Goal: Complete application form: Complete application form

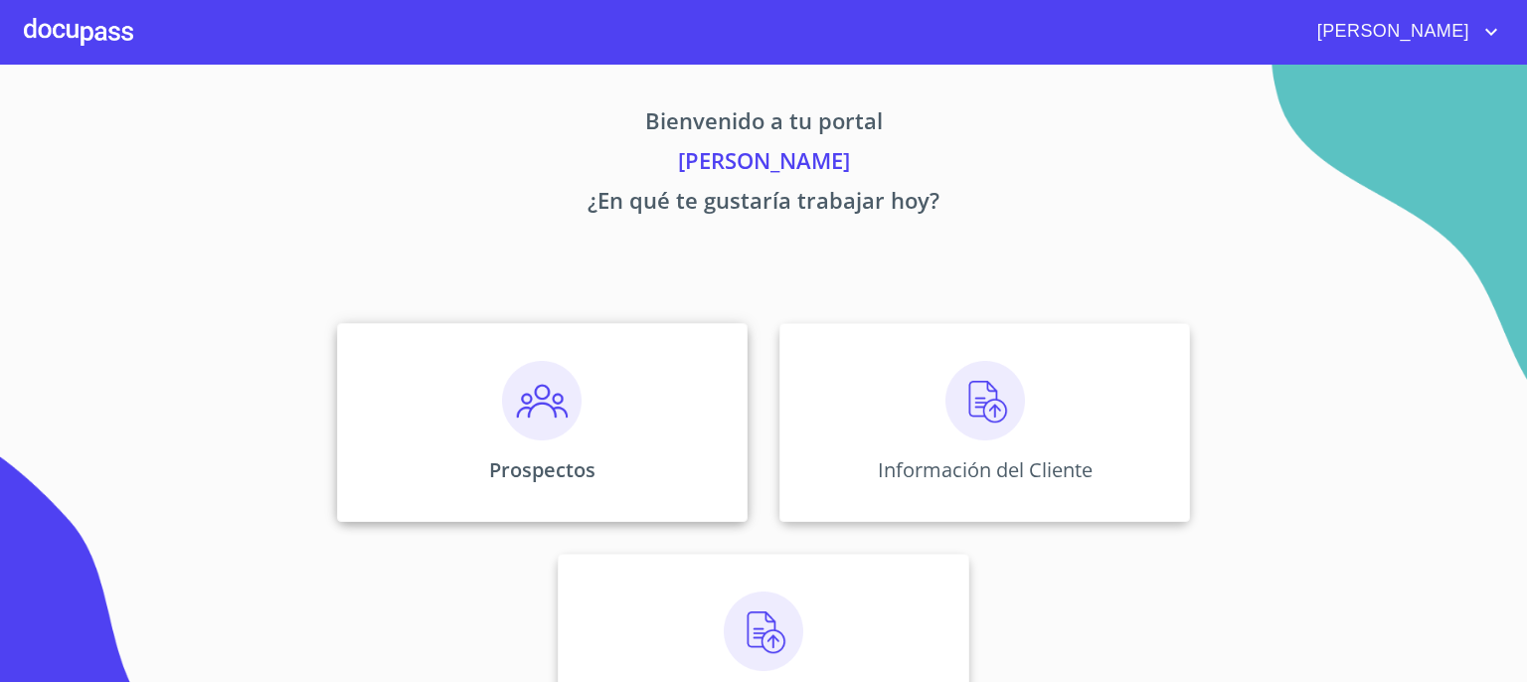
click at [557, 406] on img at bounding box center [542, 401] width 80 height 80
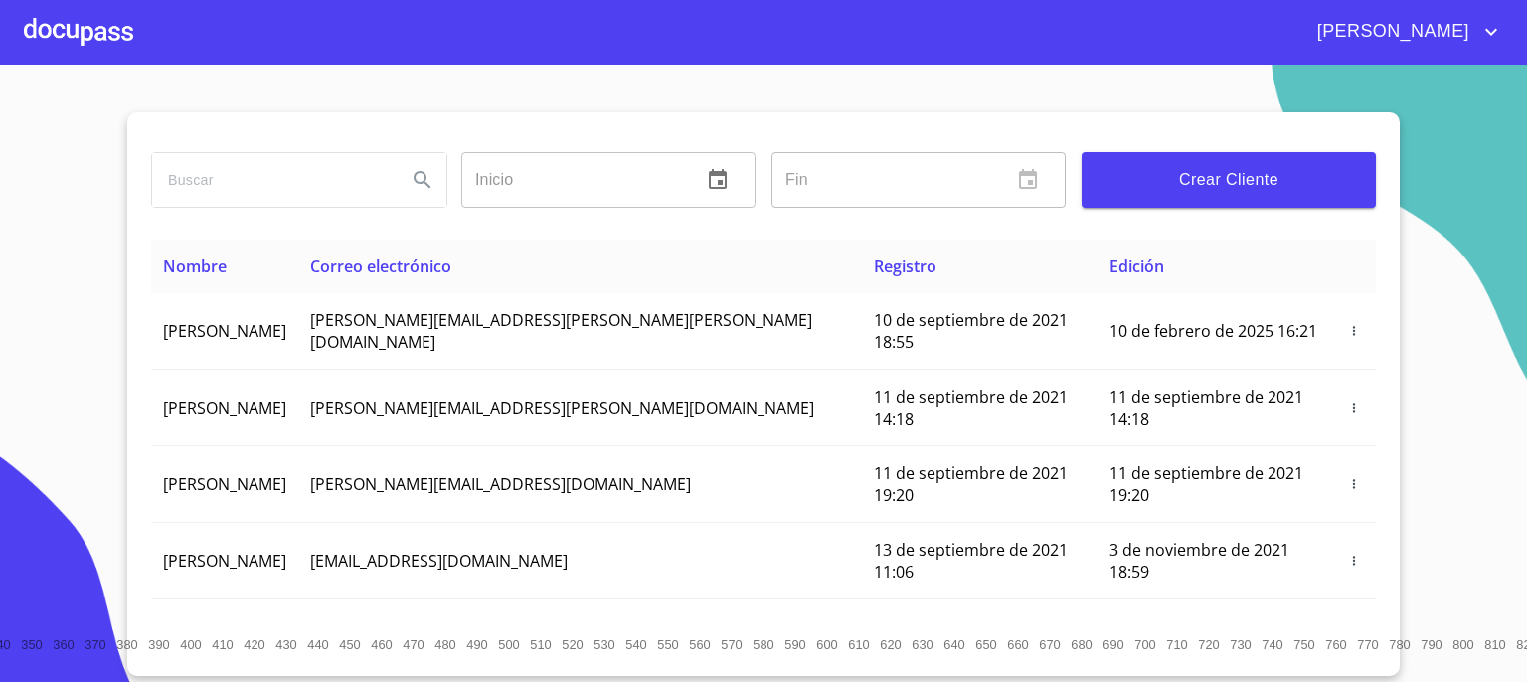
click at [1149, 190] on span "Crear Cliente" at bounding box center [1228, 180] width 262 height 28
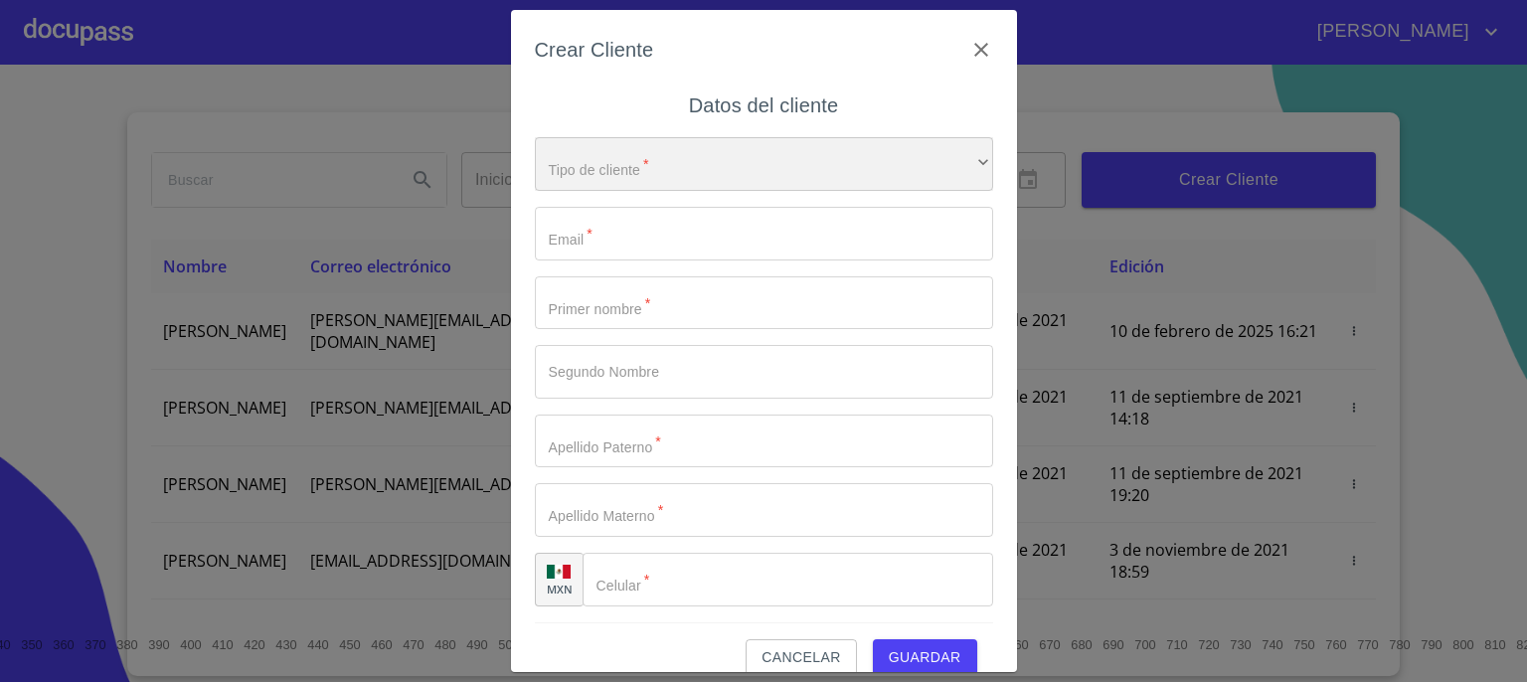
click at [948, 168] on div "​" at bounding box center [764, 164] width 458 height 54
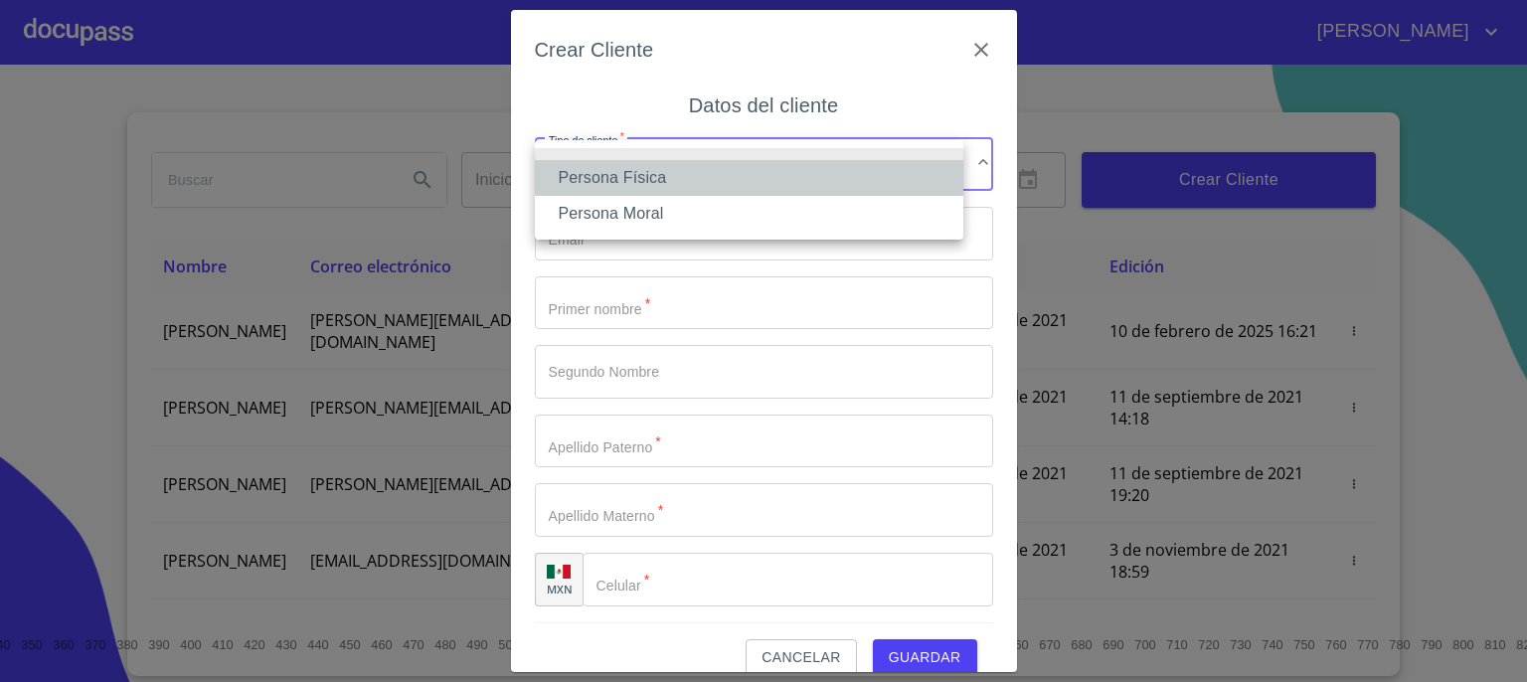
click at [851, 188] on li "Persona Física" at bounding box center [749, 178] width 428 height 36
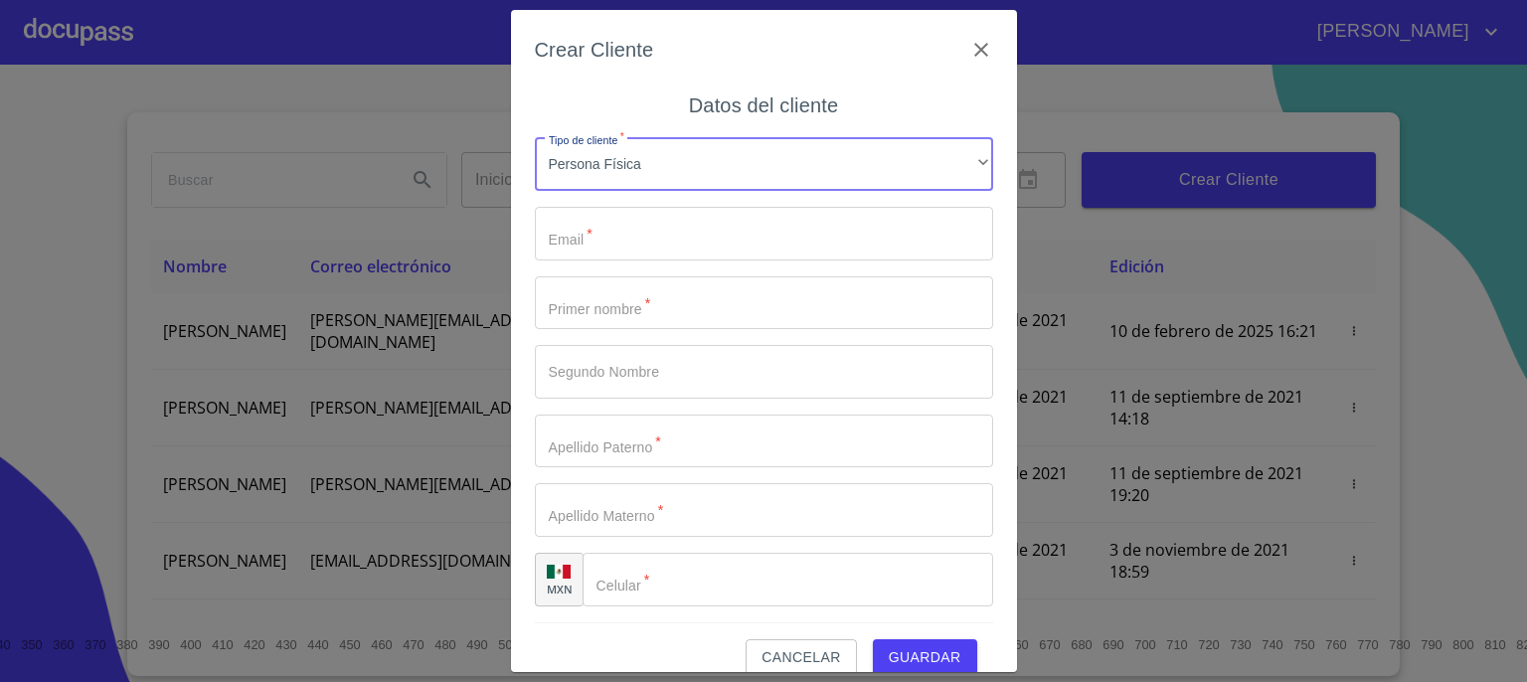
click at [887, 238] on input "Tipo de cliente   *" at bounding box center [764, 234] width 458 height 54
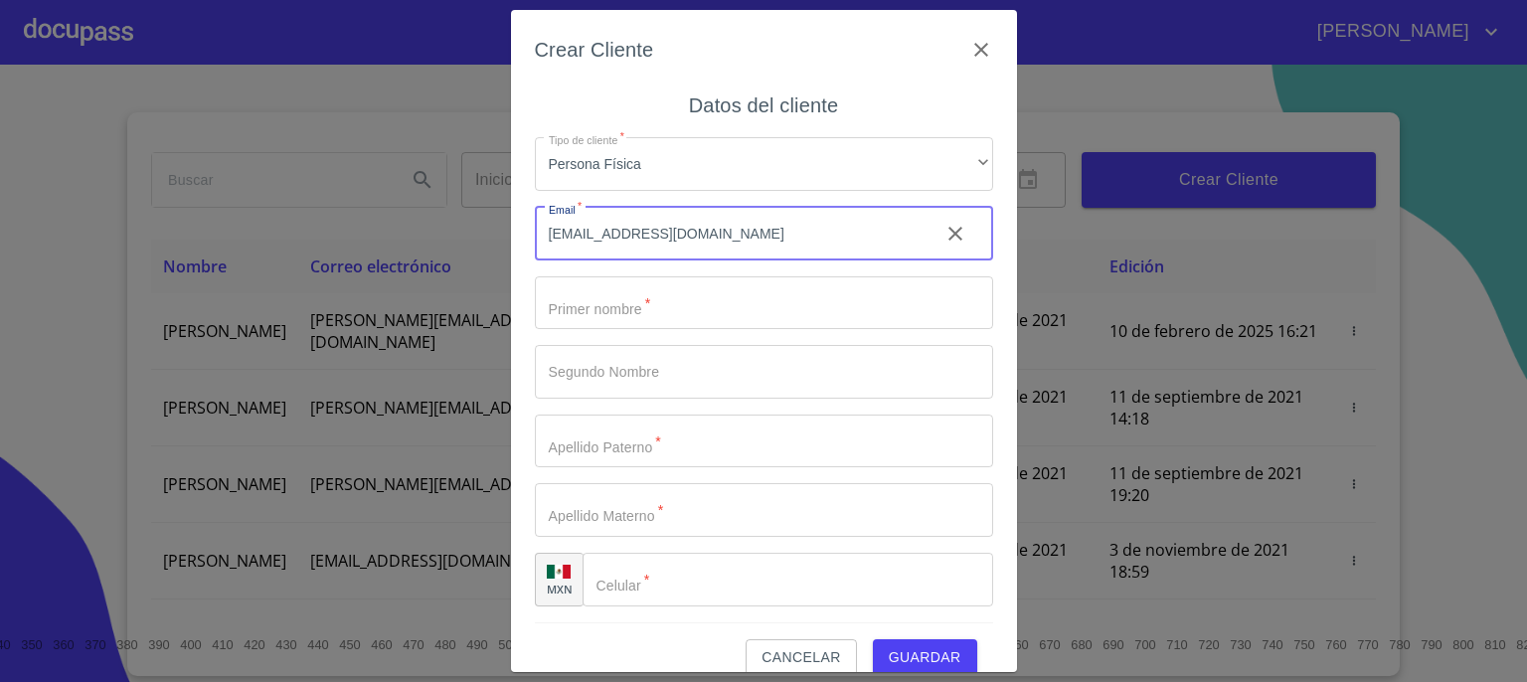
type input "jeypavon77@gmail.com"
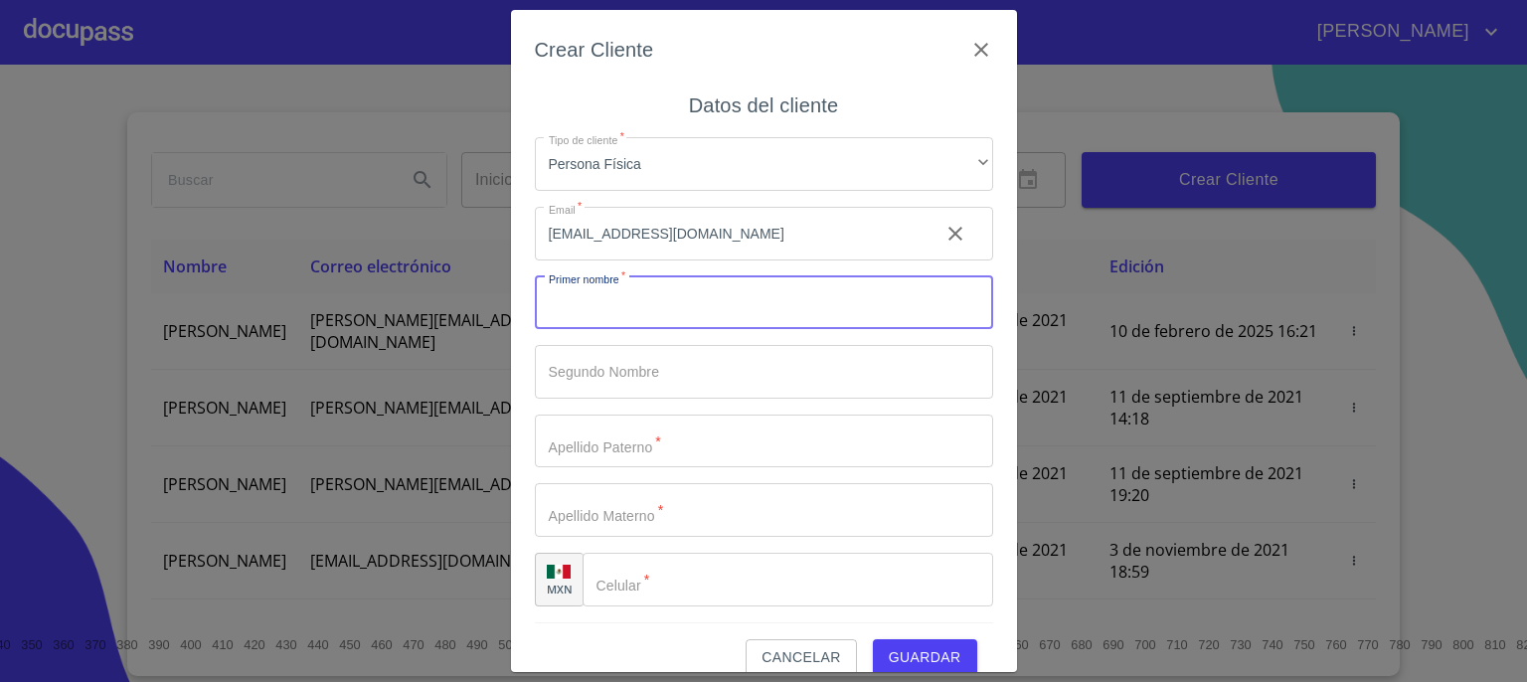
click at [743, 303] on input "Tipo de cliente   *" at bounding box center [764, 303] width 458 height 54
type input "JESSICA"
click at [714, 371] on input "Tipo de cliente   *" at bounding box center [764, 372] width 458 height 54
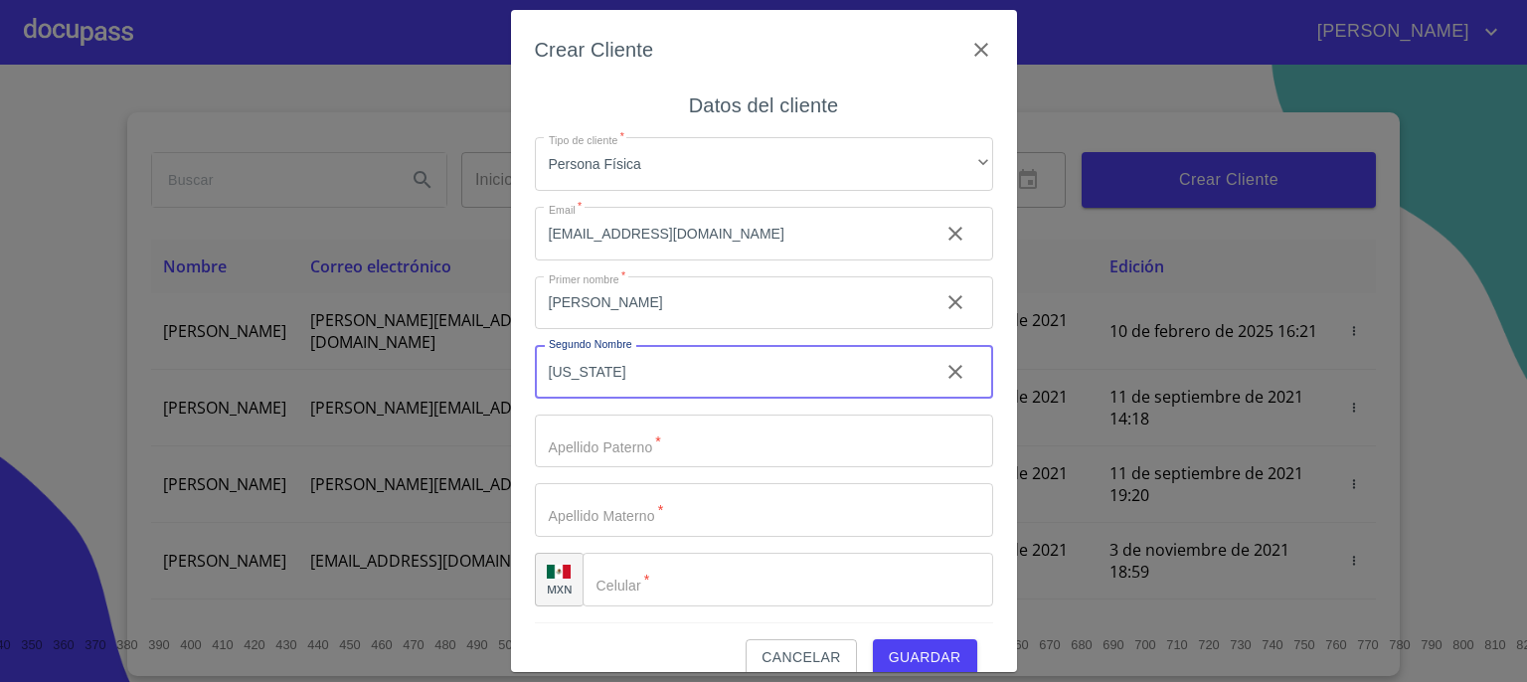
type input "VIRGINIA"
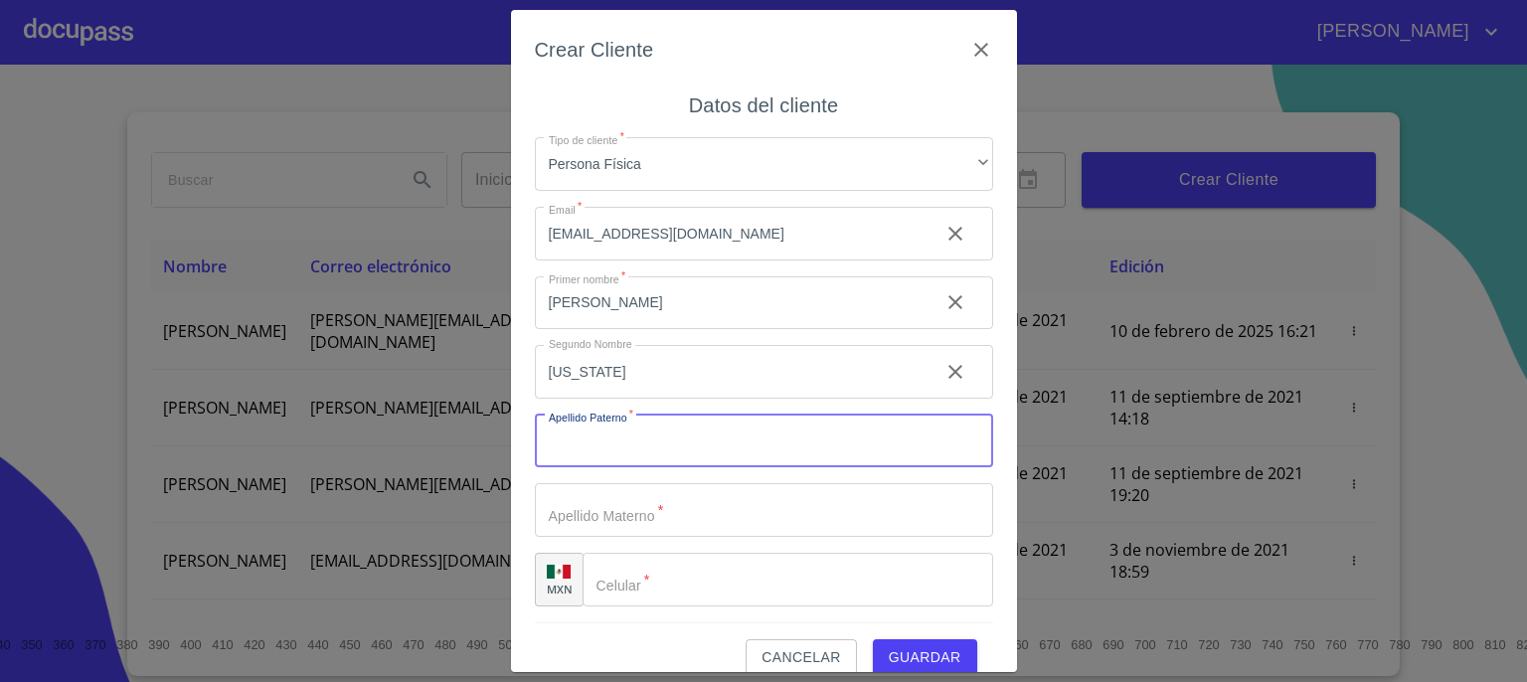
click at [690, 438] on input "Tipo de cliente   *" at bounding box center [764, 441] width 458 height 54
type input "CORTES"
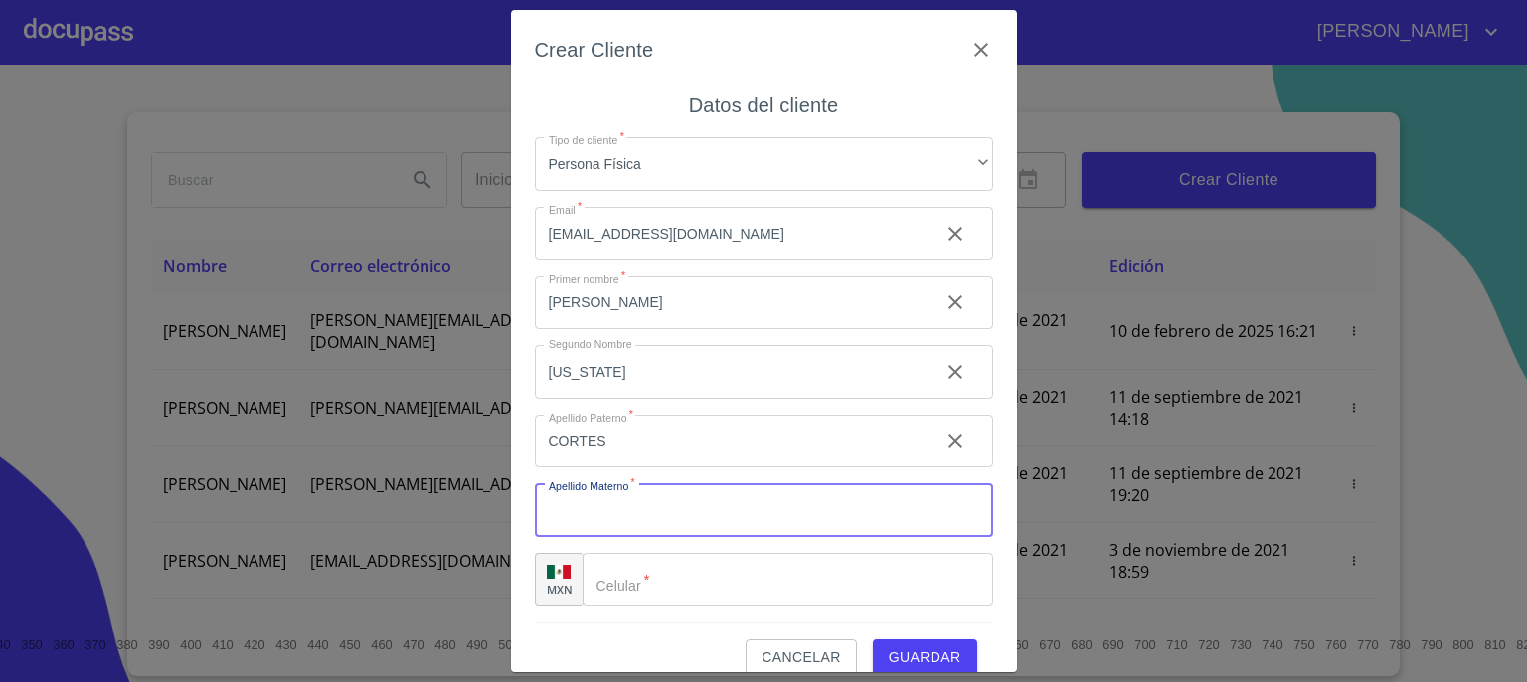
click at [666, 507] on input "Tipo de cliente   *" at bounding box center [764, 510] width 458 height 54
type input "PAVON"
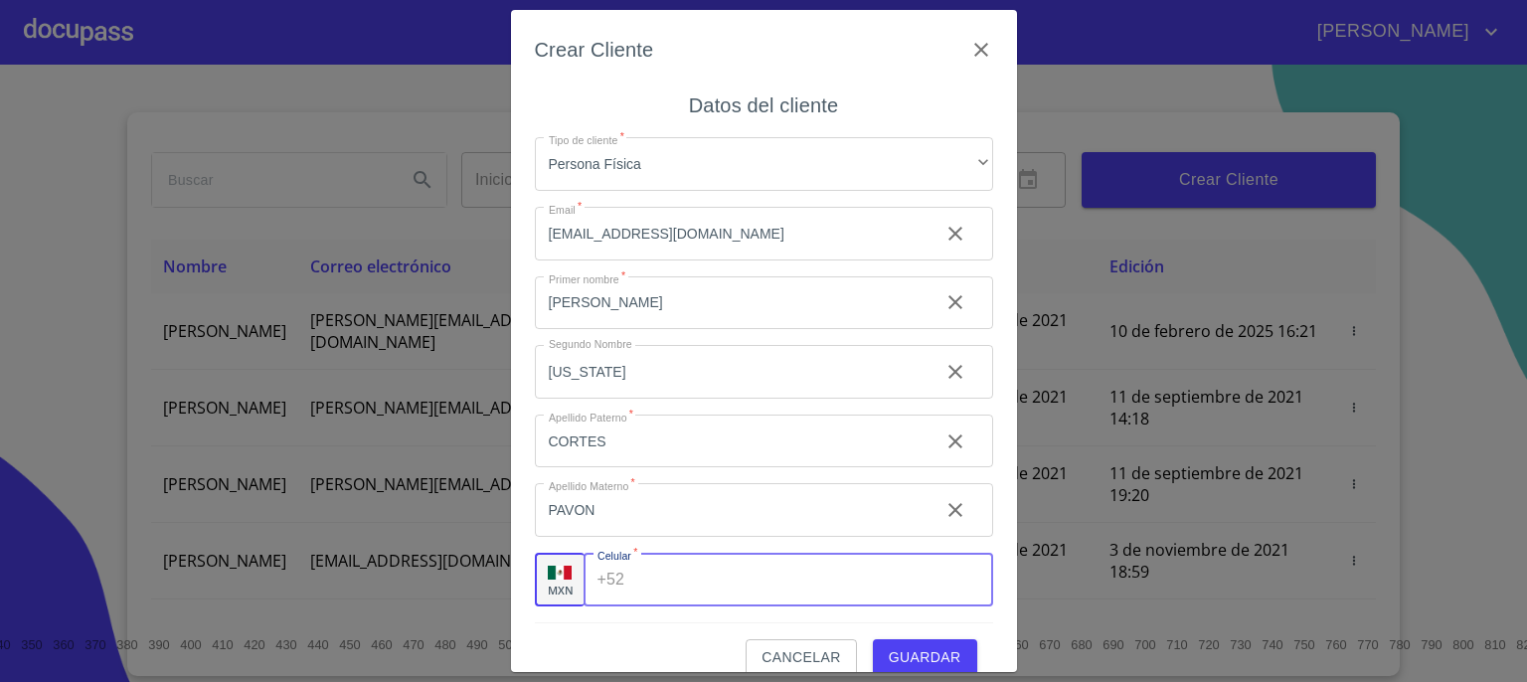
click at [692, 581] on input "Tipo de cliente   *" at bounding box center [812, 580] width 360 height 54
type input "(99)93517103"
click at [909, 659] on span "Guardar" at bounding box center [925, 657] width 73 height 25
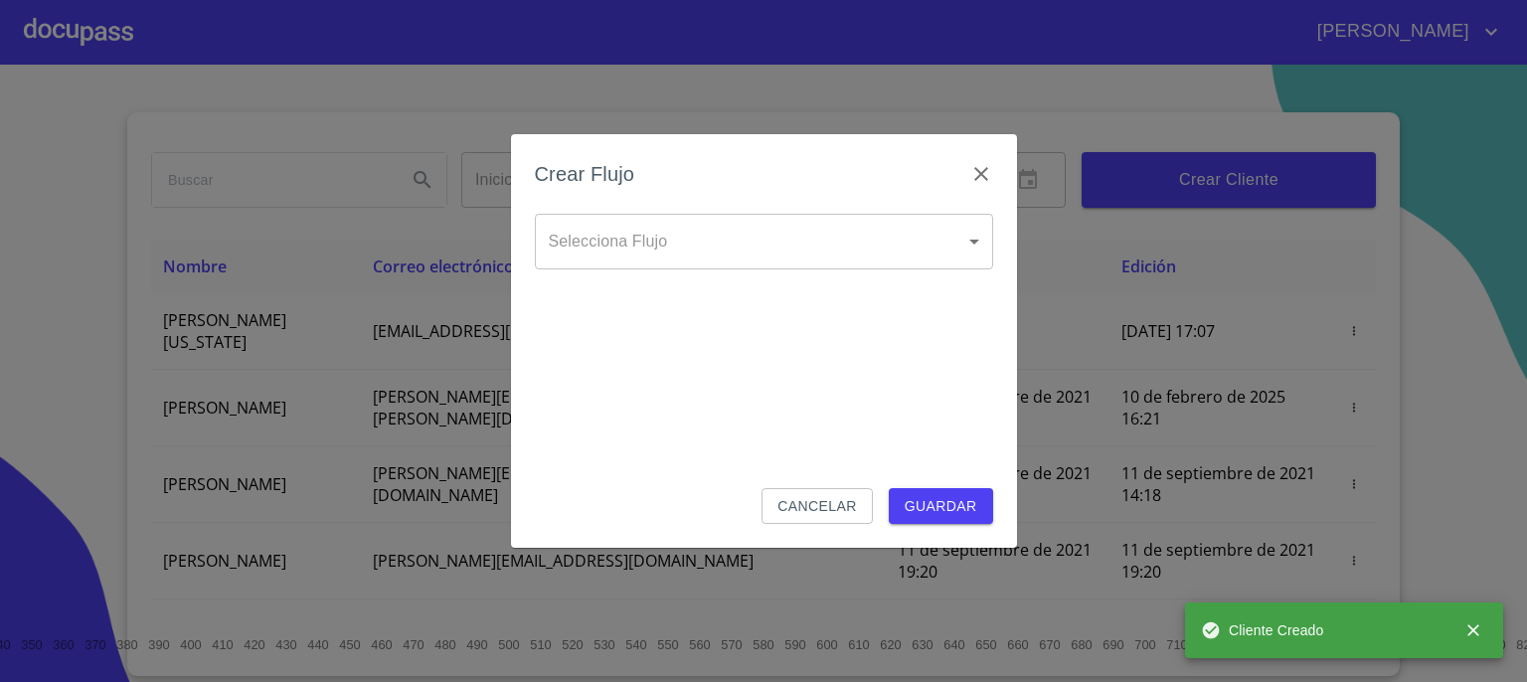
click at [974, 240] on body "FERNANDO ALEJANDRO Inicio ​ Fin ​ Crear Cliente Nombre Correo electrónico Regis…" at bounding box center [763, 341] width 1527 height 682
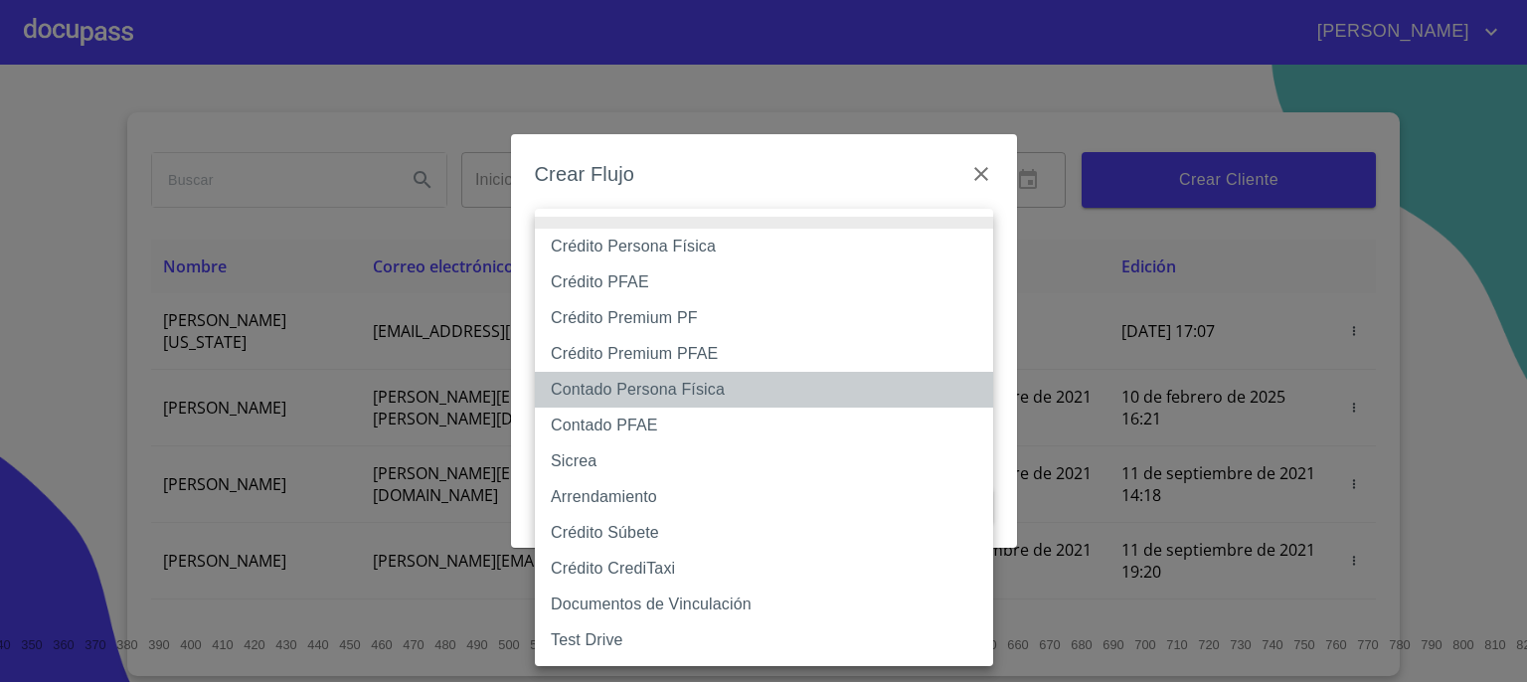
click at [800, 398] on li "Contado Persona Física" at bounding box center [764, 390] width 458 height 36
type input "60bf975b0d9865ccc2471536"
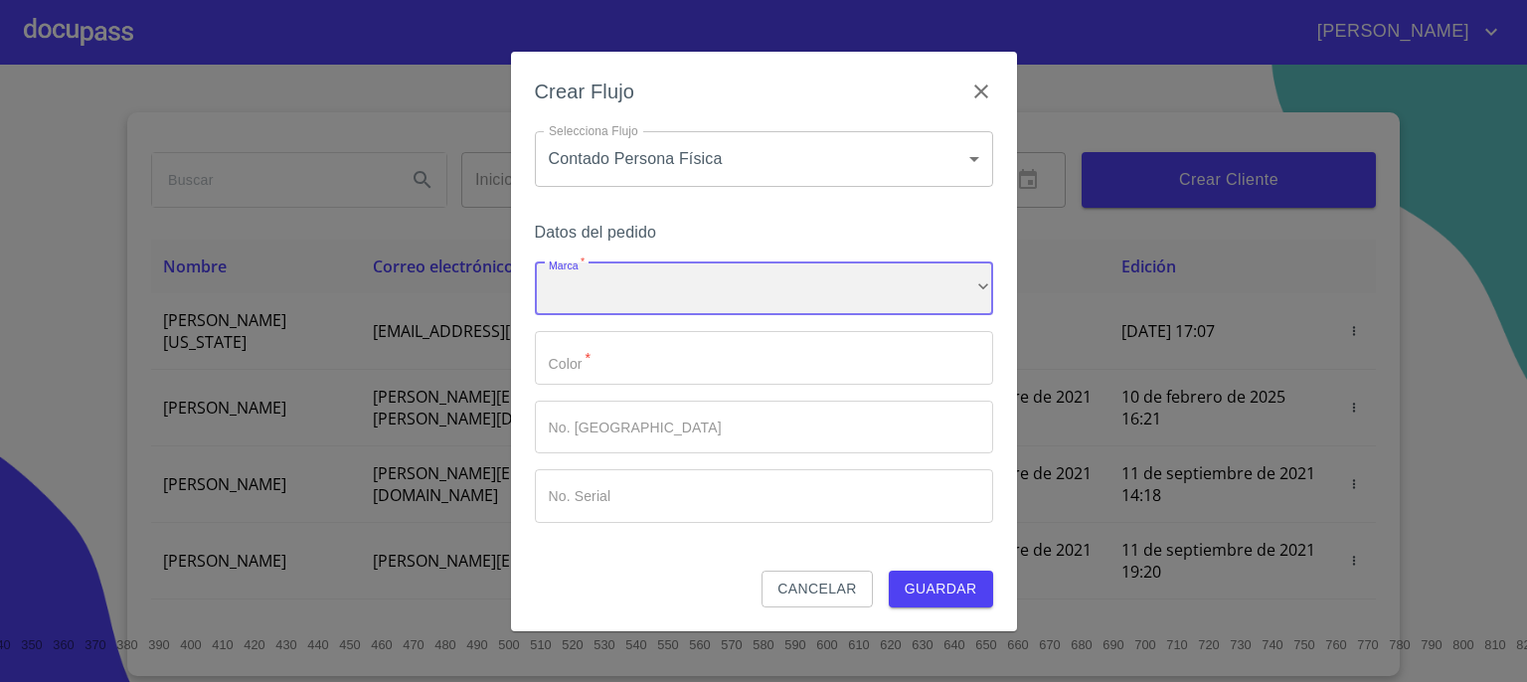
click at [961, 279] on div "​" at bounding box center [764, 289] width 458 height 54
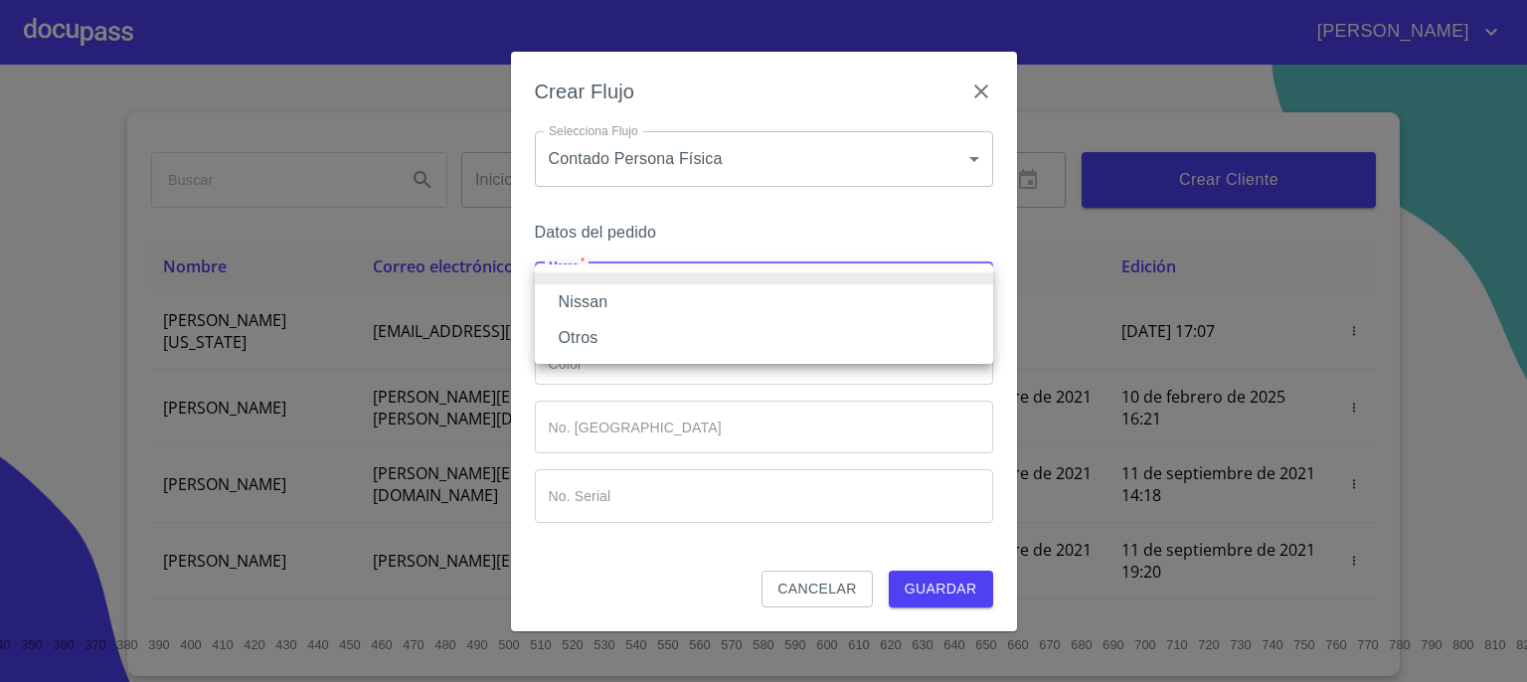
click at [926, 299] on li "Nissan" at bounding box center [764, 302] width 458 height 36
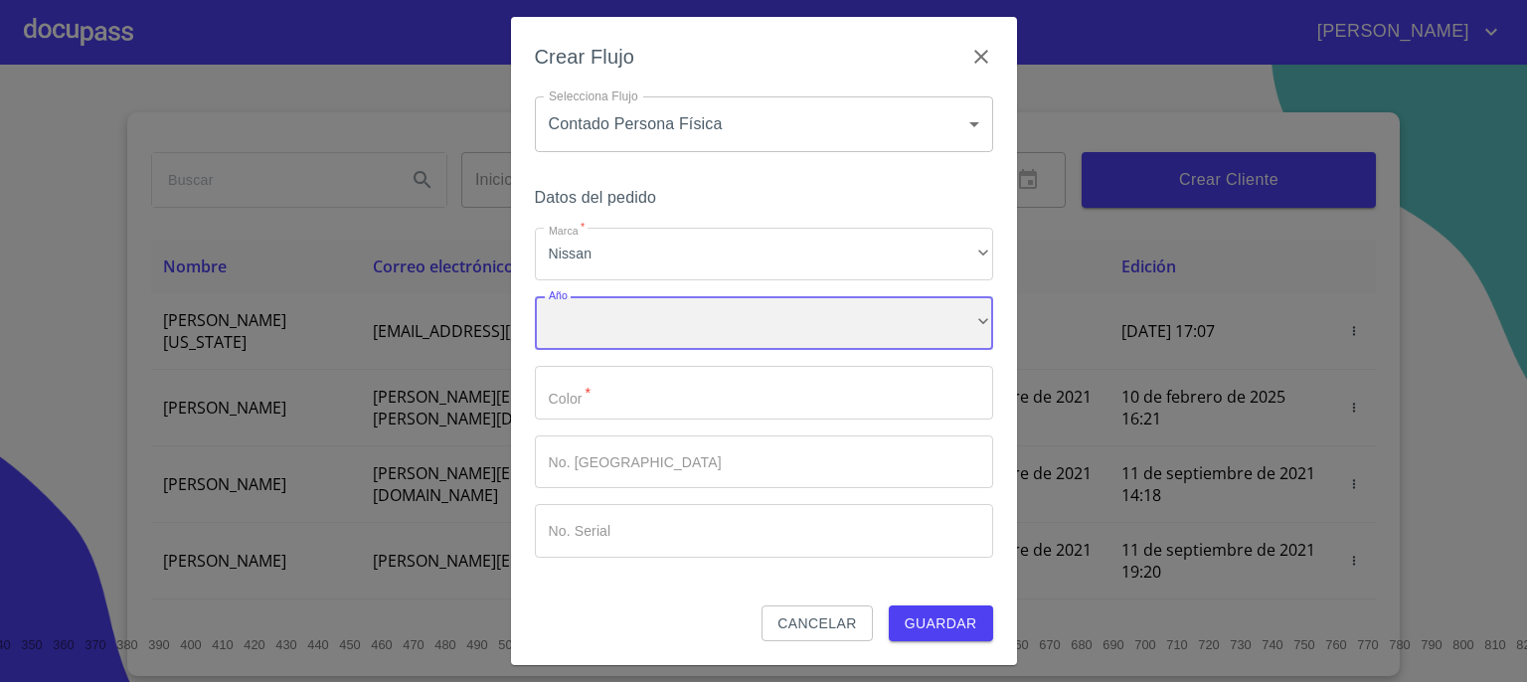
click at [923, 330] on div "​" at bounding box center [764, 323] width 458 height 54
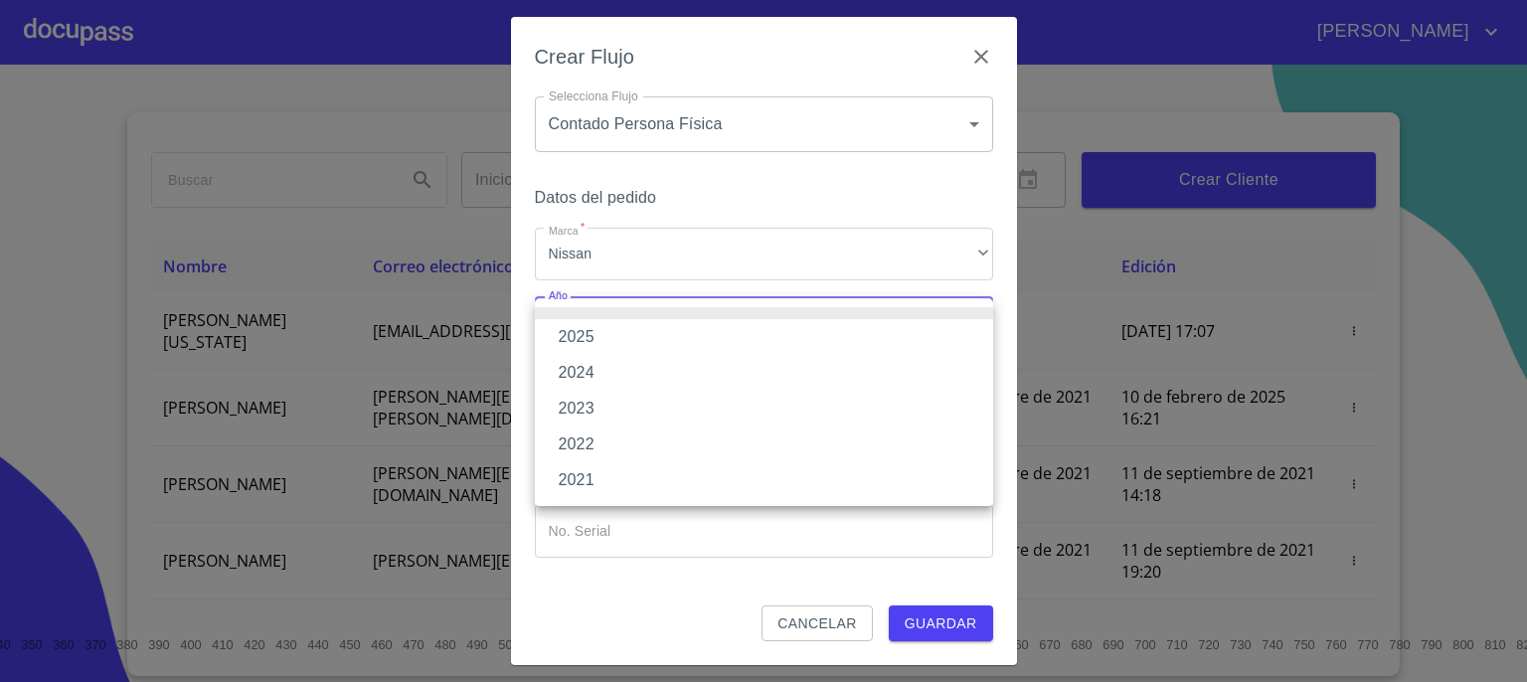
click at [923, 330] on li "2025" at bounding box center [764, 337] width 458 height 36
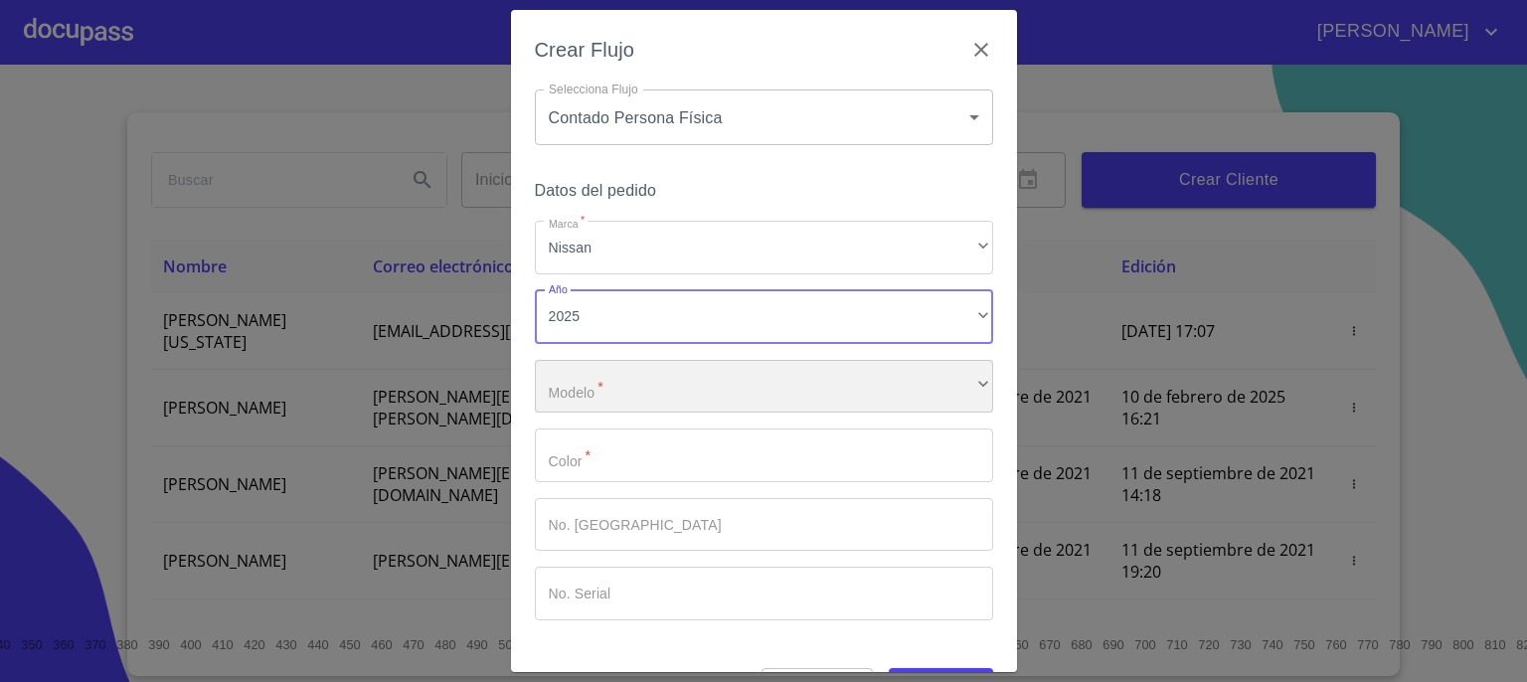
click at [910, 375] on div "​" at bounding box center [764, 387] width 458 height 54
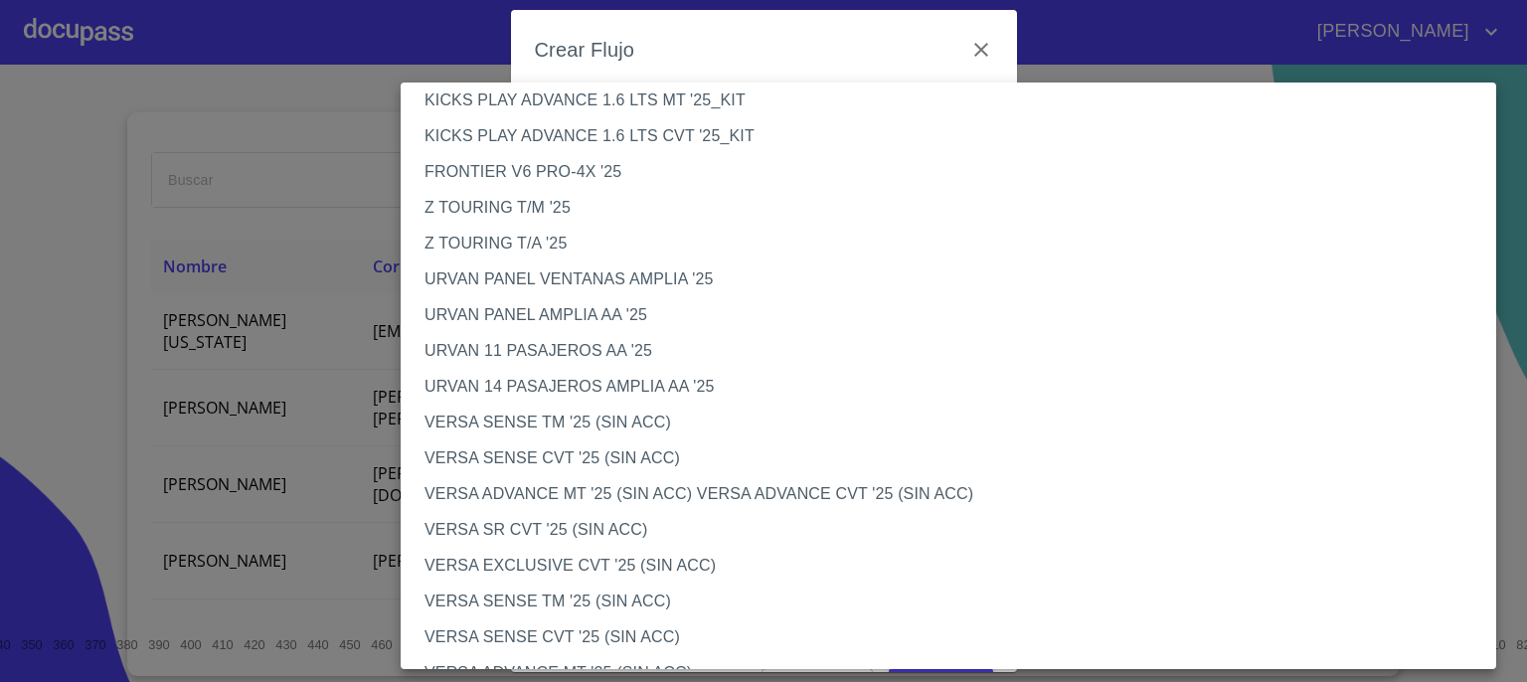
scroll to position [455, 0]
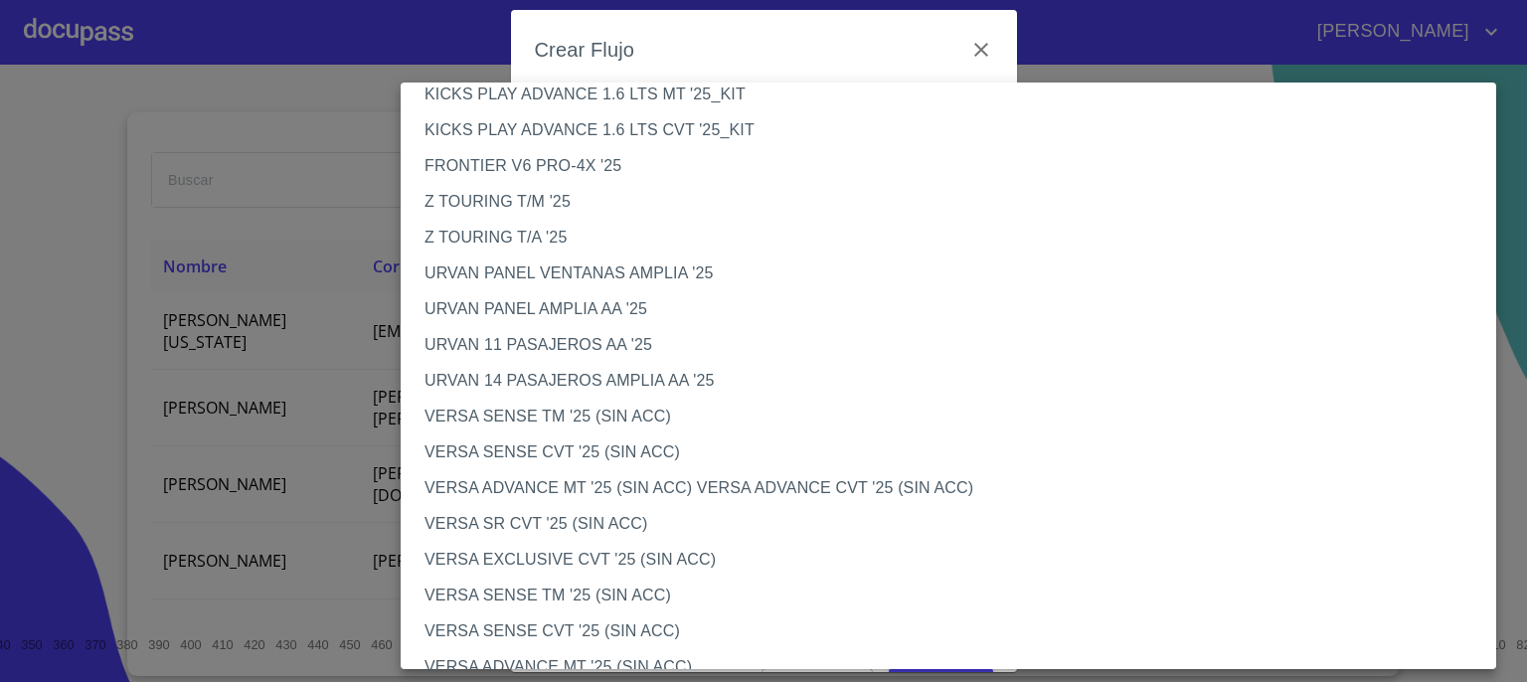
click at [1038, 489] on li "VERSA ADVANCE MT '25 (SIN ACC) VERSA ADVANCE CVT '25 (SIN ACC)" at bounding box center [956, 488] width 1110 height 36
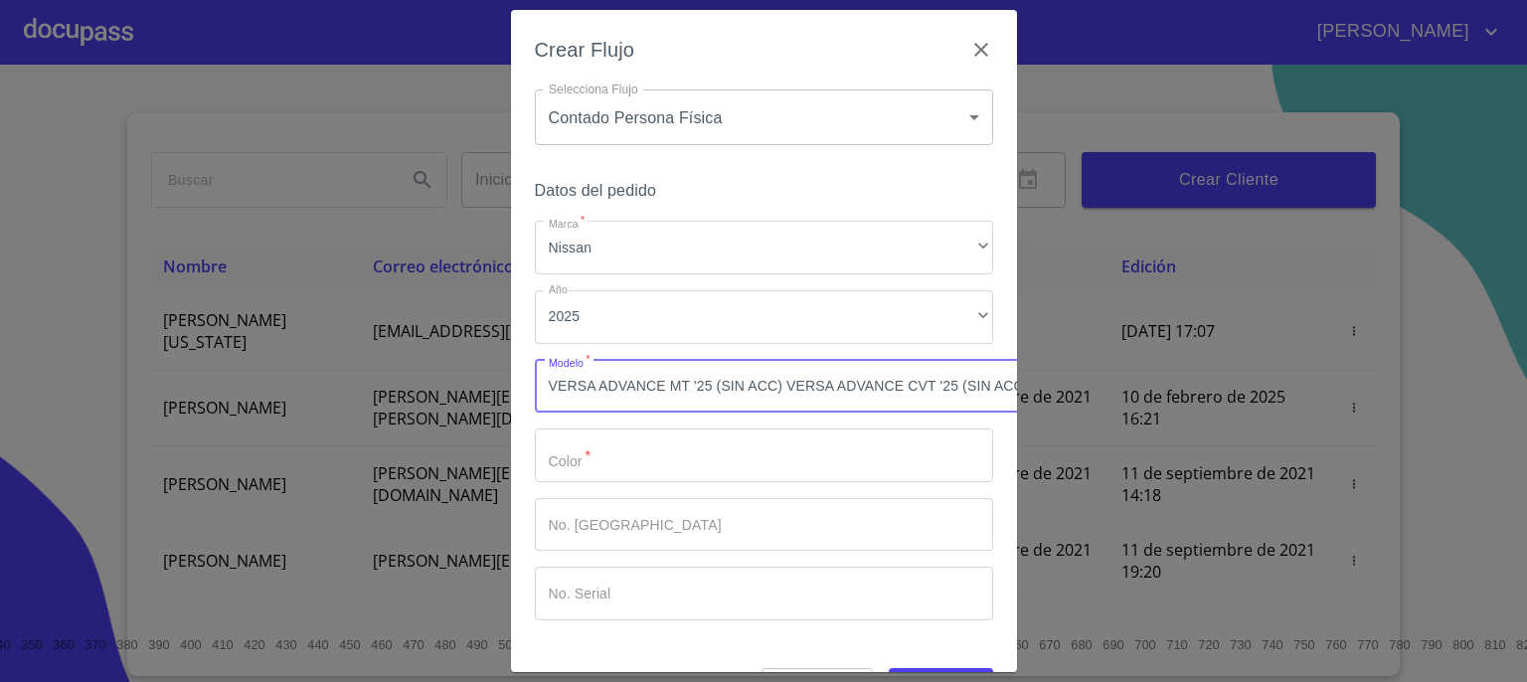
click at [875, 459] on input "Marca   *" at bounding box center [764, 455] width 458 height 54
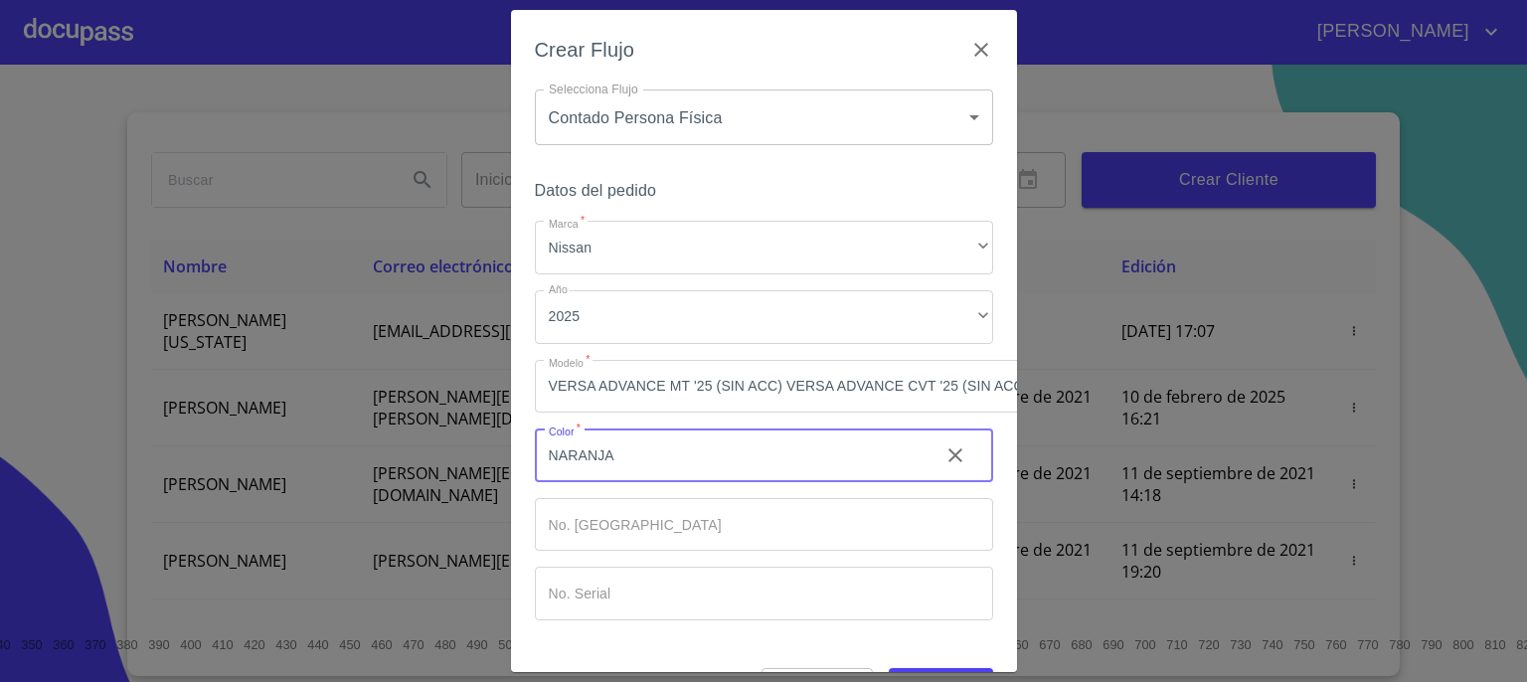
type input "NARANJA"
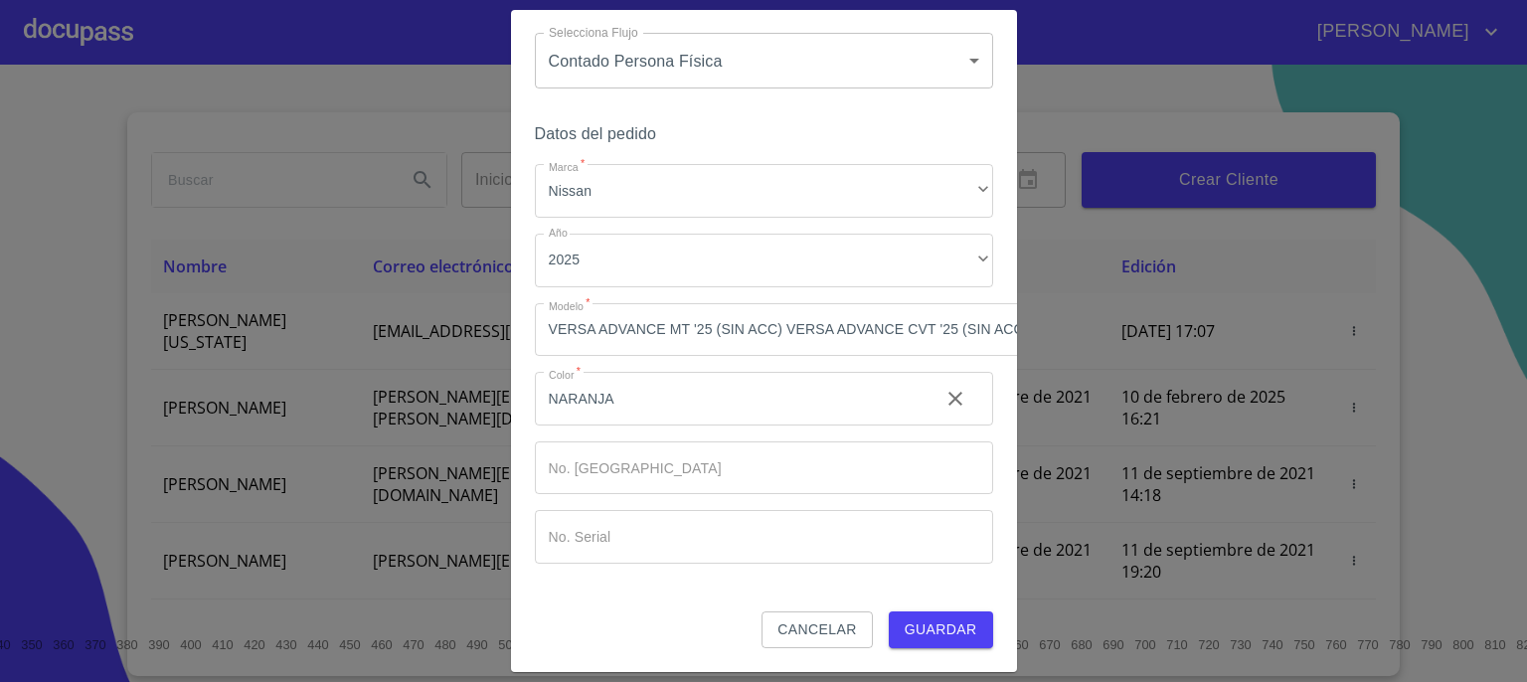
scroll to position [72, 0]
click at [904, 617] on span "Guardar" at bounding box center [940, 629] width 73 height 25
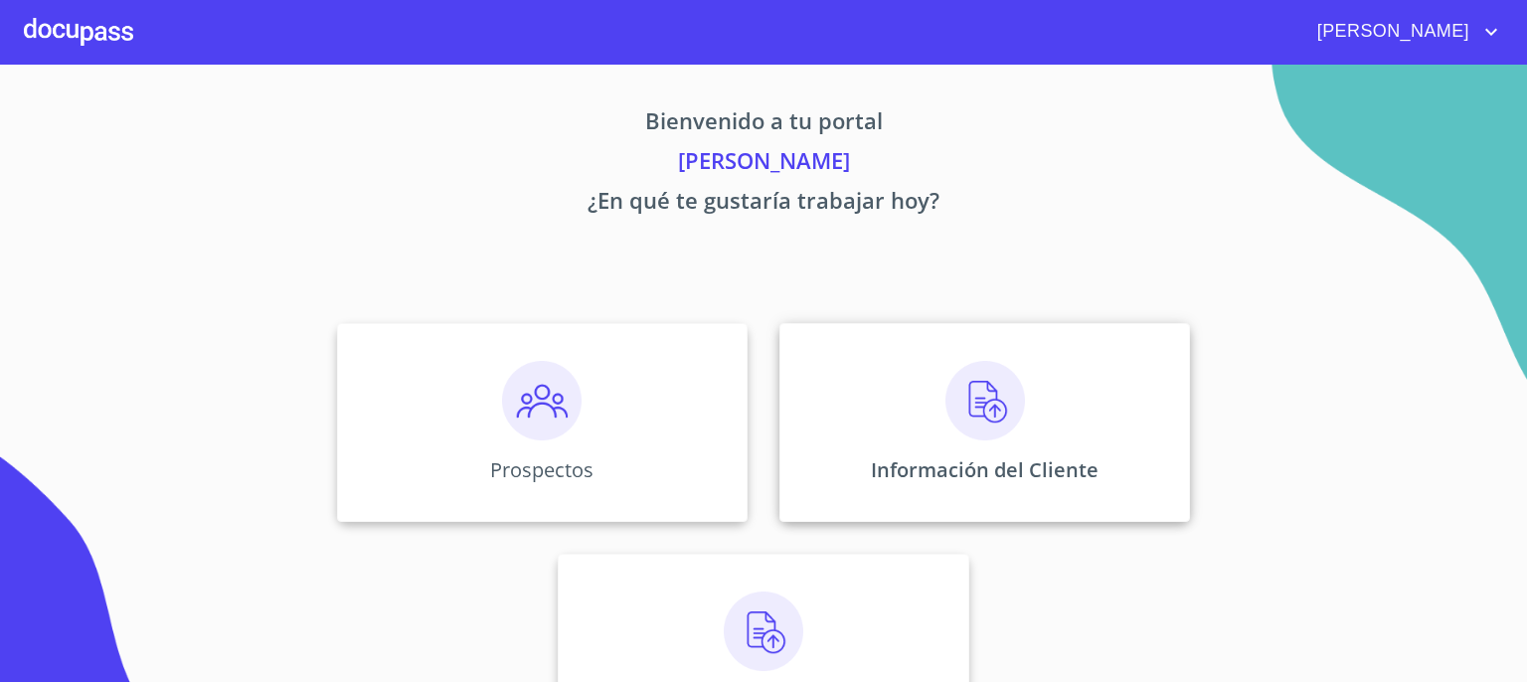
click at [974, 403] on img at bounding box center [985, 401] width 80 height 80
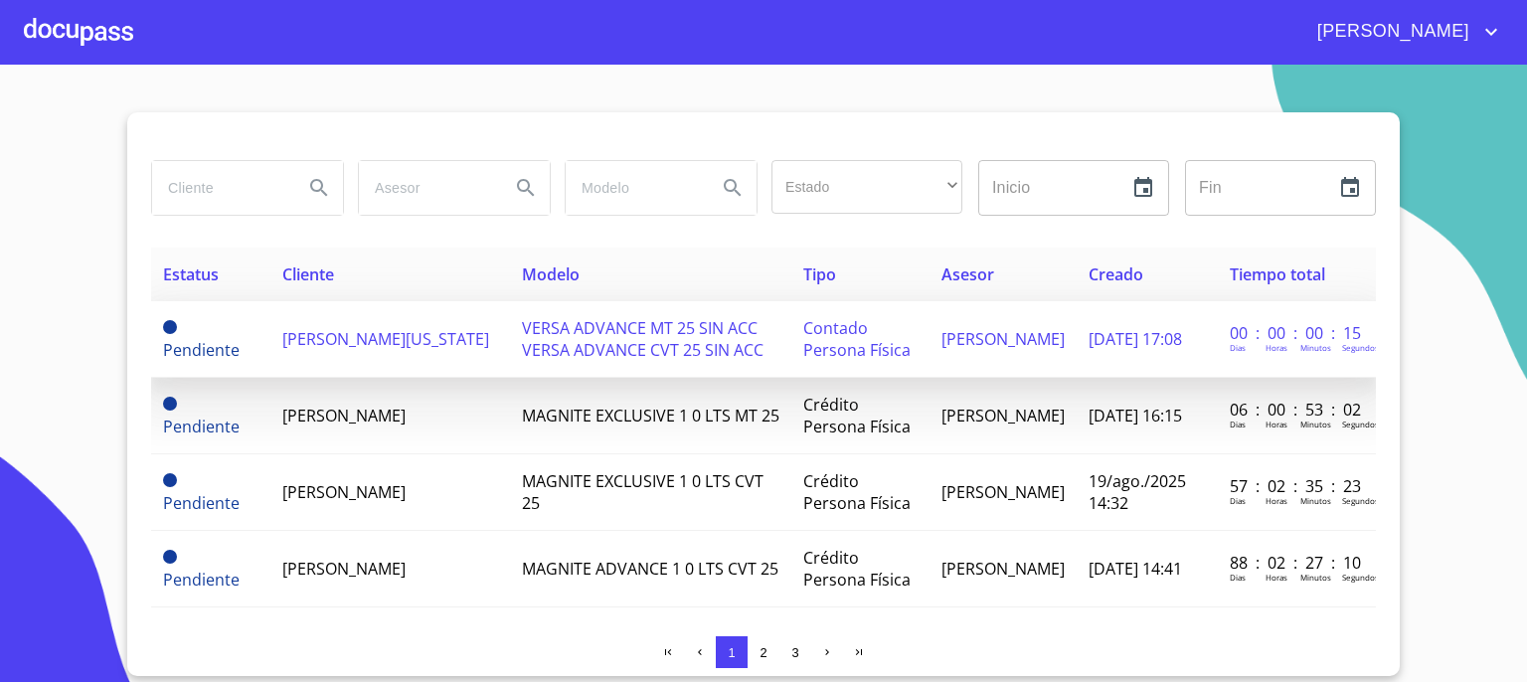
click at [595, 338] on span "VERSA ADVANCE MT 25 SIN ACC VERSA ADVANCE CVT 25 SIN ACC" at bounding box center [643, 339] width 242 height 44
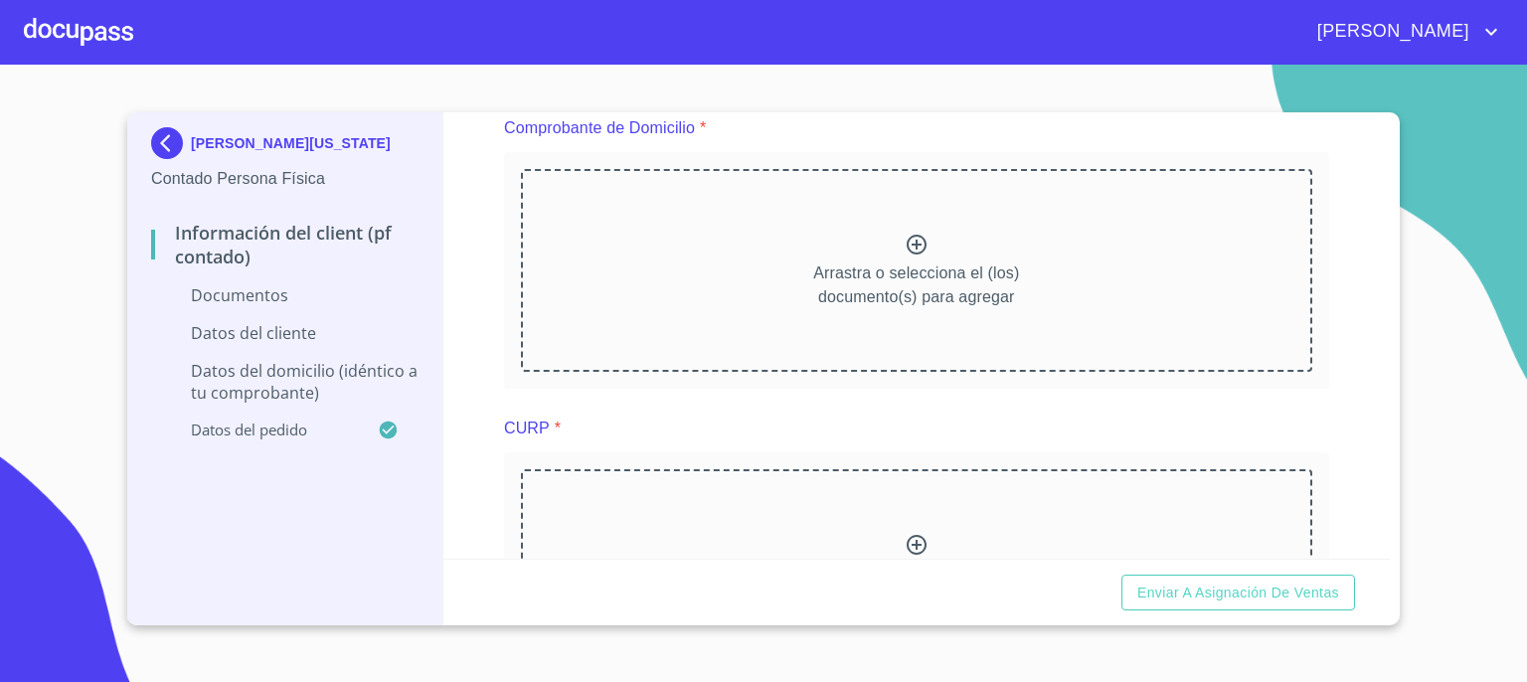
scroll to position [560, 0]
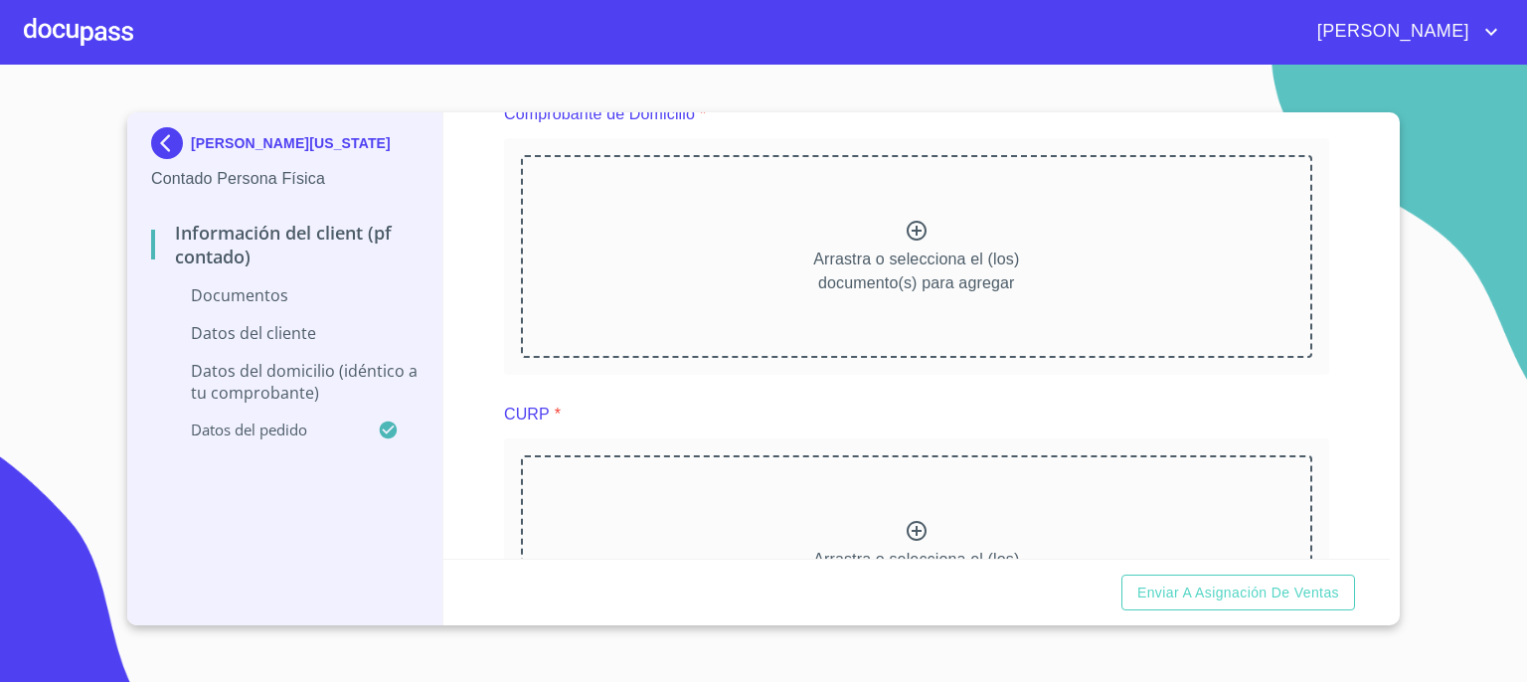
click at [910, 232] on icon at bounding box center [916, 231] width 24 height 24
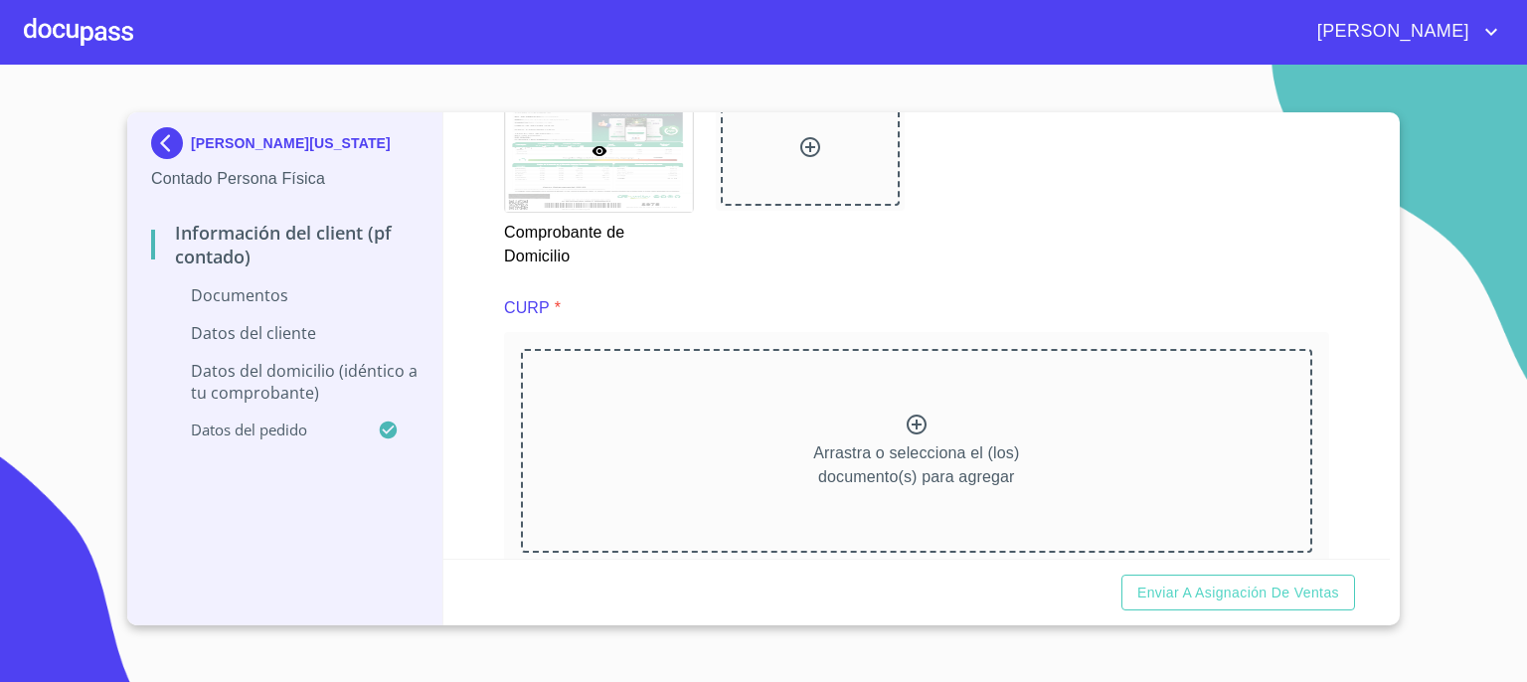
scroll to position [1275, 0]
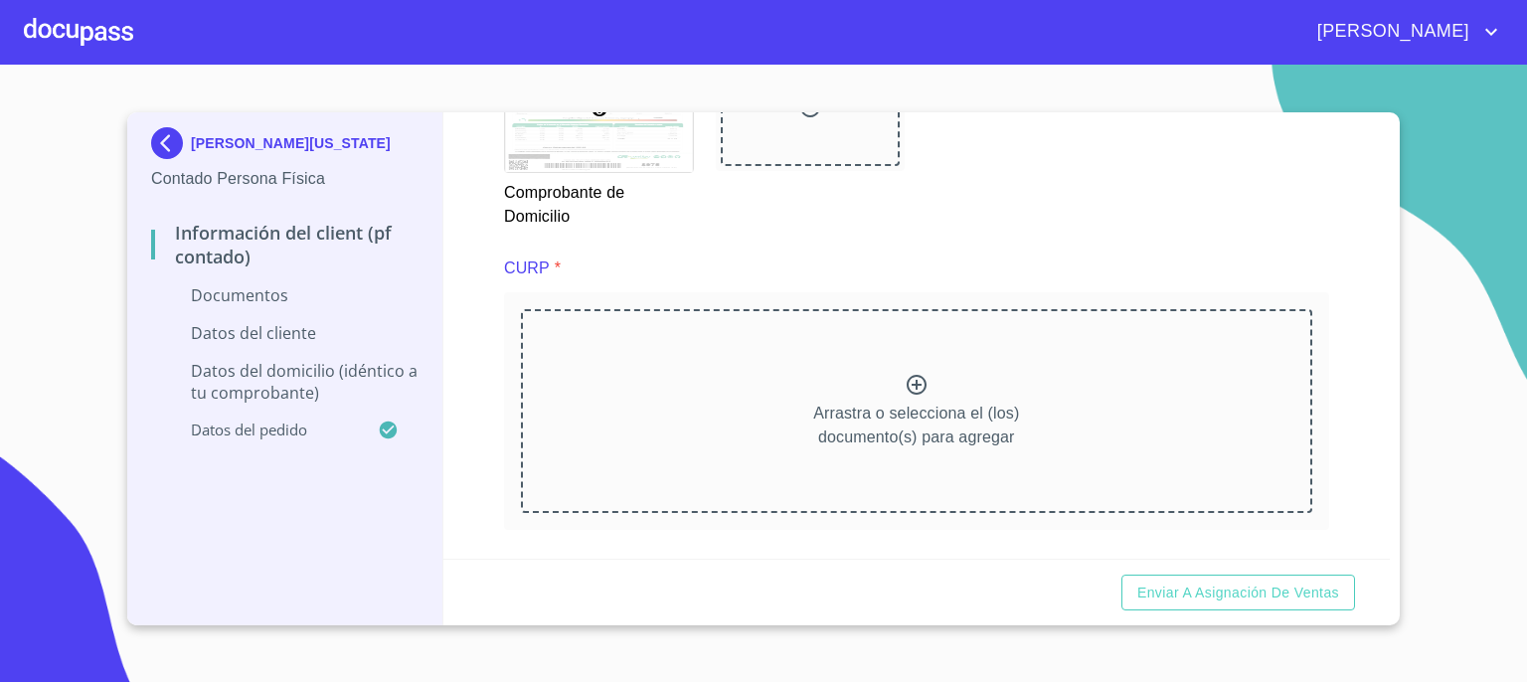
click at [908, 379] on icon at bounding box center [916, 385] width 20 height 20
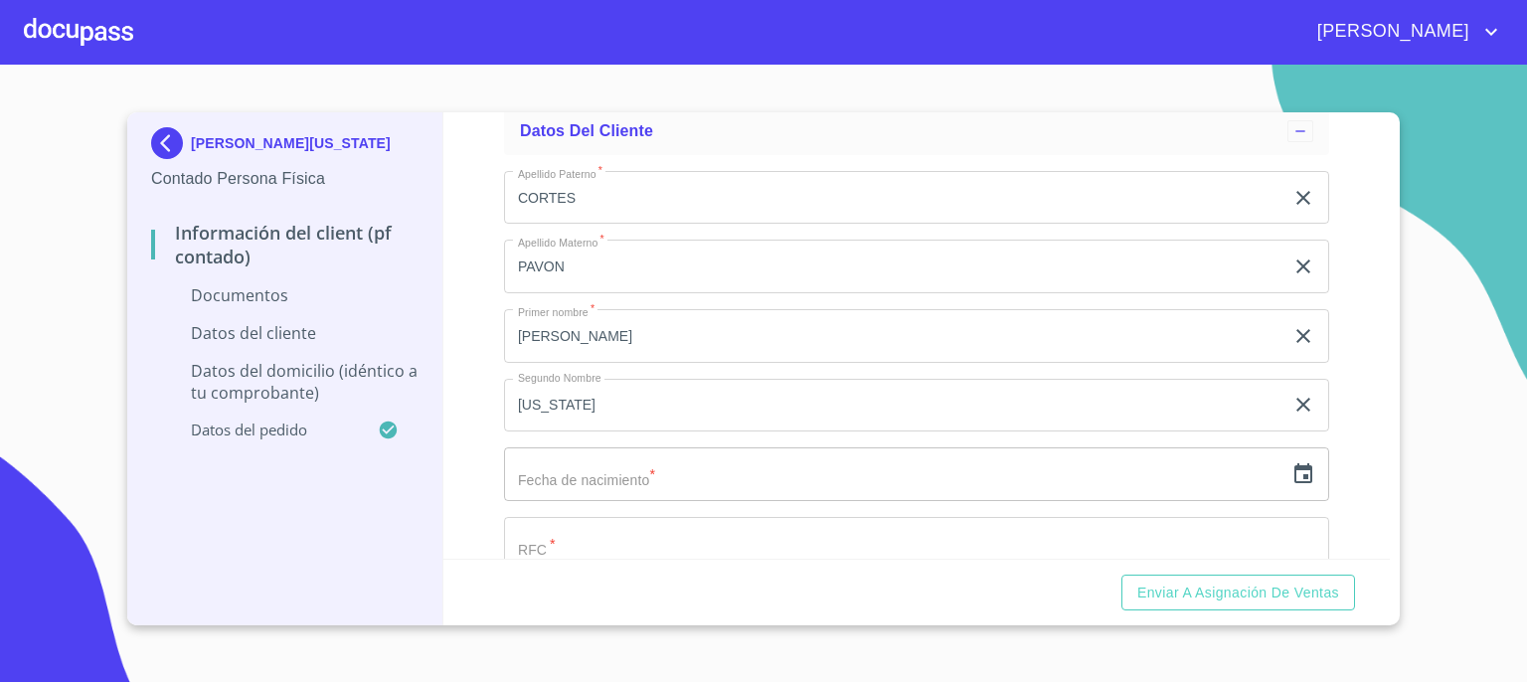
scroll to position [2627, 0]
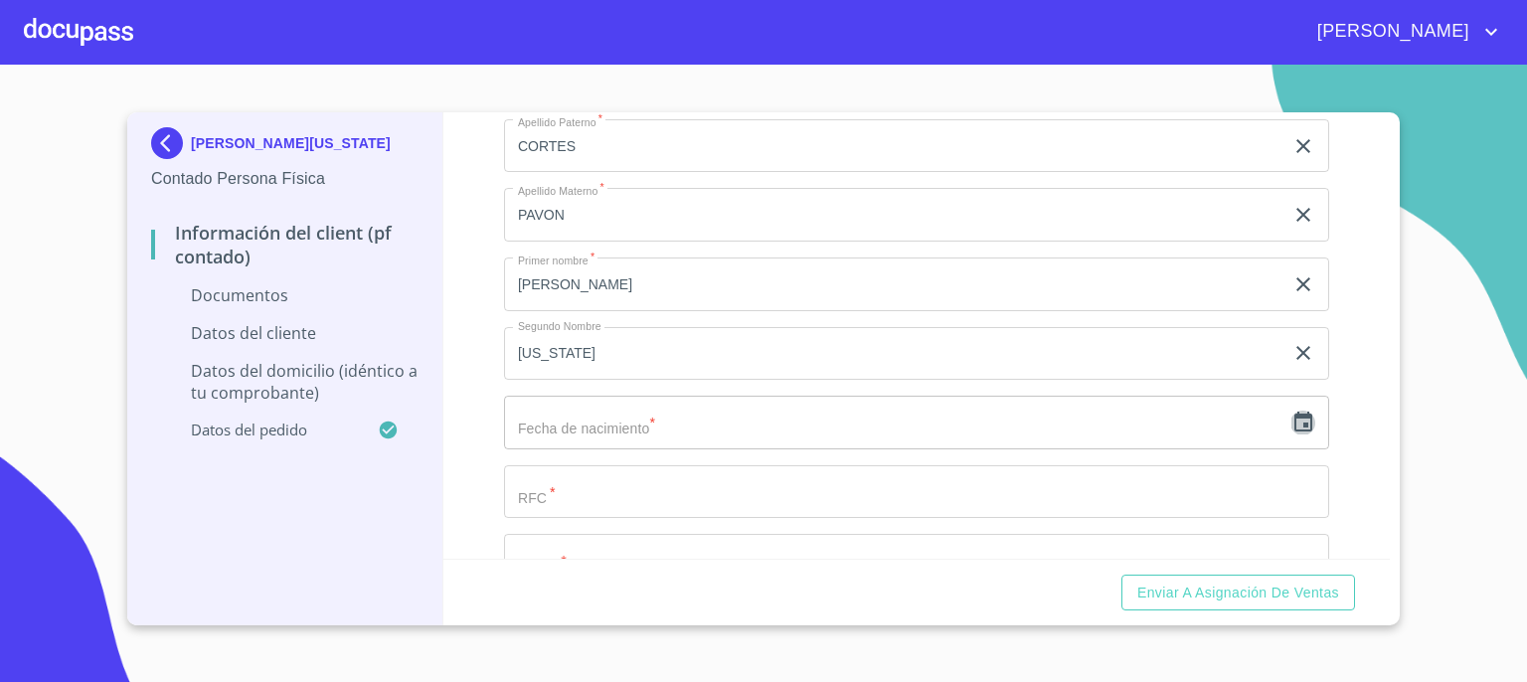
click at [1291, 418] on icon "button" at bounding box center [1303, 422] width 24 height 24
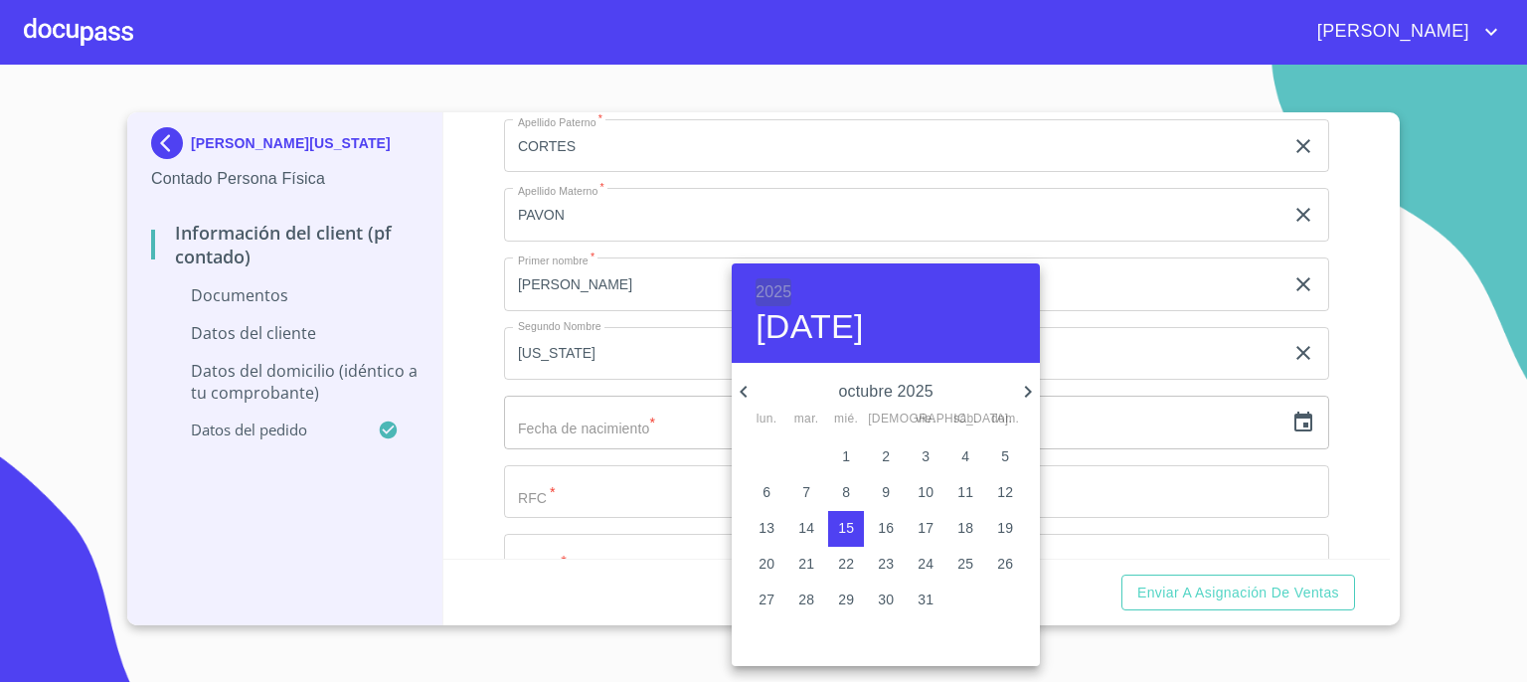
click at [783, 291] on h6 "2025" at bounding box center [773, 292] width 36 height 28
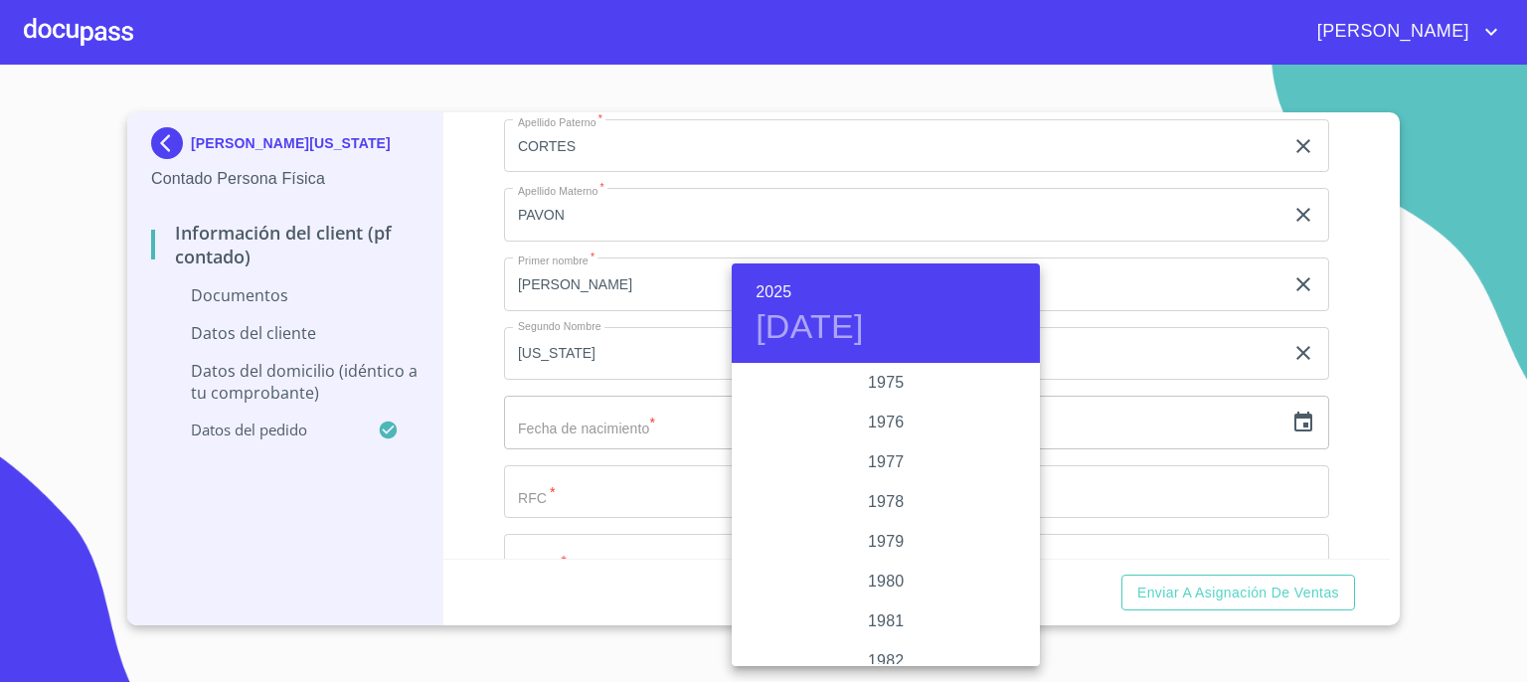
scroll to position [1988, 0]
click at [893, 463] on div "1977" at bounding box center [885, 465] width 308 height 40
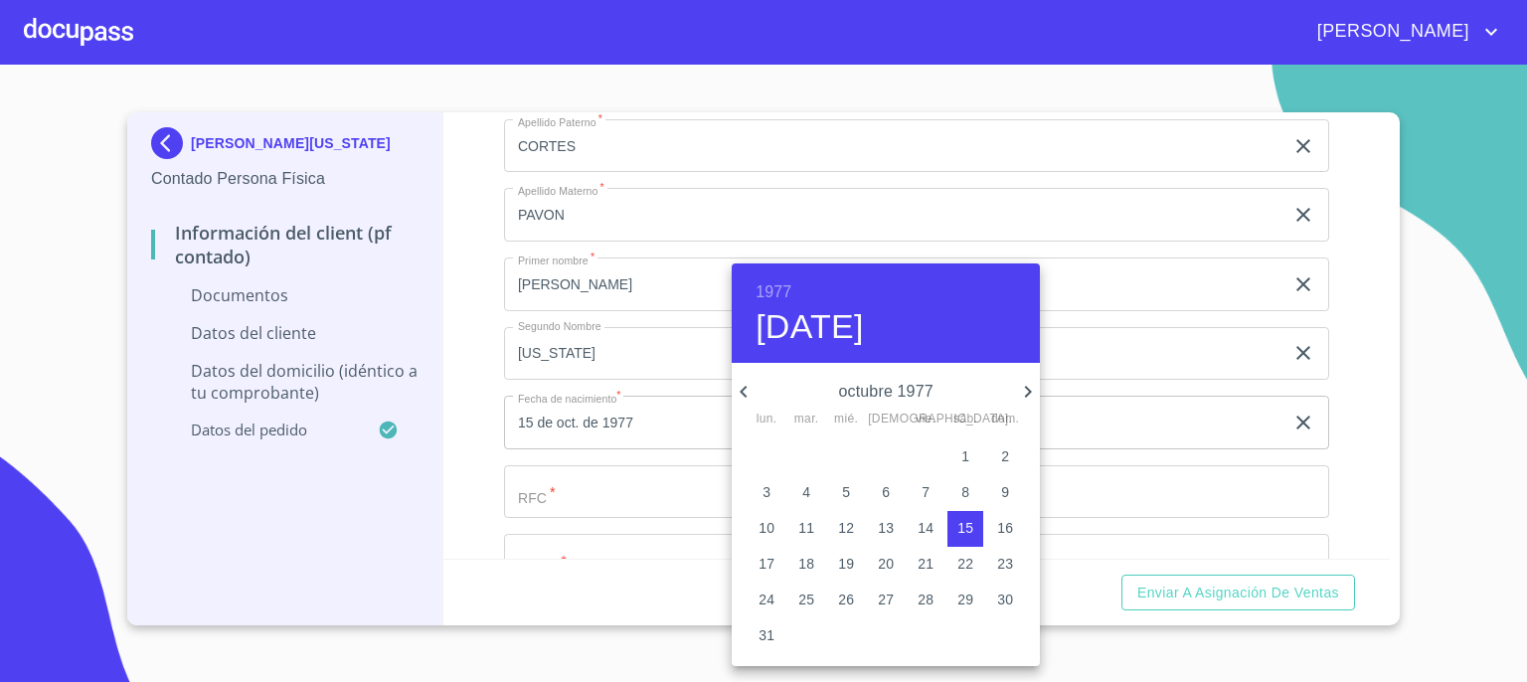
click at [743, 386] on icon "button" at bounding box center [743, 392] width 24 height 24
click at [743, 385] on icon "button" at bounding box center [743, 392] width 24 height 24
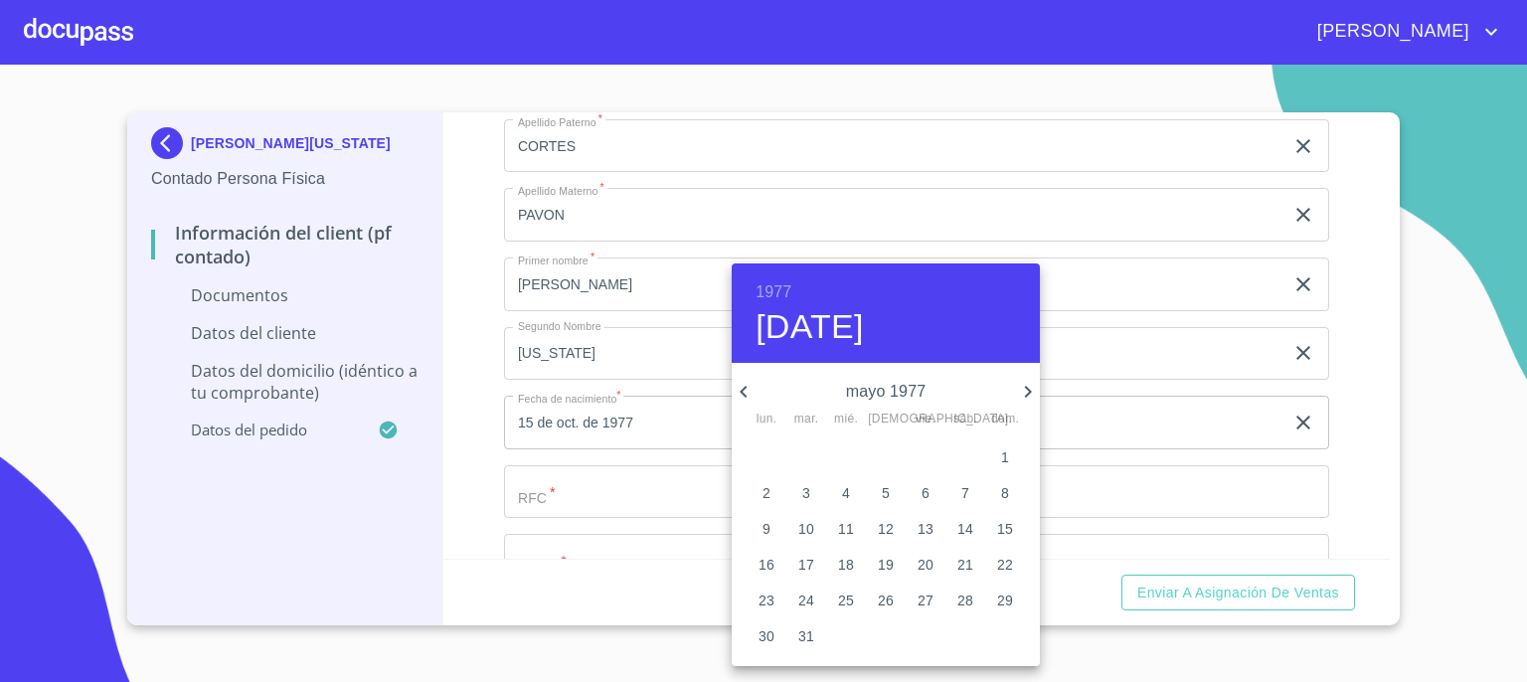
click at [743, 385] on icon "button" at bounding box center [743, 392] width 24 height 24
click at [1004, 490] on p "10" at bounding box center [1005, 492] width 16 height 20
type input "10 de abr. de 1977"
click at [1097, 442] on div at bounding box center [763, 341] width 1527 height 682
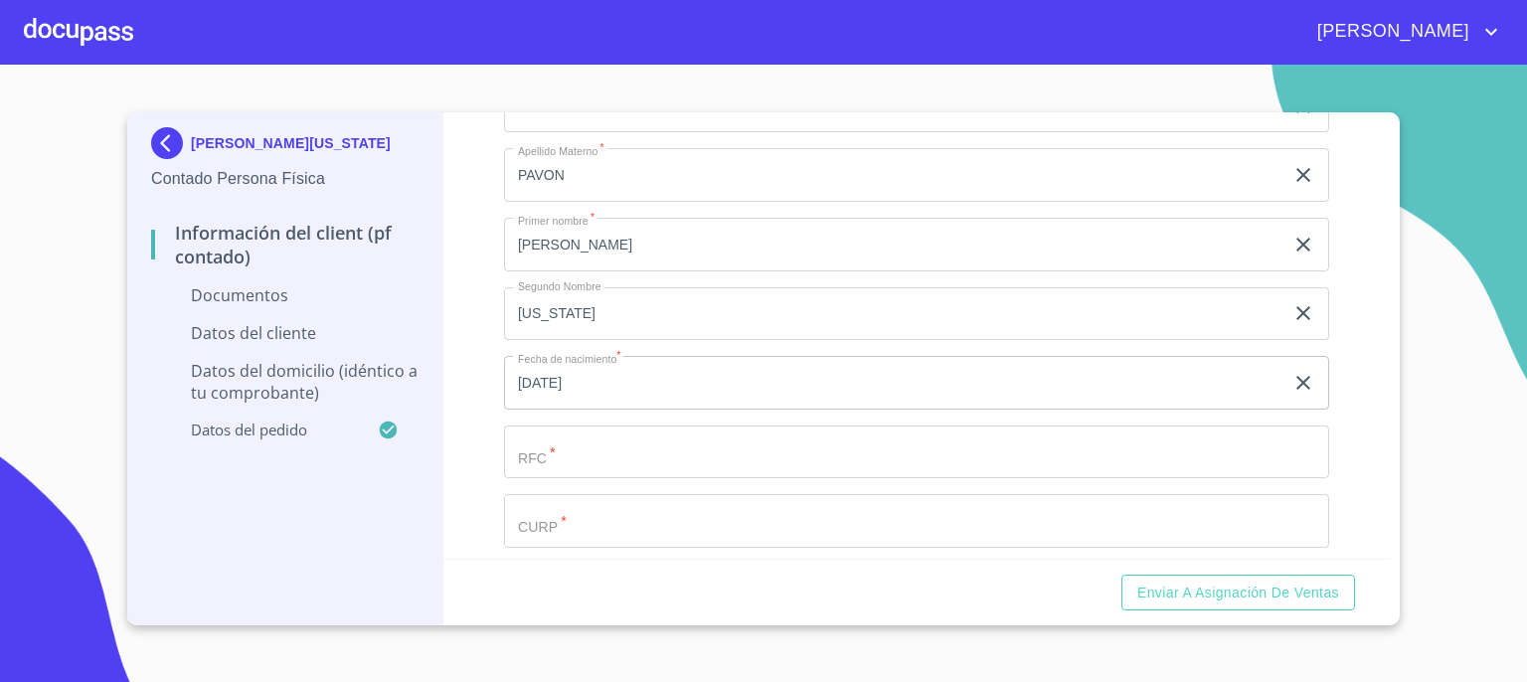
scroll to position [2706, 0]
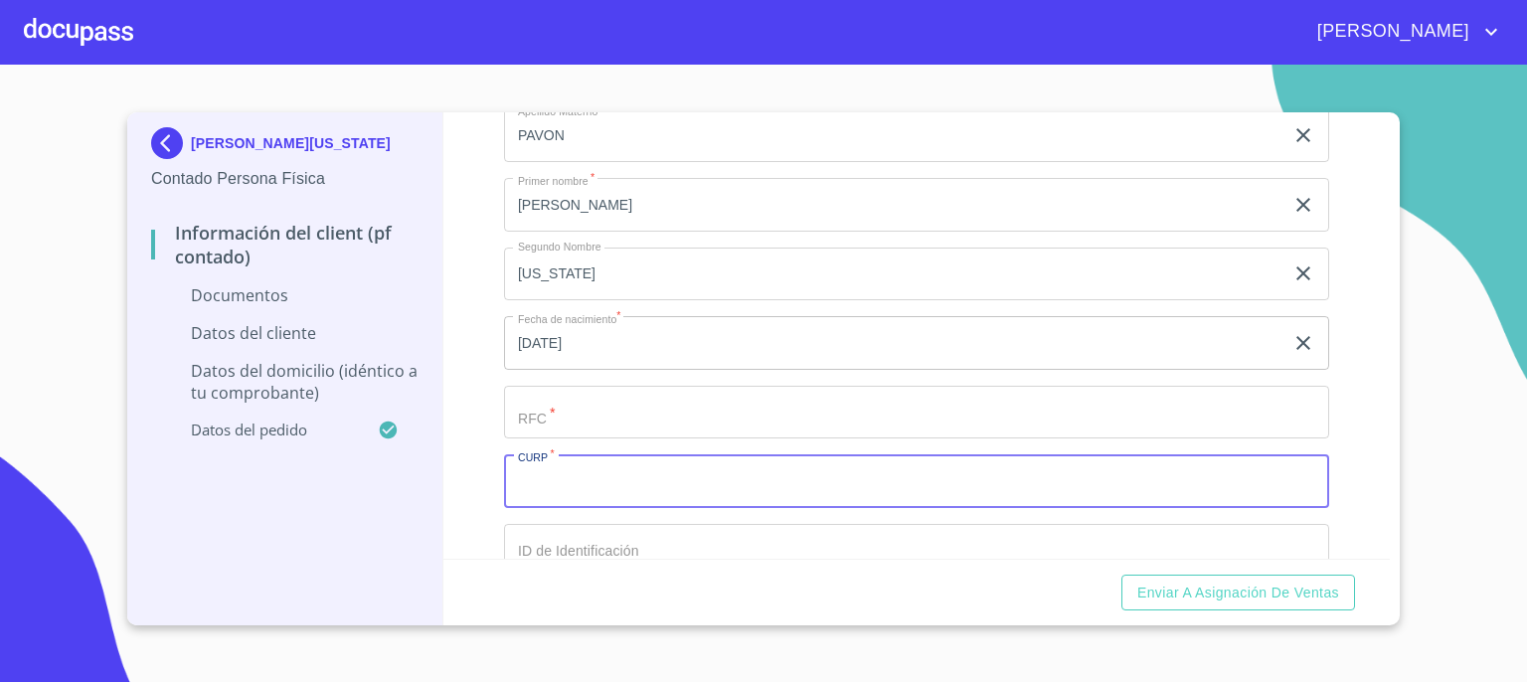
click at [1061, 473] on input "Documento de identificación.   *" at bounding box center [916, 481] width 825 height 54
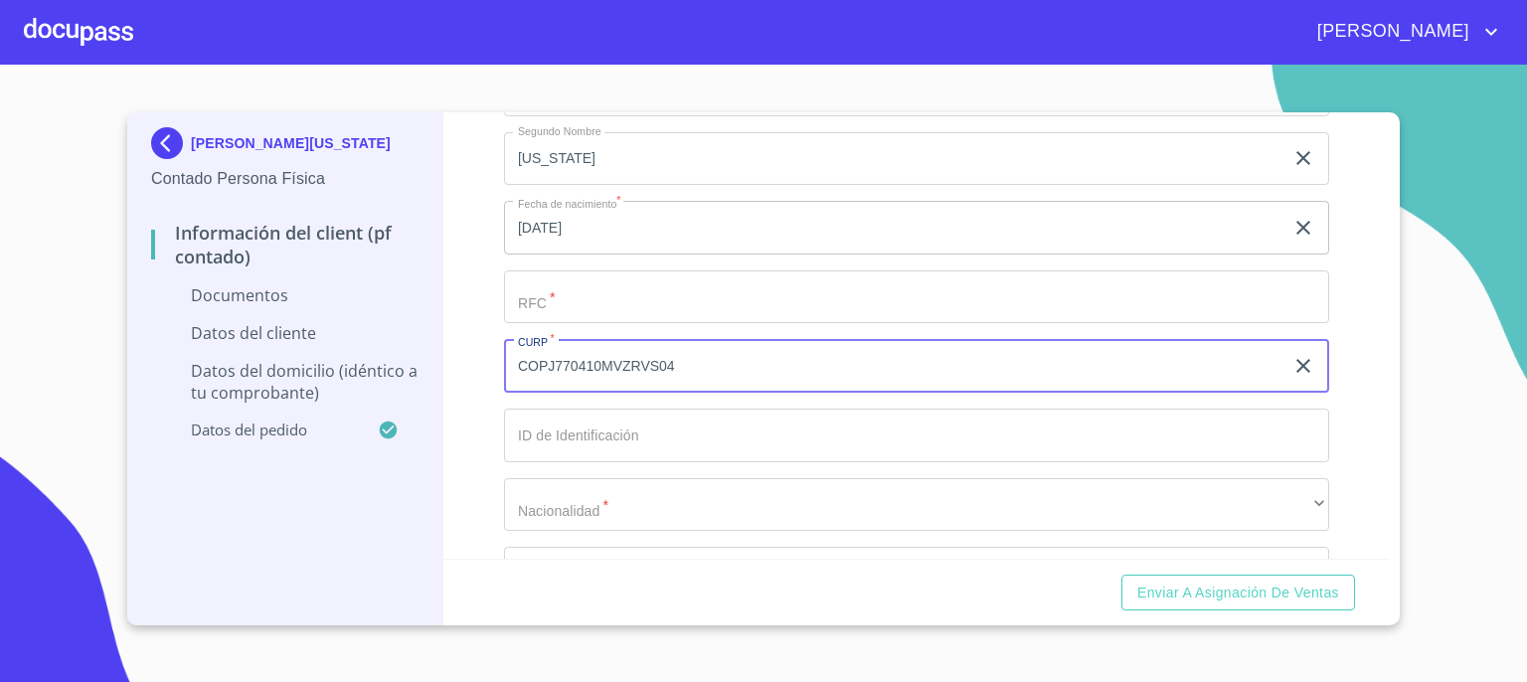
scroll to position [2826, 0]
type input "COPJ770410MVZRVS04"
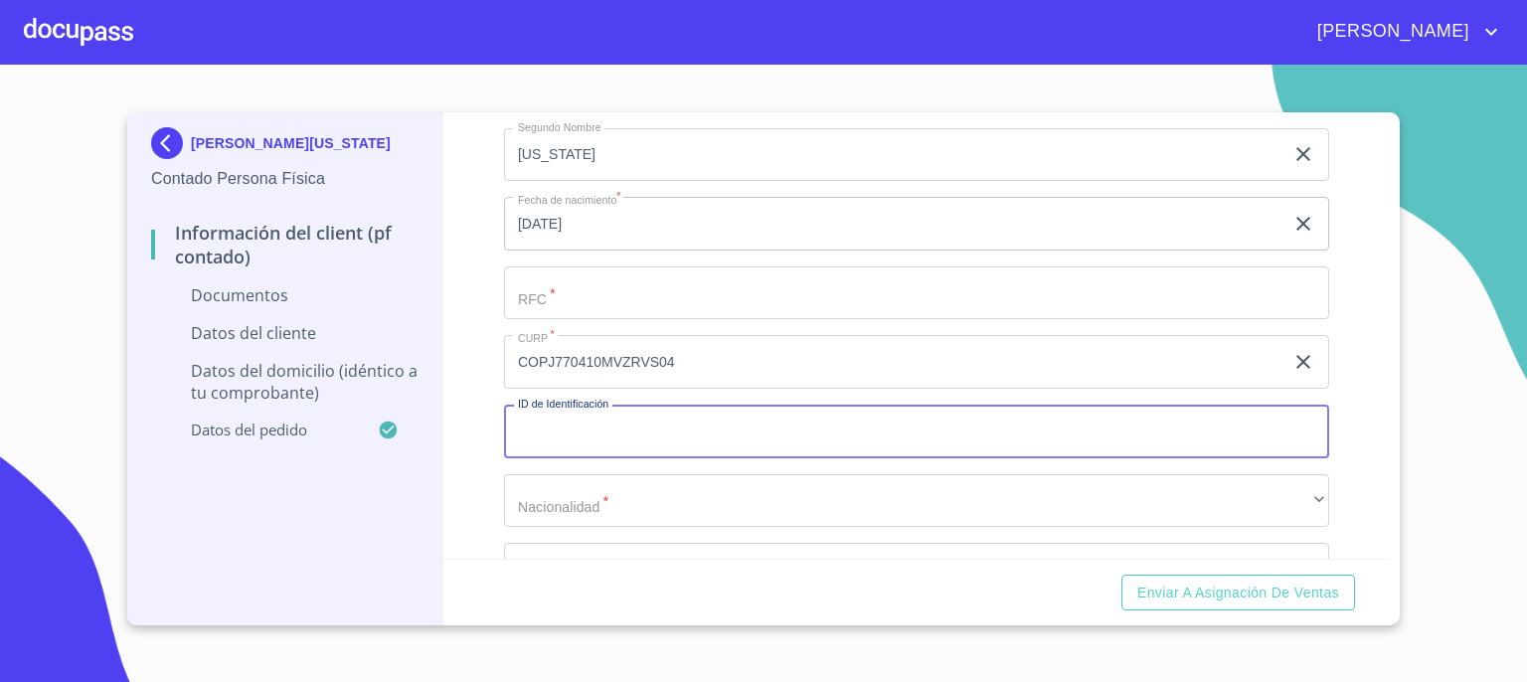
click at [1022, 429] on input "Documento de identificación.   *" at bounding box center [916, 432] width 825 height 54
type input "2773765234"
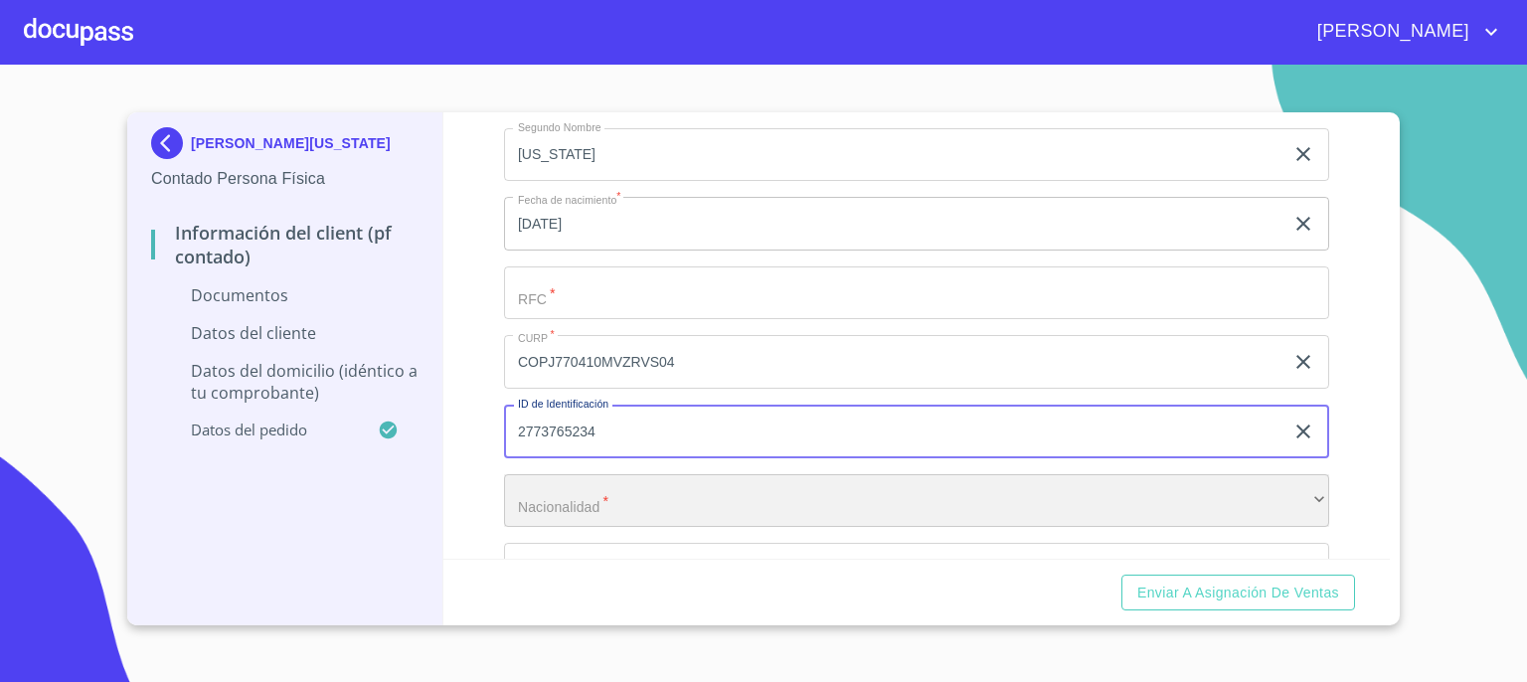
click at [731, 482] on div "​" at bounding box center [916, 501] width 825 height 54
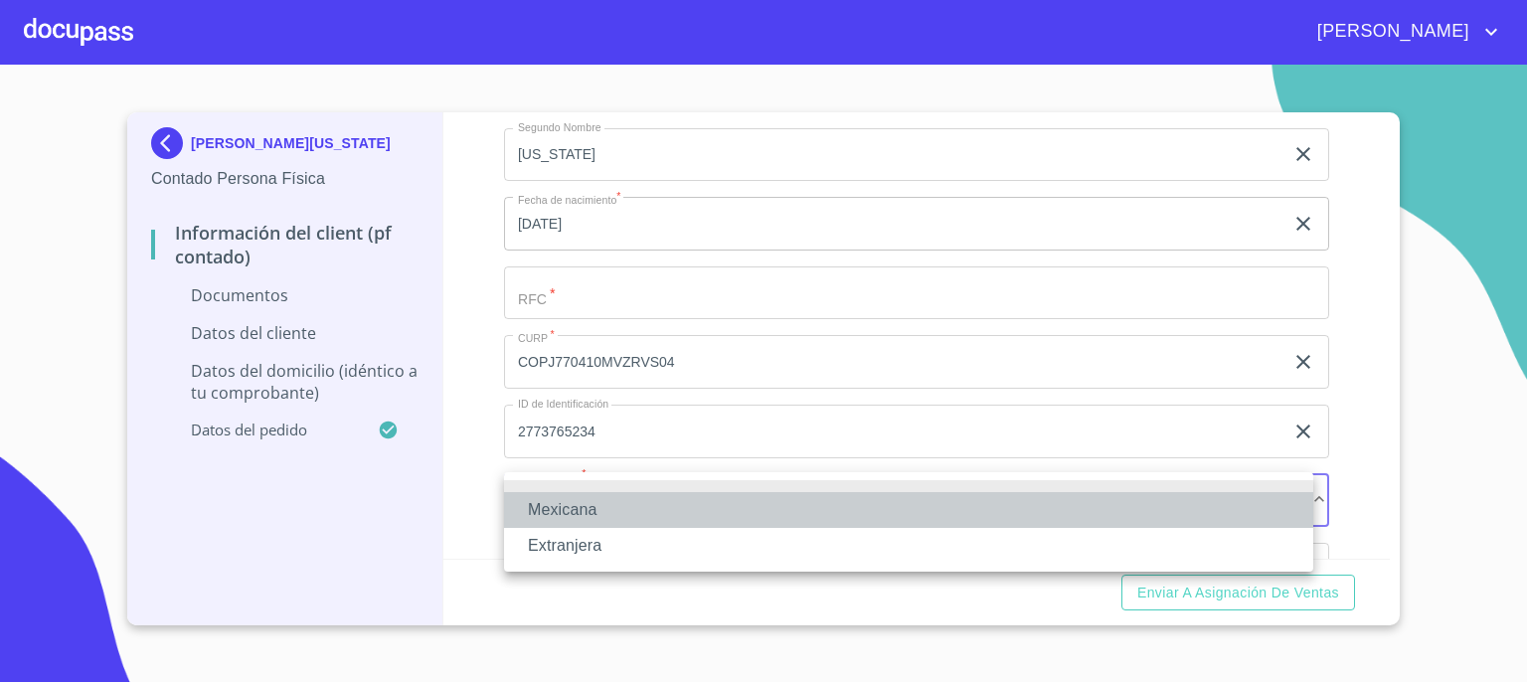
click at [716, 502] on li "Mexicana" at bounding box center [908, 510] width 809 height 36
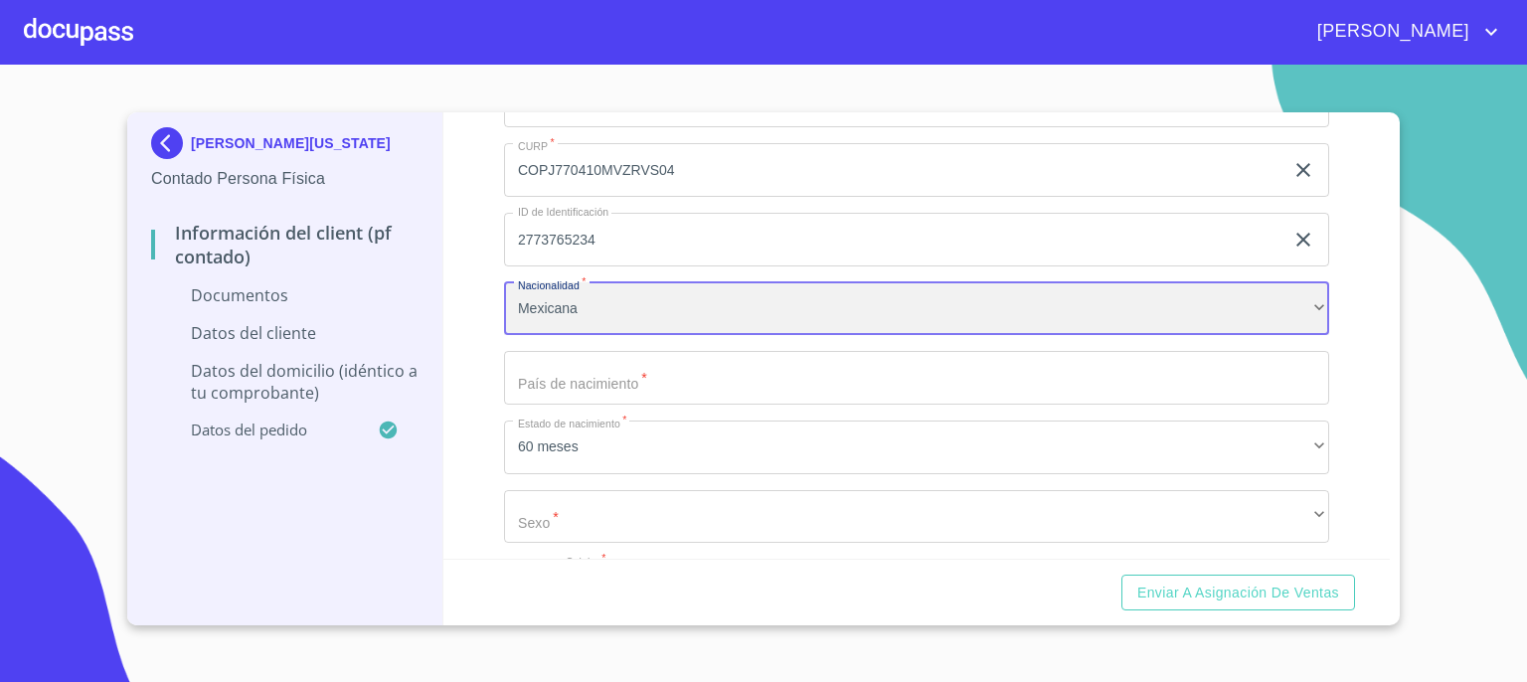
scroll to position [3024, 0]
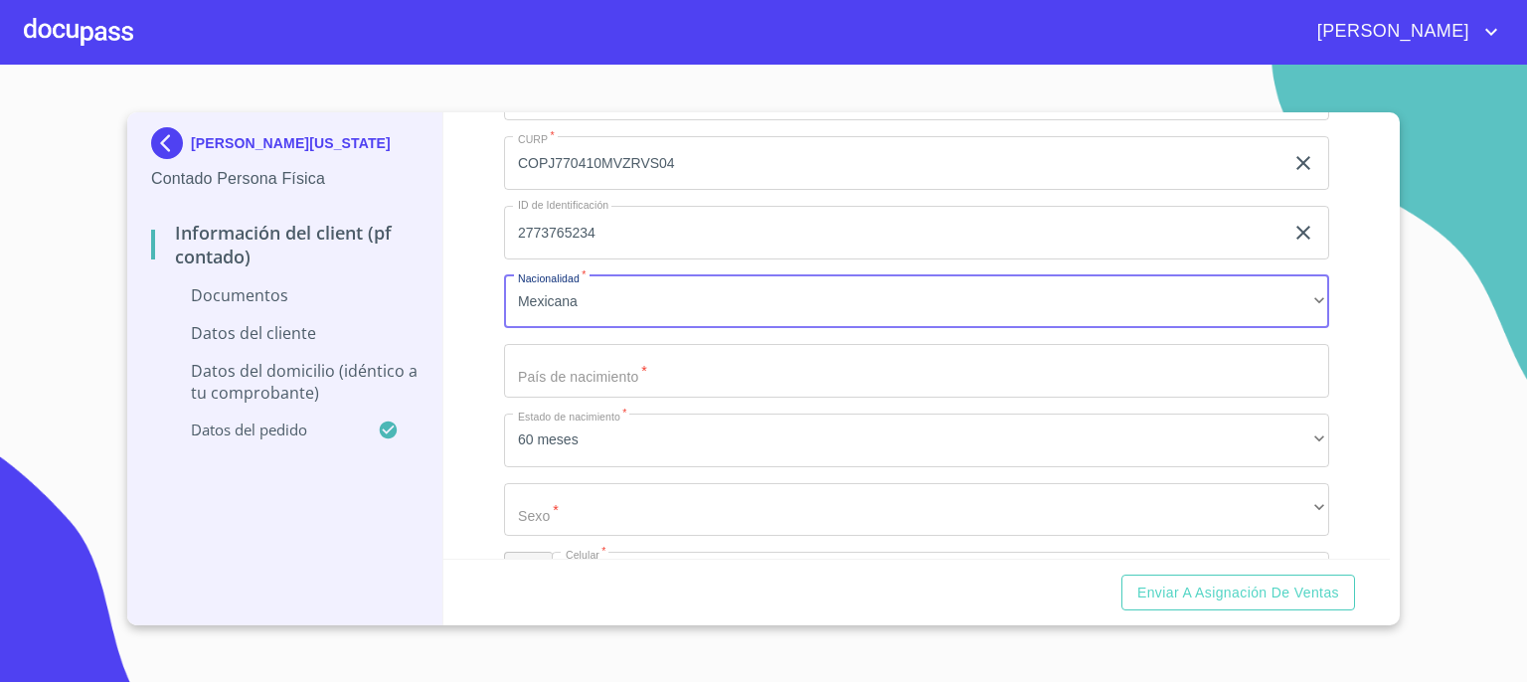
click at [1218, 368] on input "Documento de identificación.   *" at bounding box center [916, 371] width 825 height 54
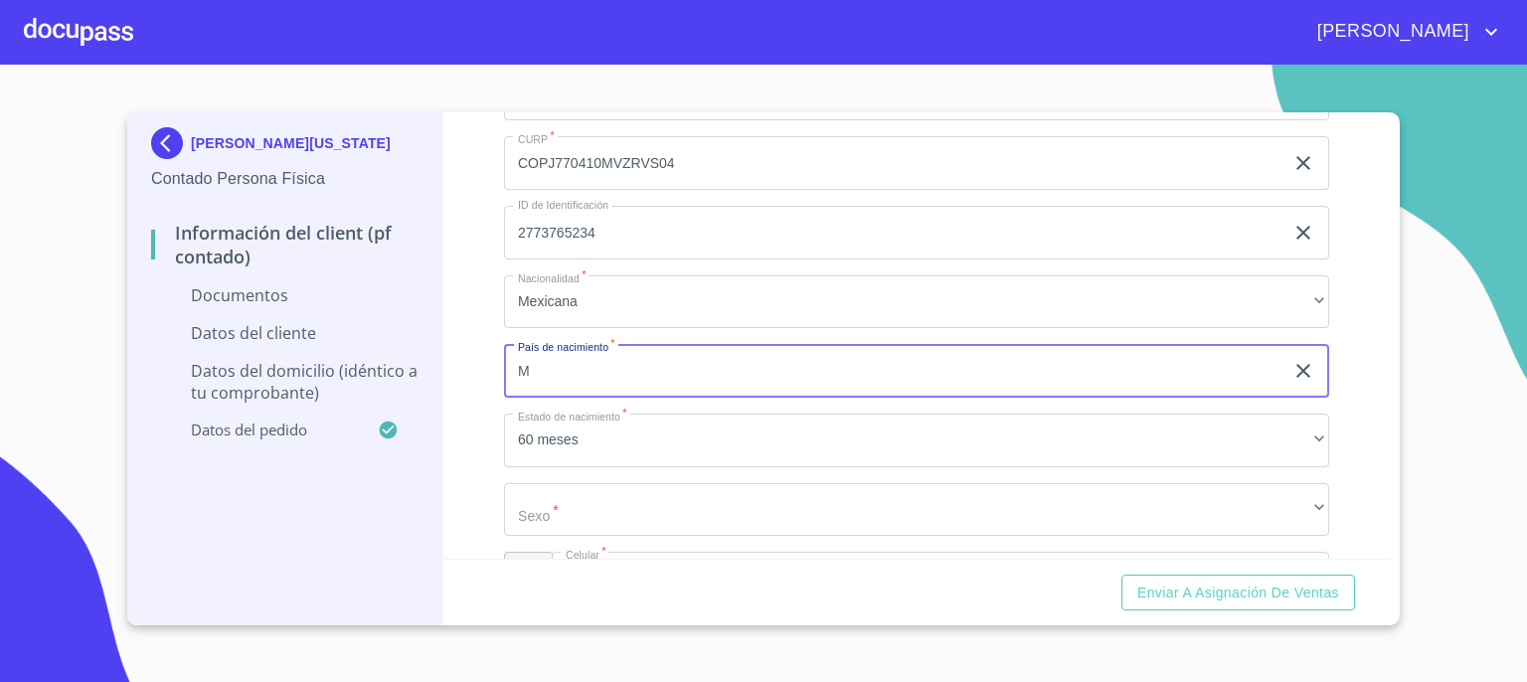
type input "[GEOGRAPHIC_DATA]"
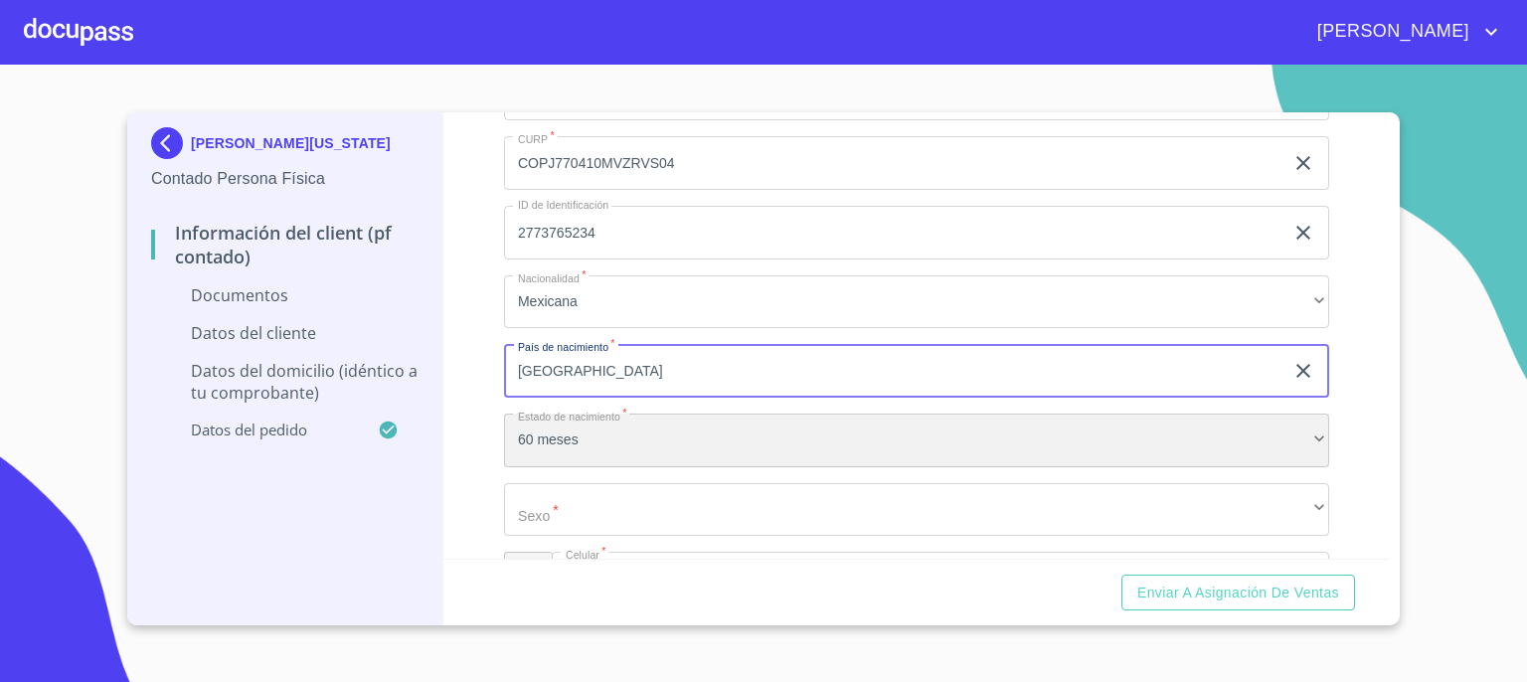
click at [668, 433] on div "60 meses" at bounding box center [916, 440] width 825 height 54
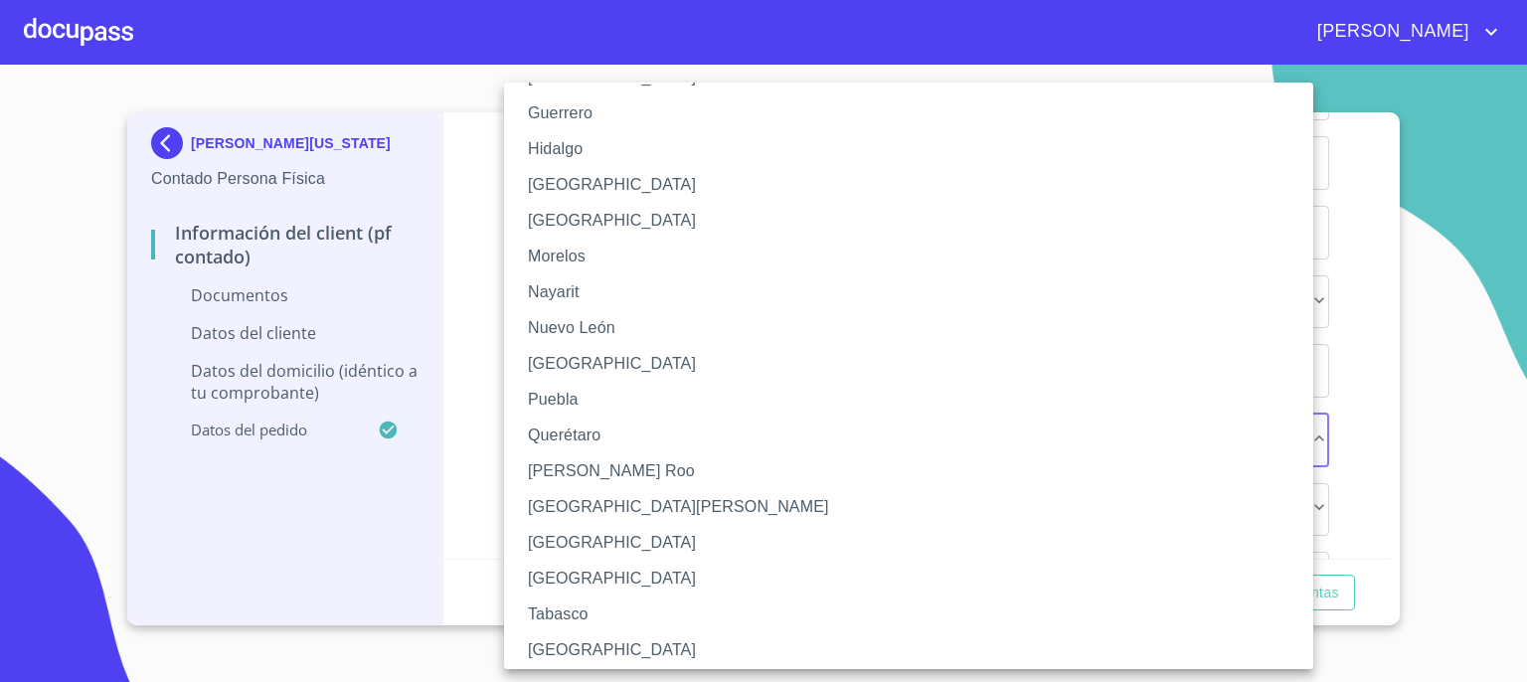
click at [1305, 668] on div "Aguascalientes Baja California Baja California Sur Campeche Chiapas Chihuahua C…" at bounding box center [908, 375] width 809 height 586
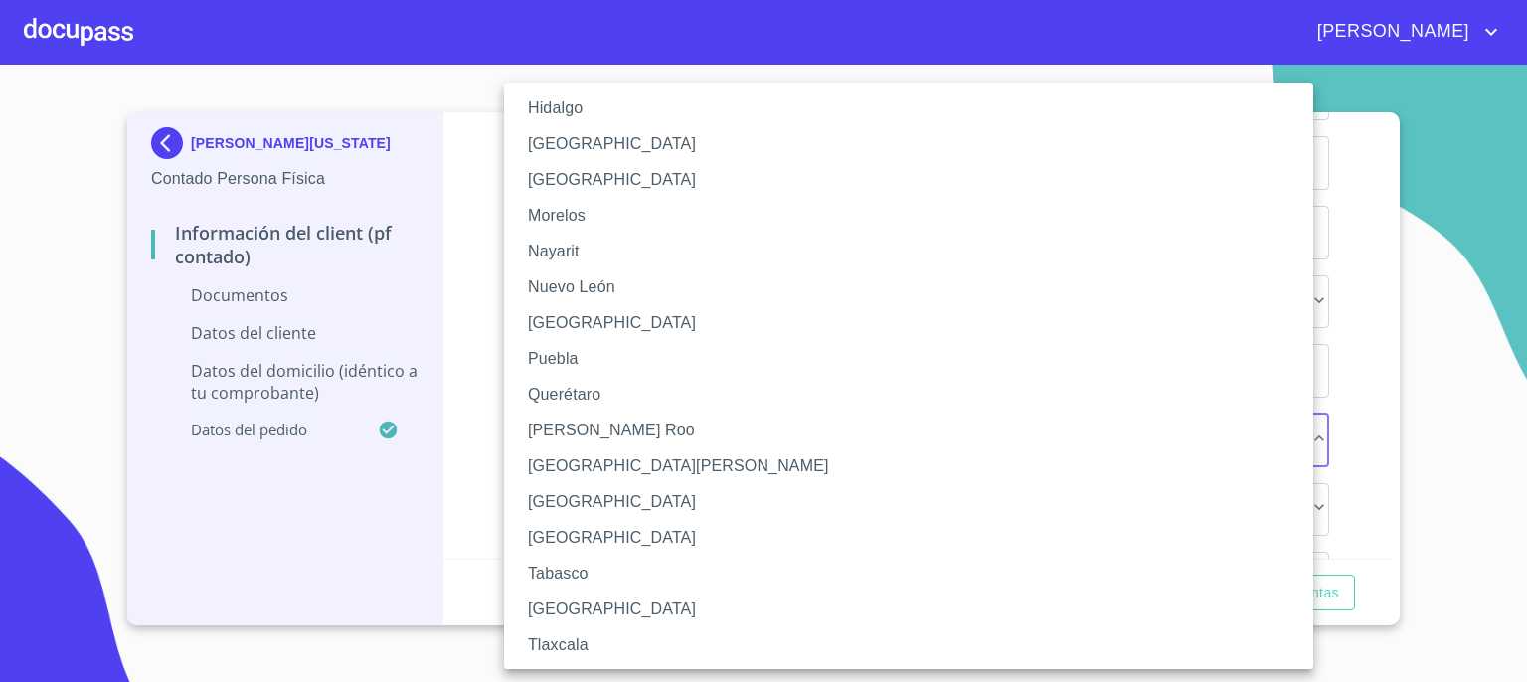
click at [1305, 668] on div "Aguascalientes Baja California Baja California Sur Campeche Chiapas Chihuahua C…" at bounding box center [908, 375] width 809 height 586
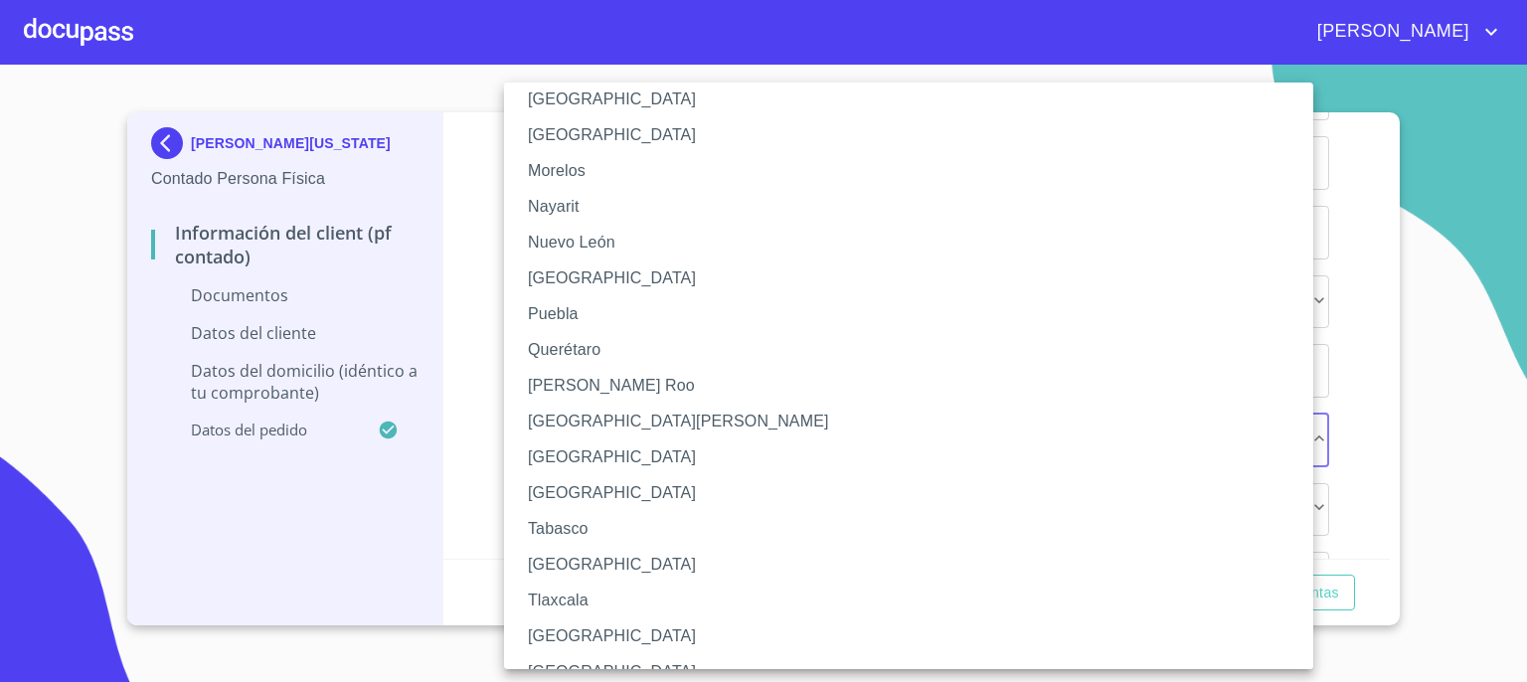
click at [1305, 668] on div "Aguascalientes Baja California Baja California Sur Campeche Chiapas Chihuahua C…" at bounding box center [908, 375] width 809 height 586
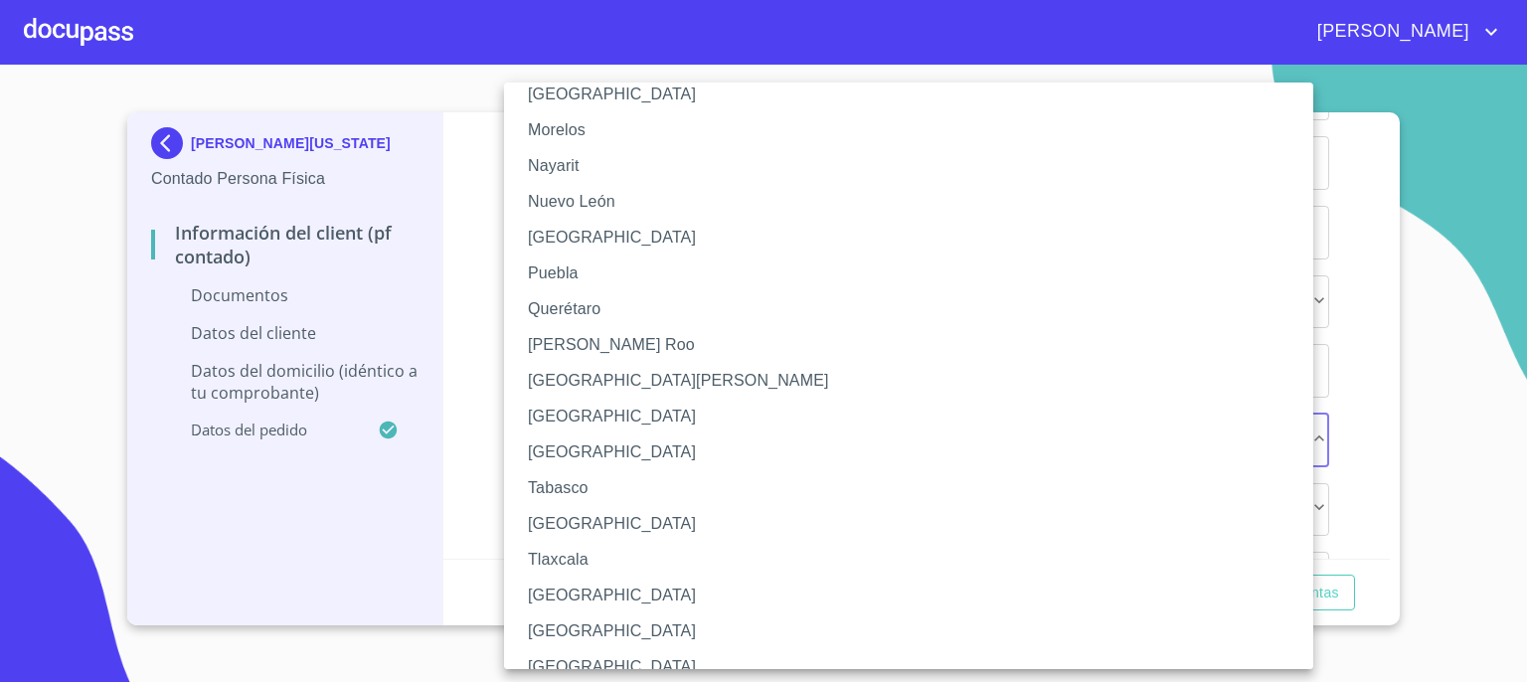
click at [1305, 668] on div "Aguascalientes Baja California Baja California Sur Campeche Chiapas Chihuahua C…" at bounding box center [908, 375] width 809 height 586
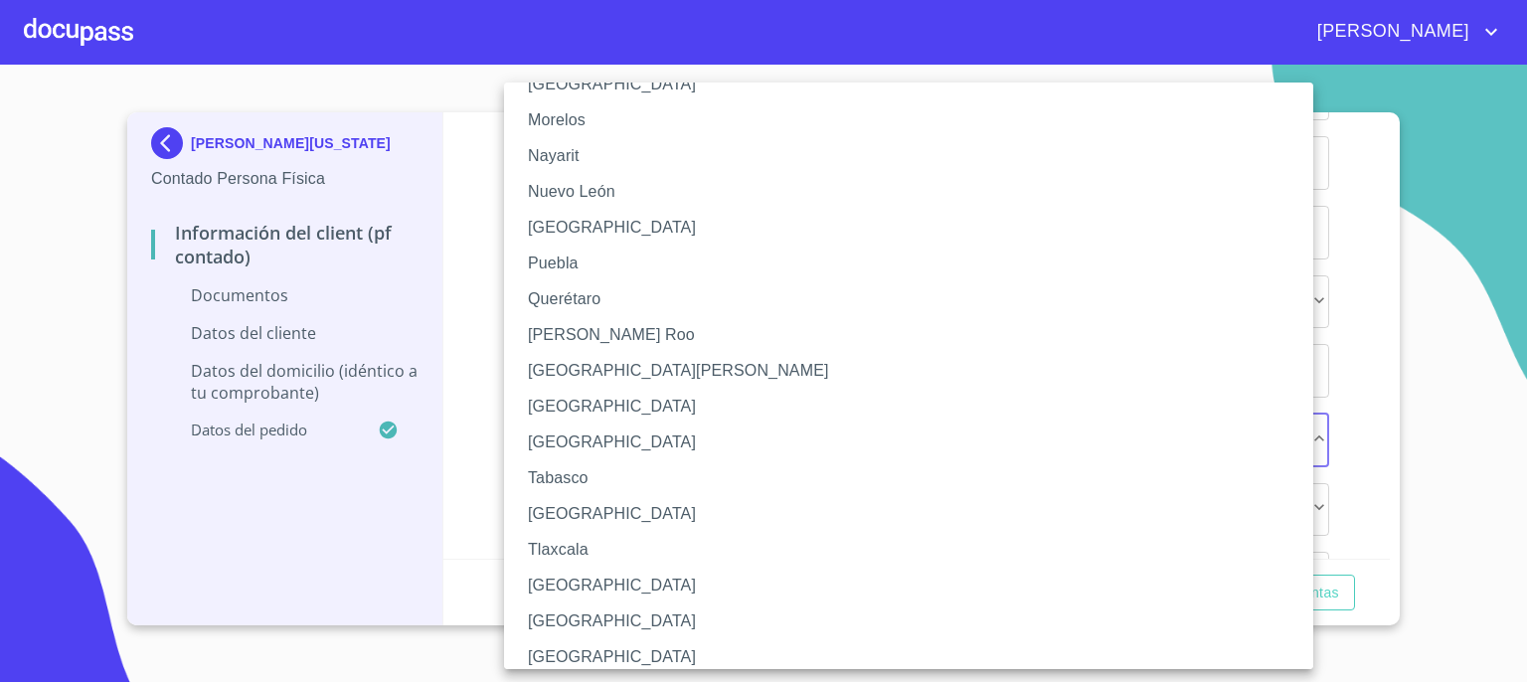
click at [1305, 668] on div "Aguascalientes Baja California Baja California Sur Campeche Chiapas Chihuahua C…" at bounding box center [908, 375] width 809 height 586
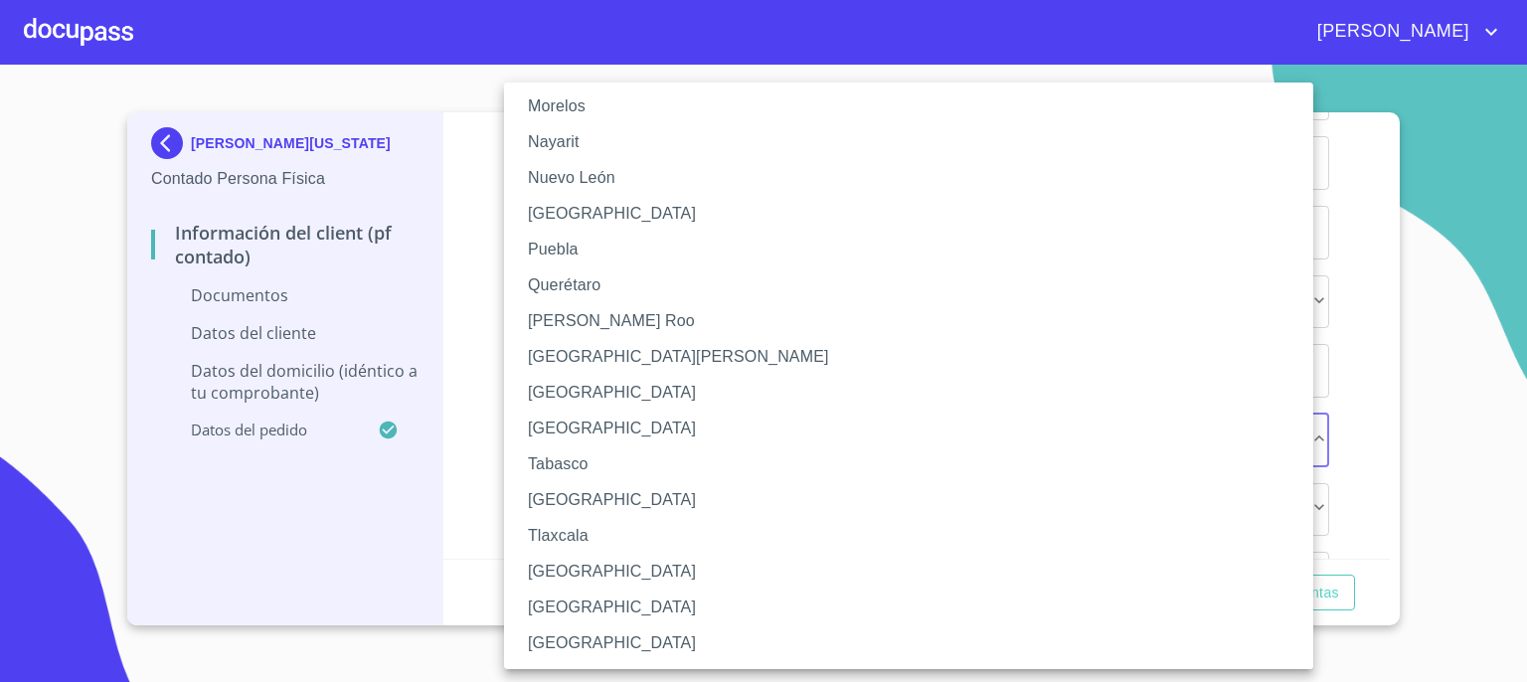
click at [1305, 668] on div "Aguascalientes Baja California Baja California Sur Campeche Chiapas Chihuahua C…" at bounding box center [908, 375] width 809 height 586
click at [1121, 573] on li "Veracruz" at bounding box center [916, 572] width 824 height 36
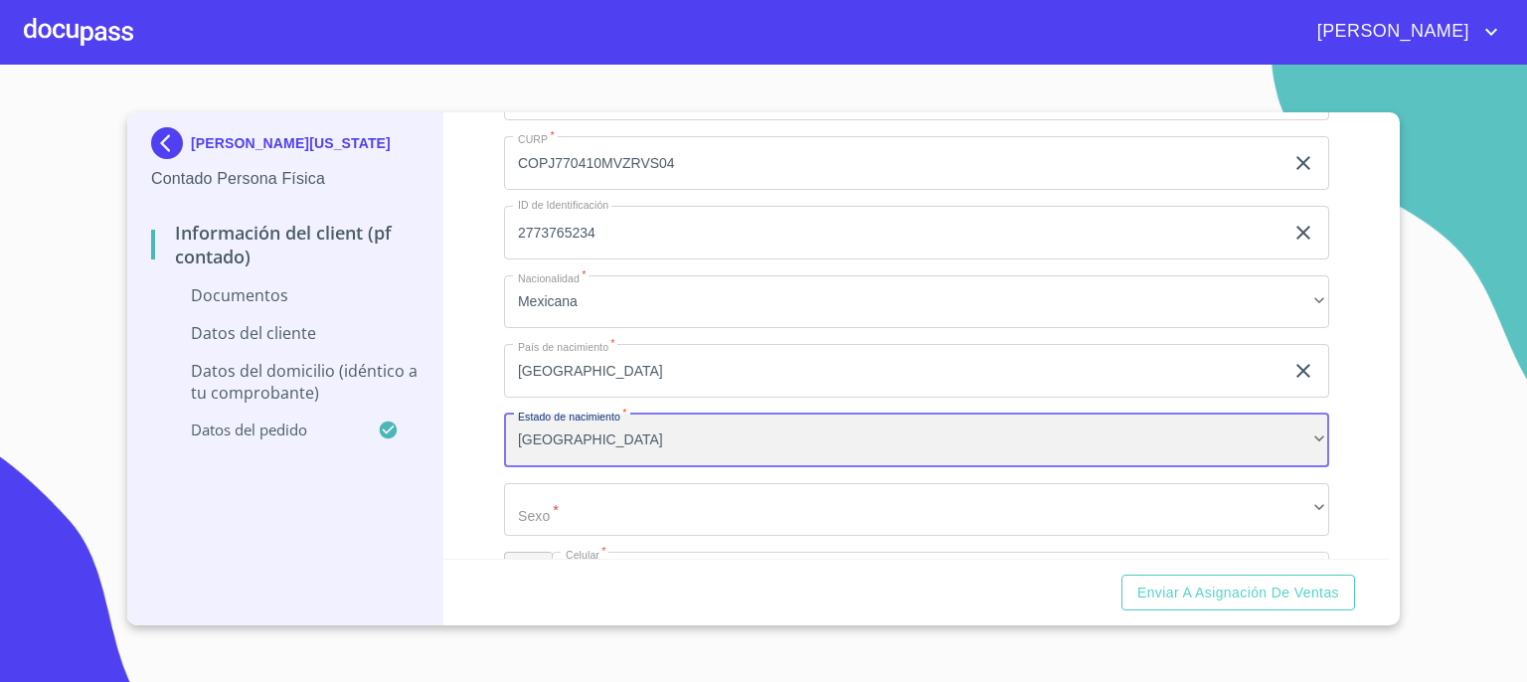
scroll to position [585, 0]
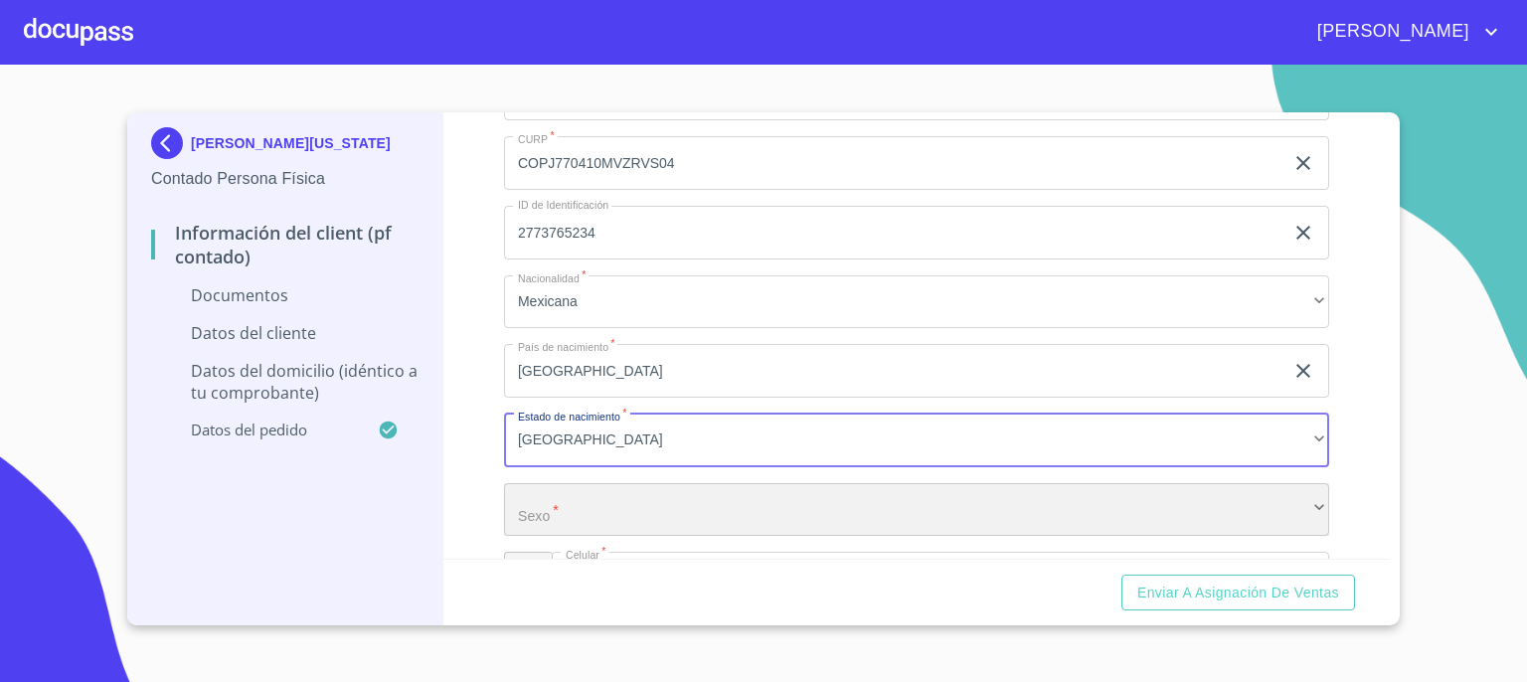
click at [1009, 506] on div "​" at bounding box center [916, 510] width 825 height 54
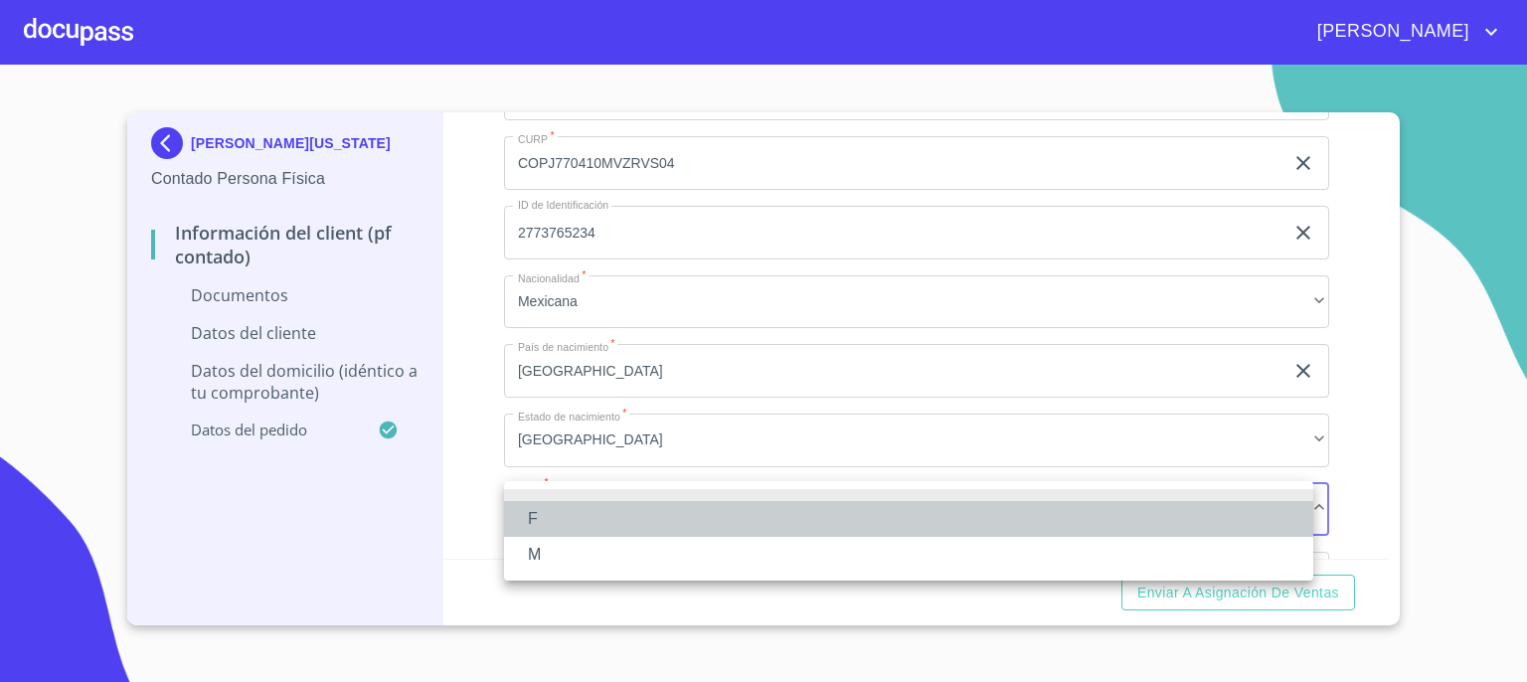
click at [1002, 518] on li "F" at bounding box center [908, 519] width 809 height 36
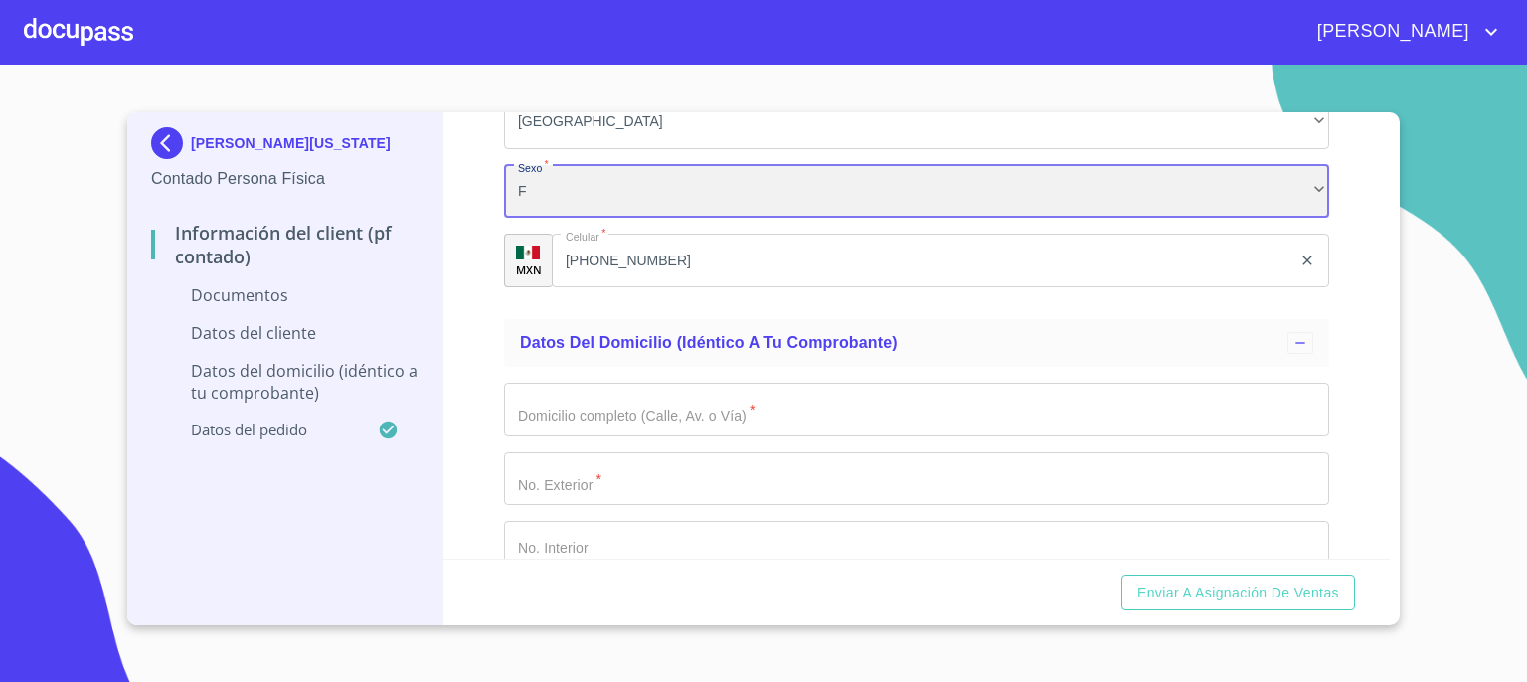
scroll to position [3382, 0]
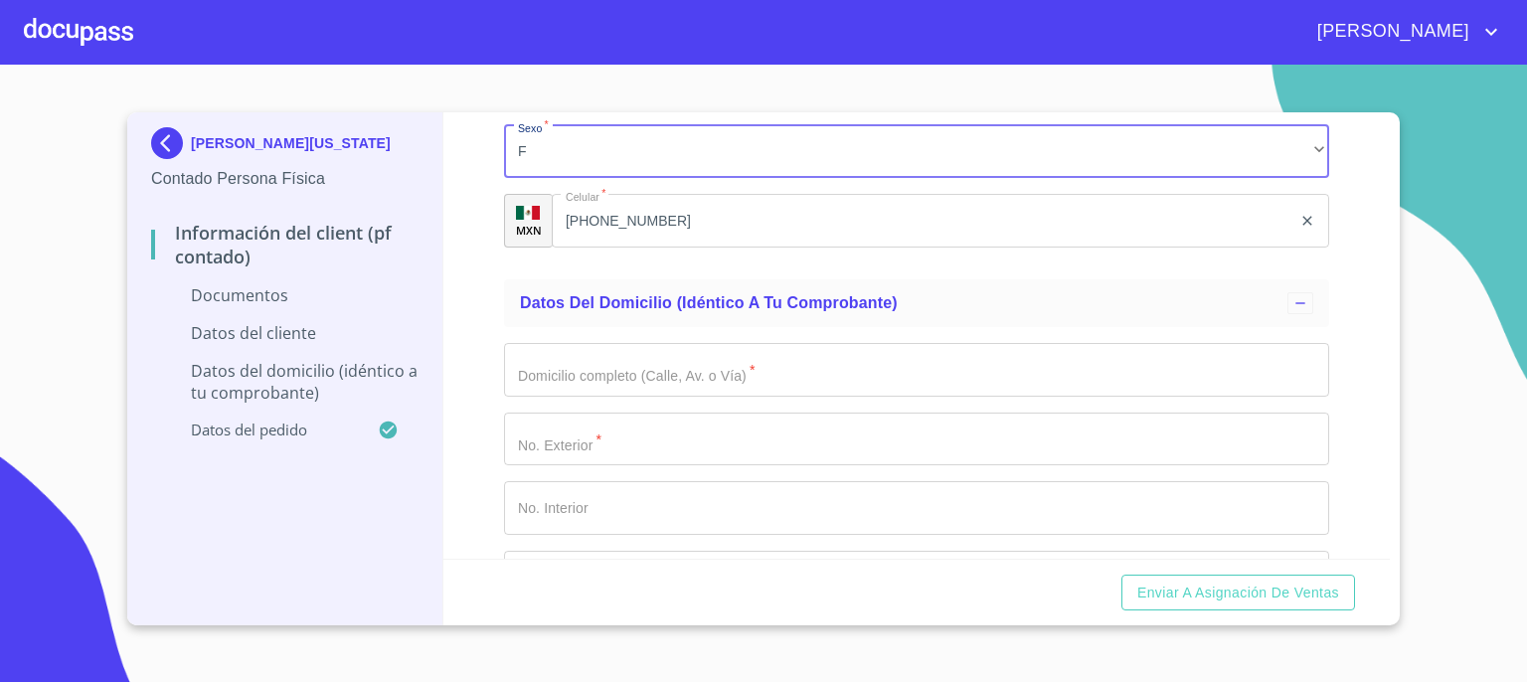
click at [1147, 358] on input "Documento de identificación.   *" at bounding box center [916, 370] width 825 height 54
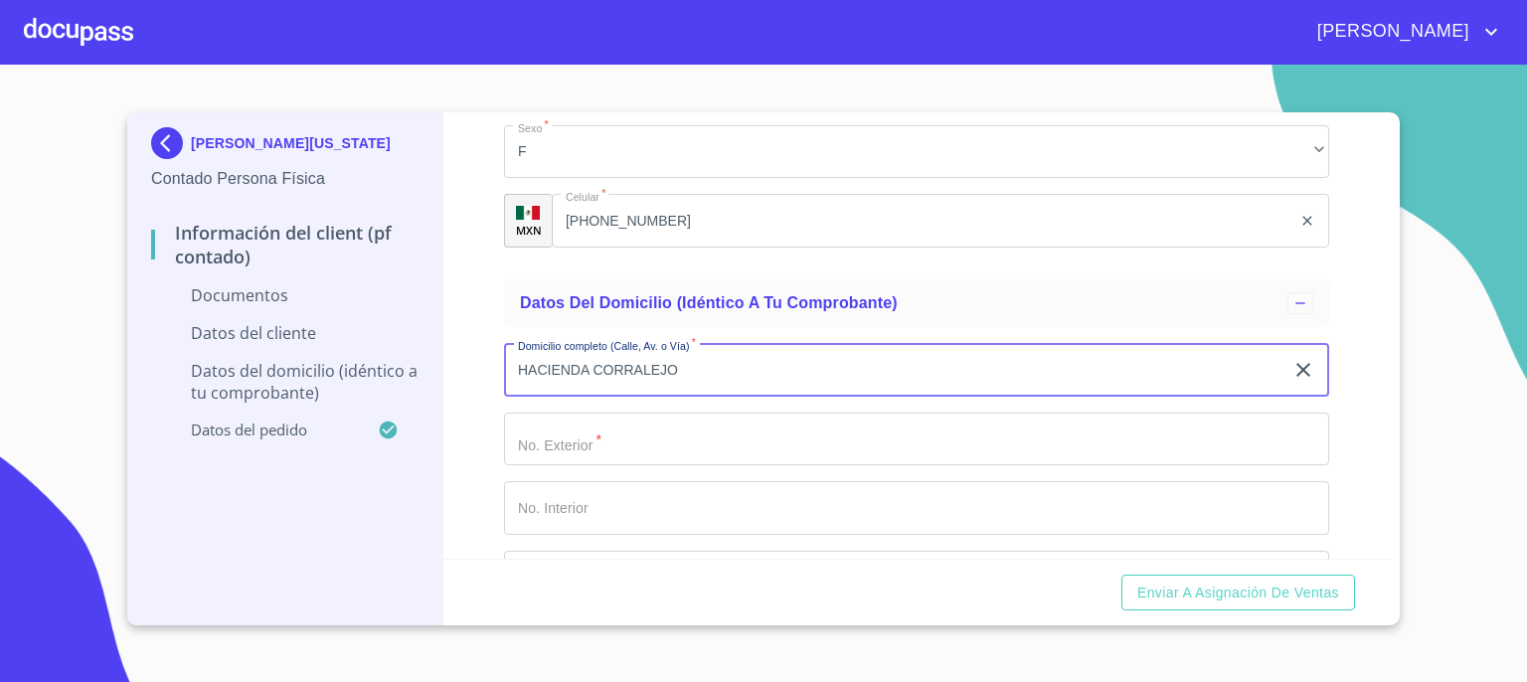
type input "HACIENDA CORRALEJO"
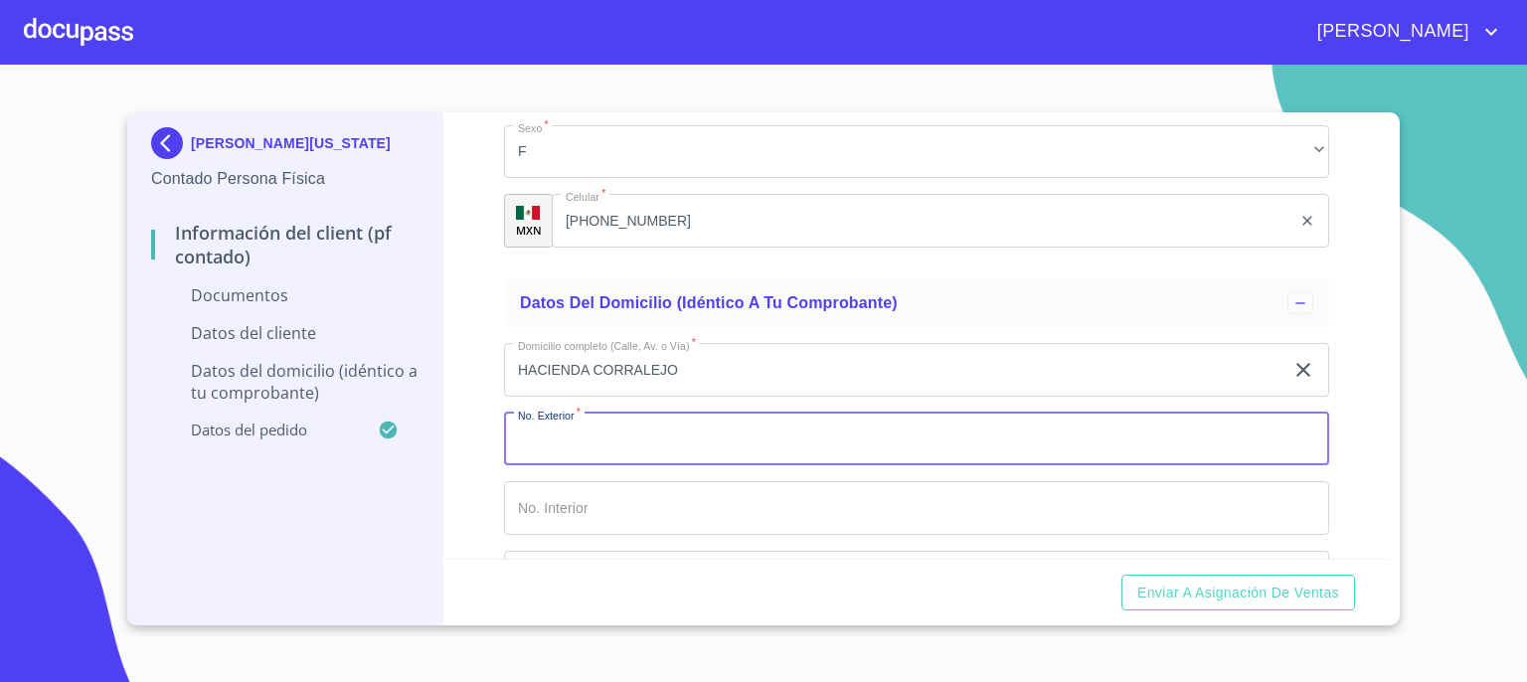
click at [1014, 442] on input "Documento de identificación.   *" at bounding box center [916, 439] width 825 height 54
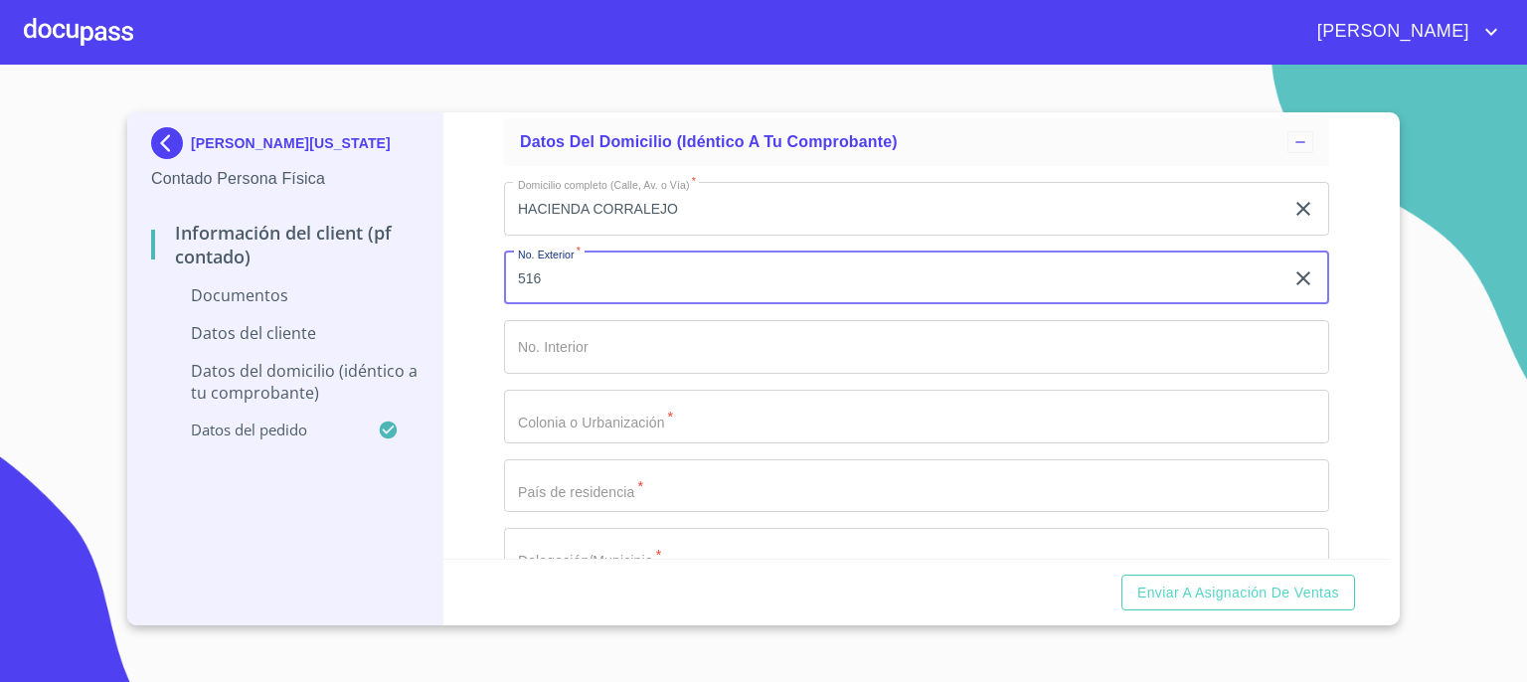
scroll to position [3581, 0]
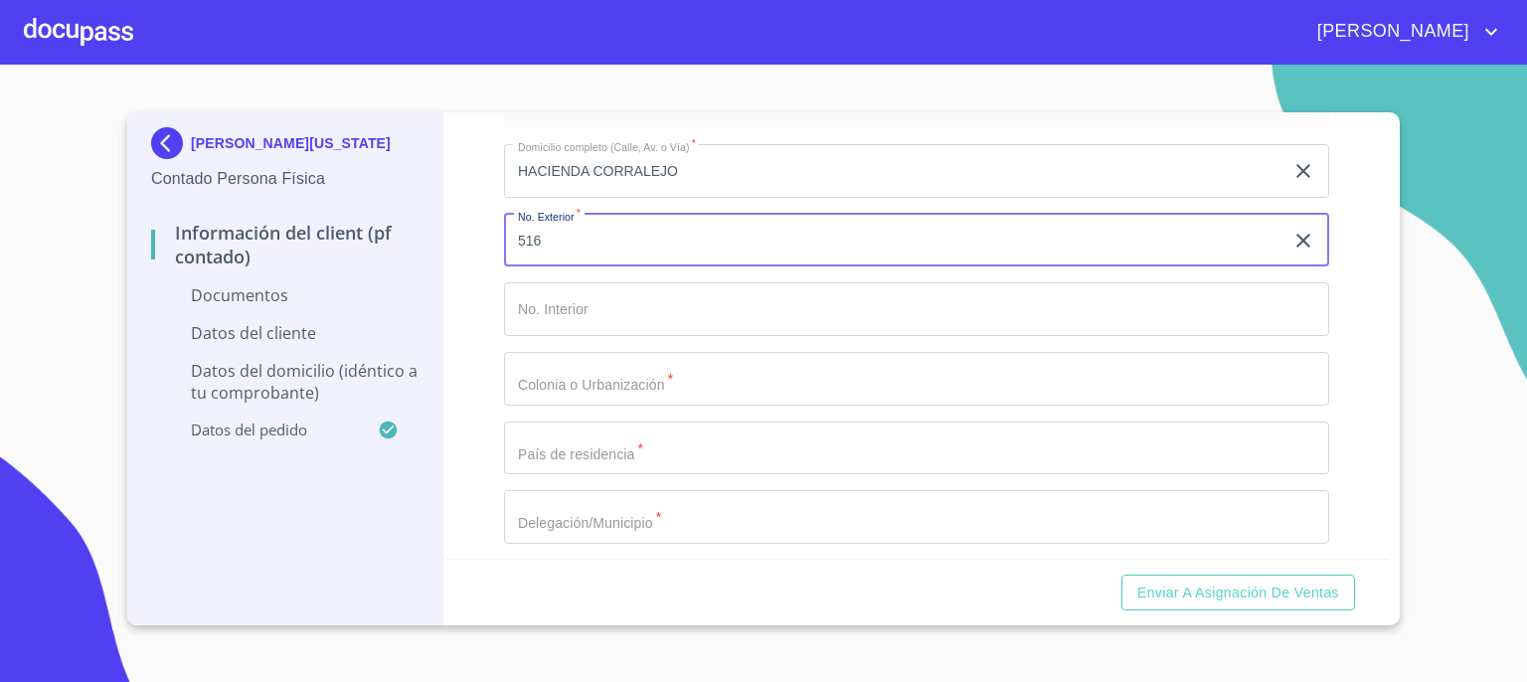
type input "516"
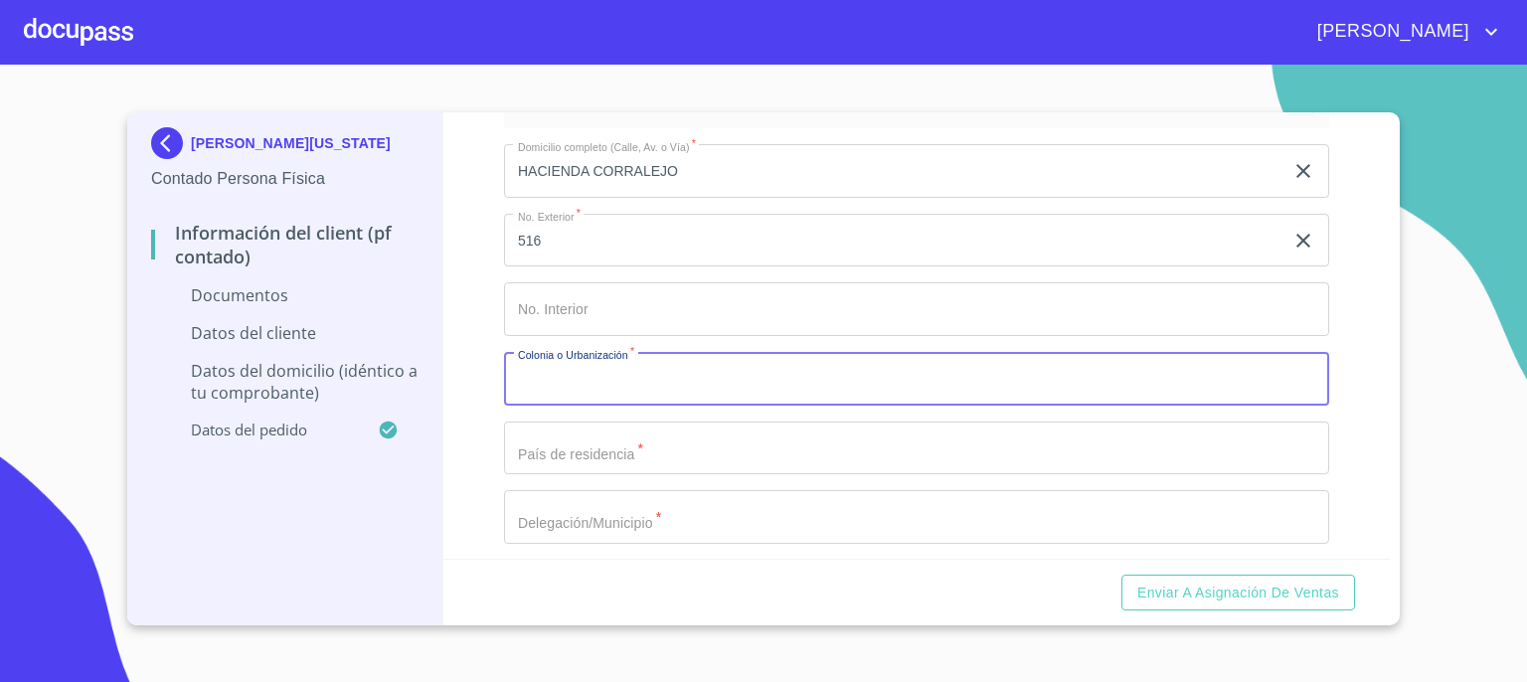
click at [1010, 379] on input "Documento de identificación.   *" at bounding box center [916, 379] width 825 height 54
type input "HACIENDA SANTA CRUZ"
click at [926, 447] on input "Documento de identificación.   *" at bounding box center [916, 448] width 825 height 54
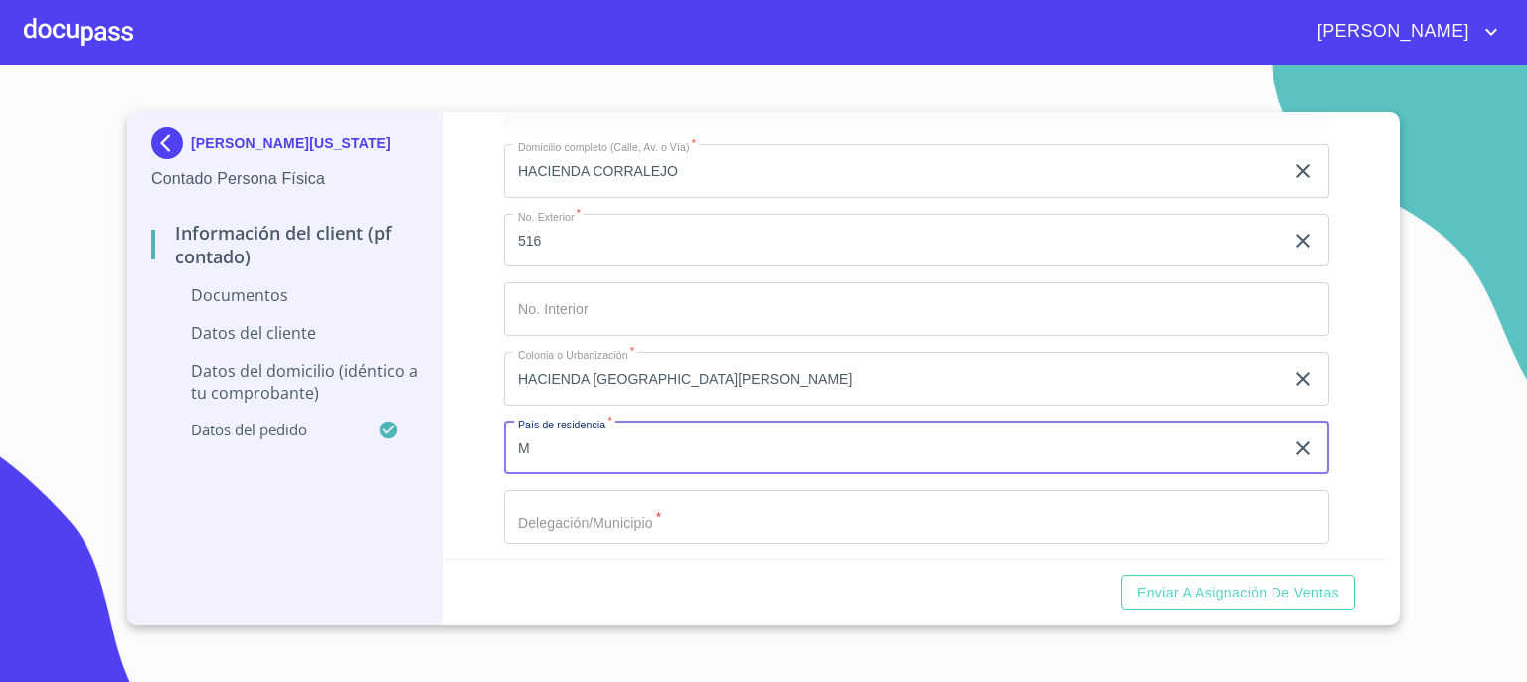
type input "[GEOGRAPHIC_DATA]"
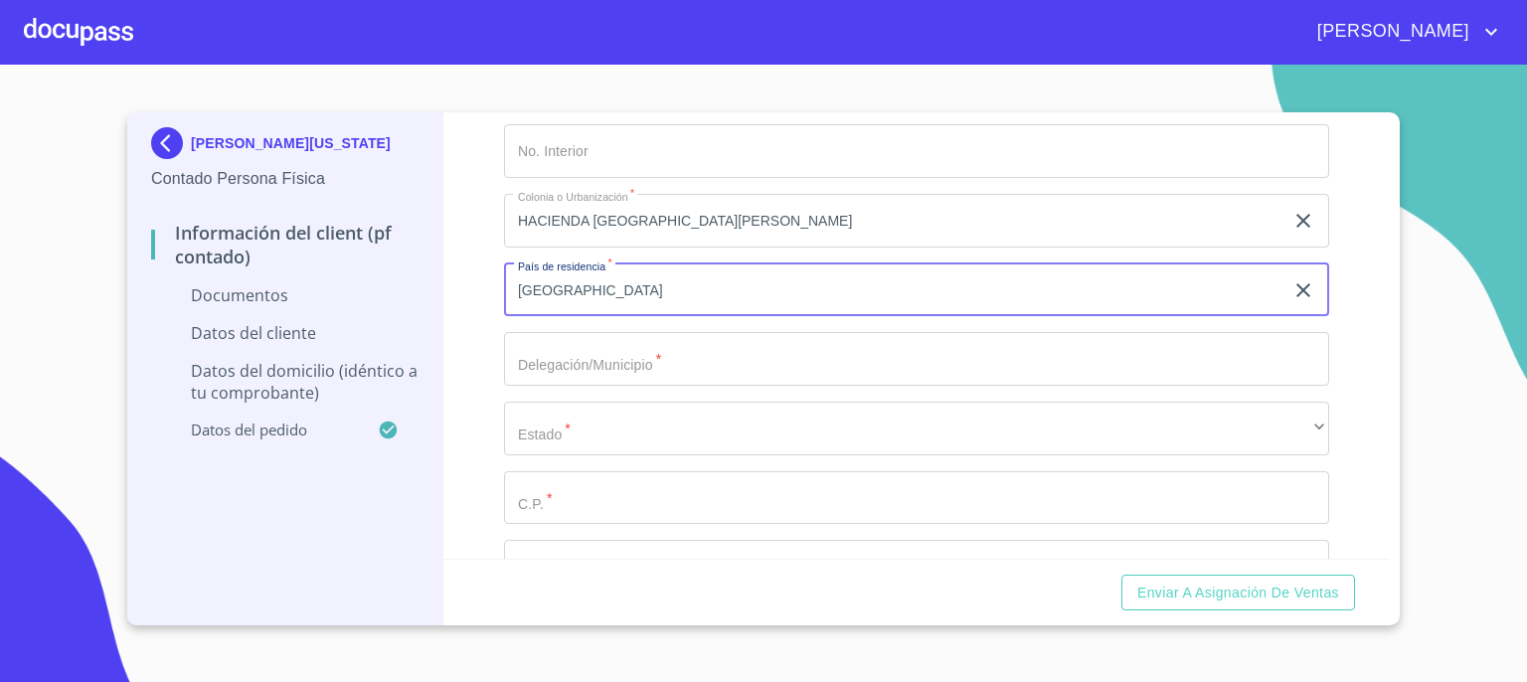
scroll to position [3740, 0]
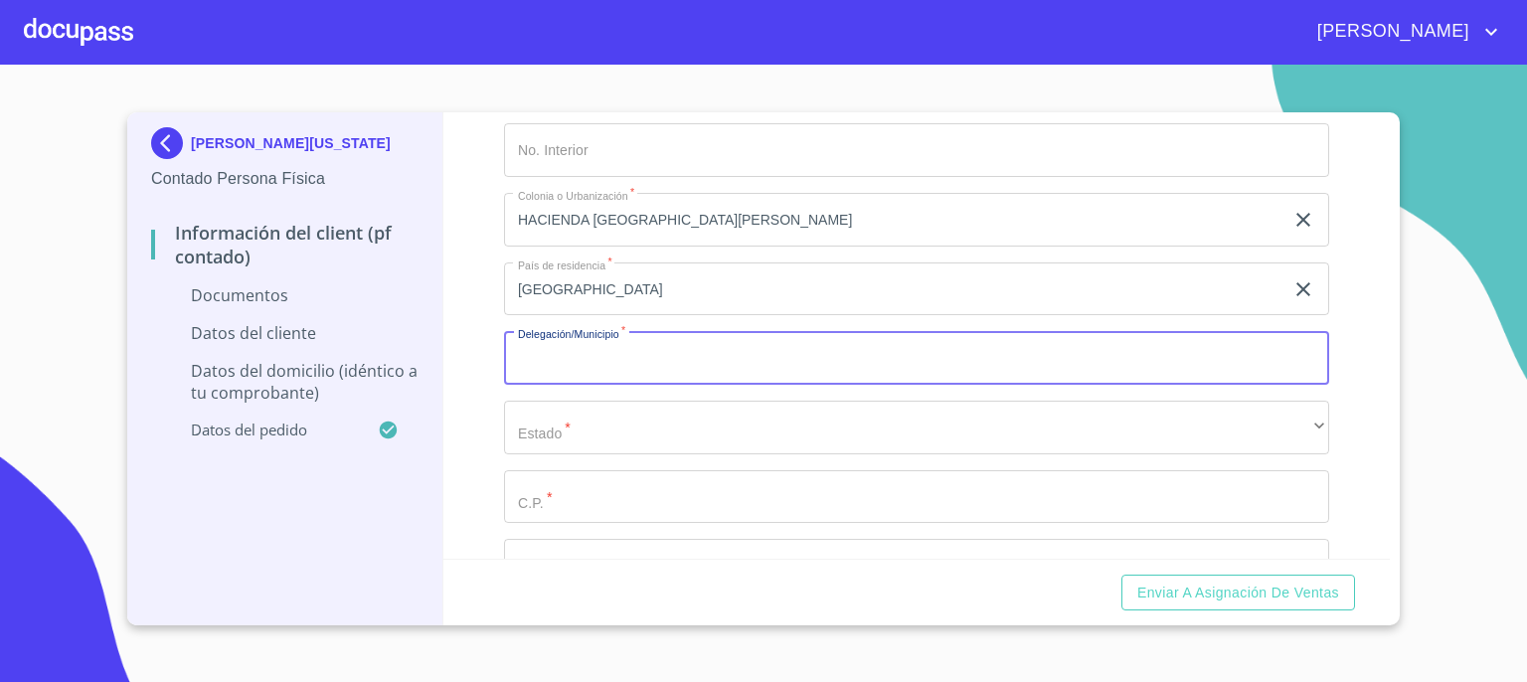
click at [1114, 359] on input "Documento de identificación.   *" at bounding box center [916, 358] width 825 height 54
type input "TLAJOMULCO DE ZUNIGA"
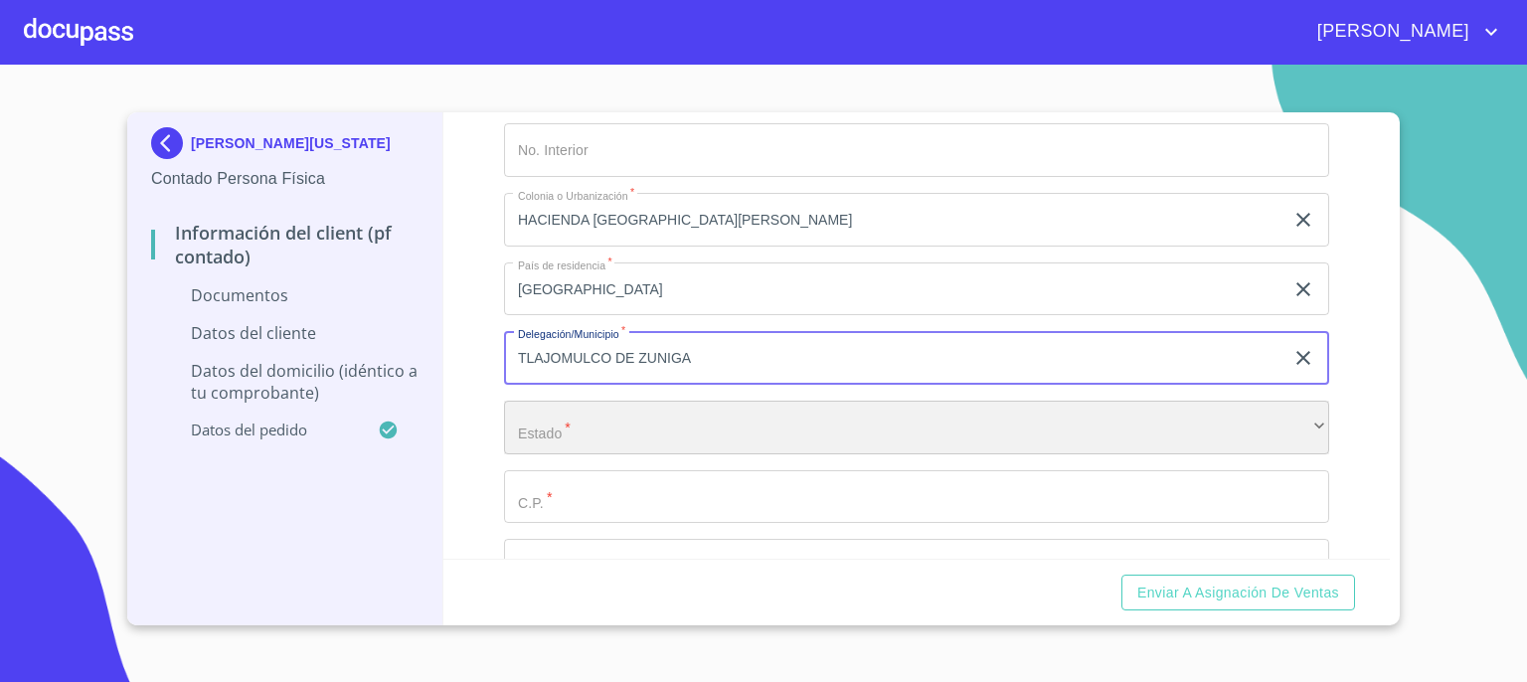
click at [1024, 422] on div "​" at bounding box center [916, 428] width 825 height 54
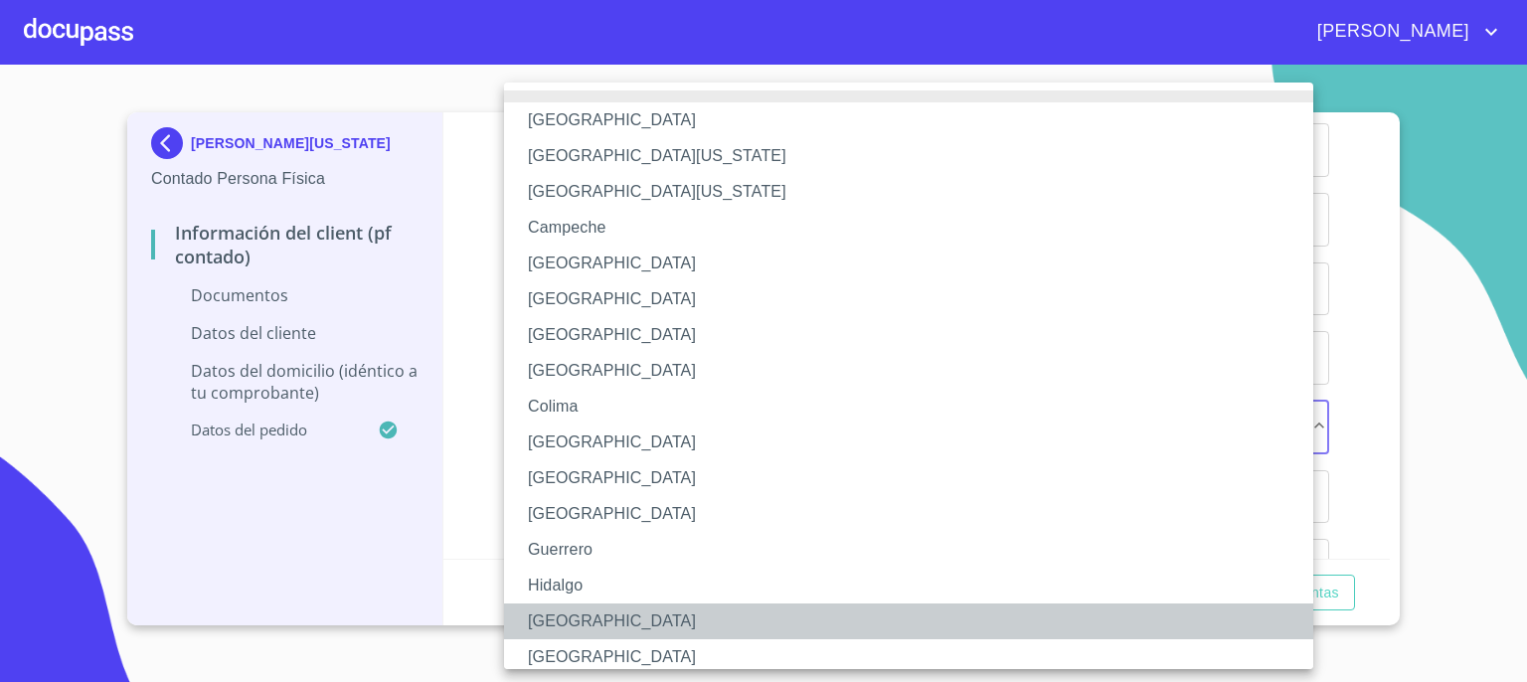
click at [884, 613] on li "[GEOGRAPHIC_DATA]" at bounding box center [916, 621] width 824 height 36
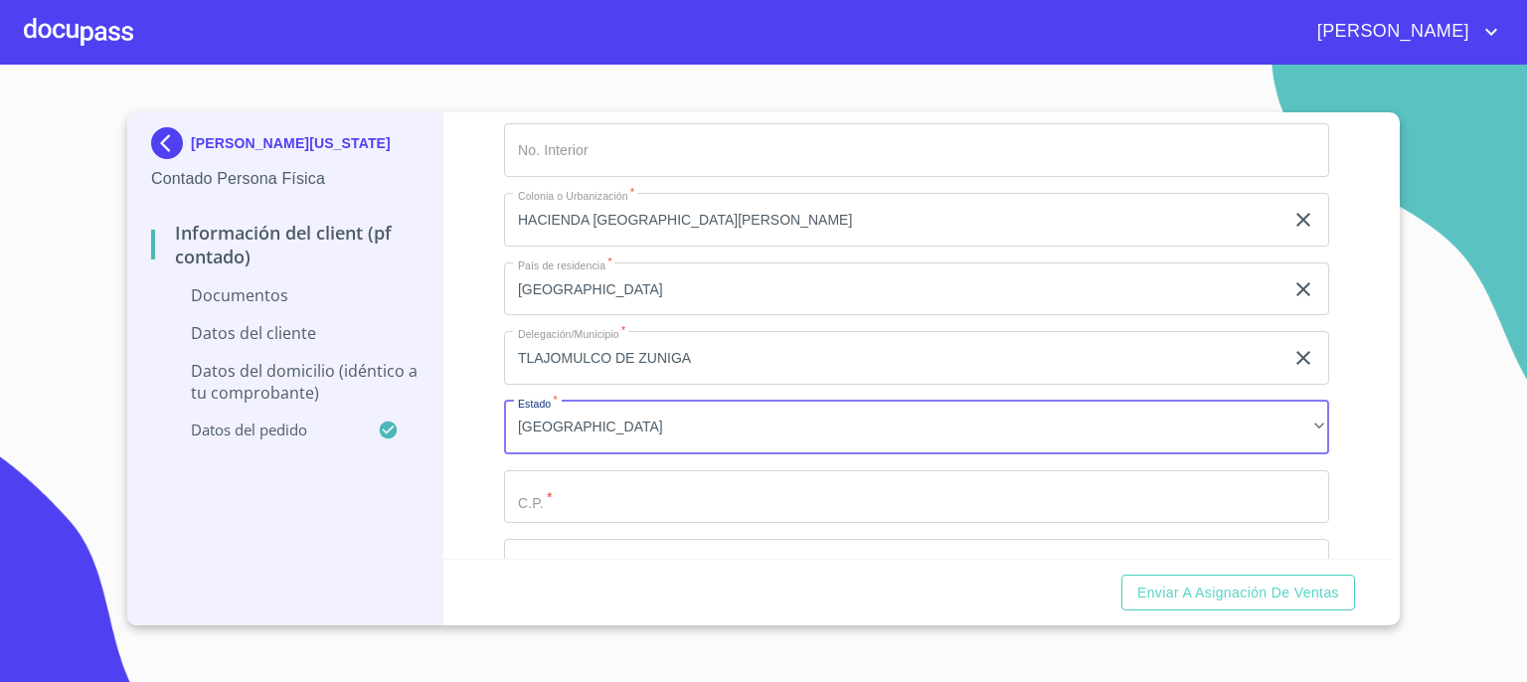
click at [871, 493] on input "Documento de identificación.   *" at bounding box center [916, 497] width 825 height 54
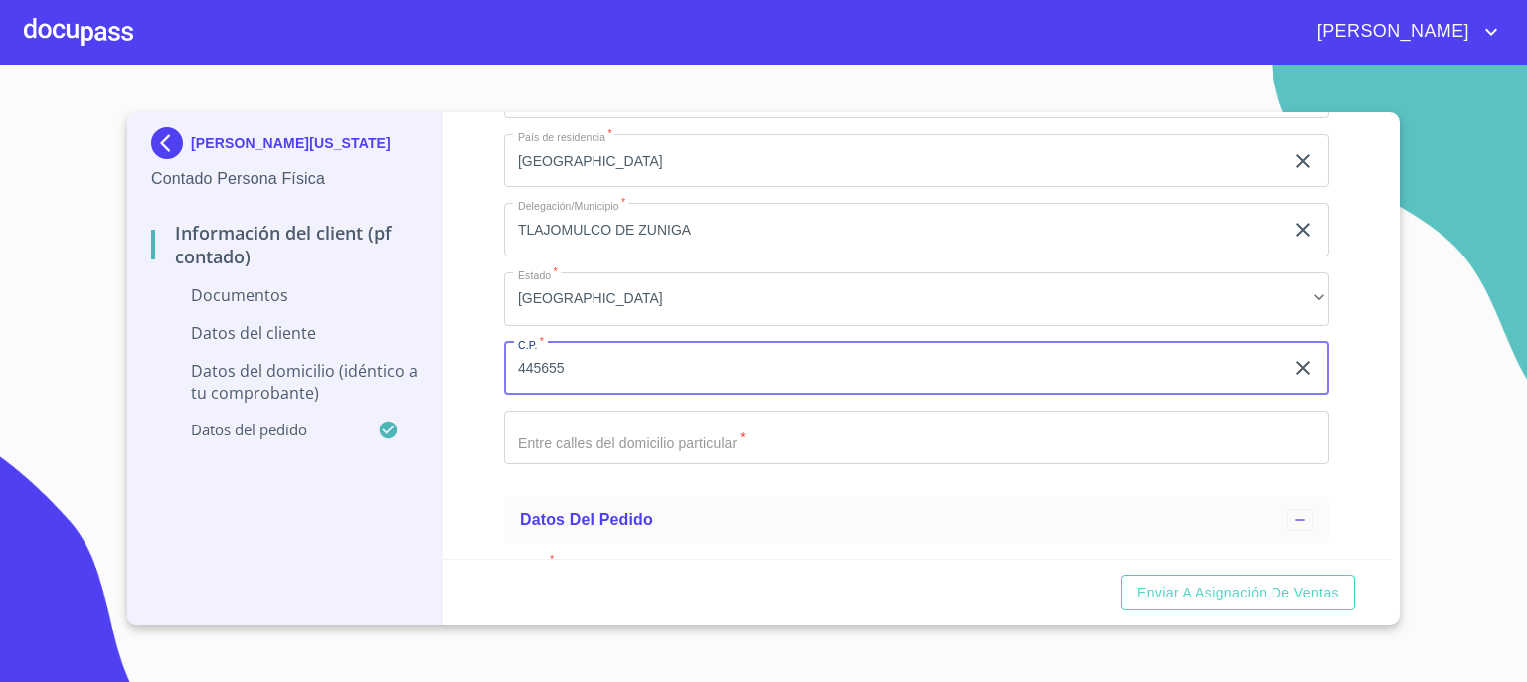
scroll to position [3899, 0]
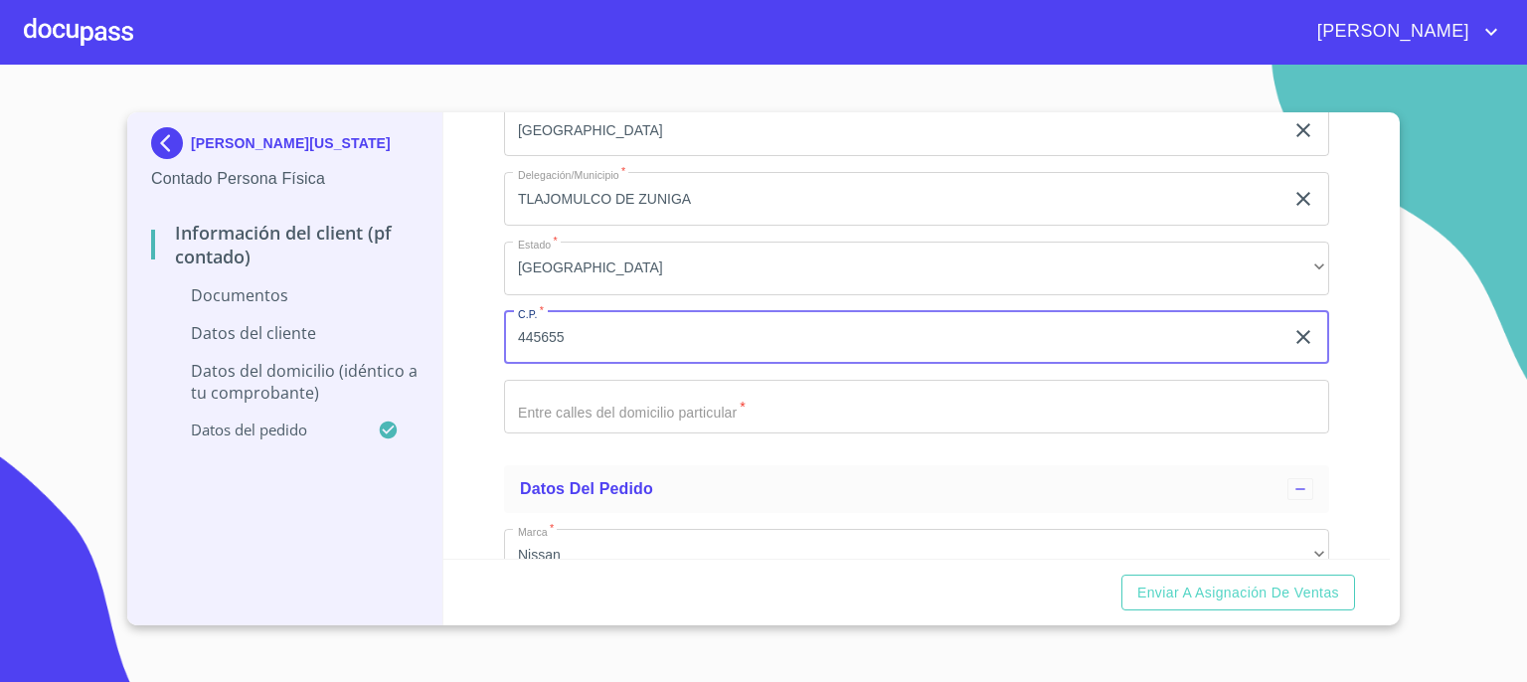
type input "445655"
click at [1193, 403] on input "Documento de identificación.   *" at bounding box center [916, 407] width 825 height 54
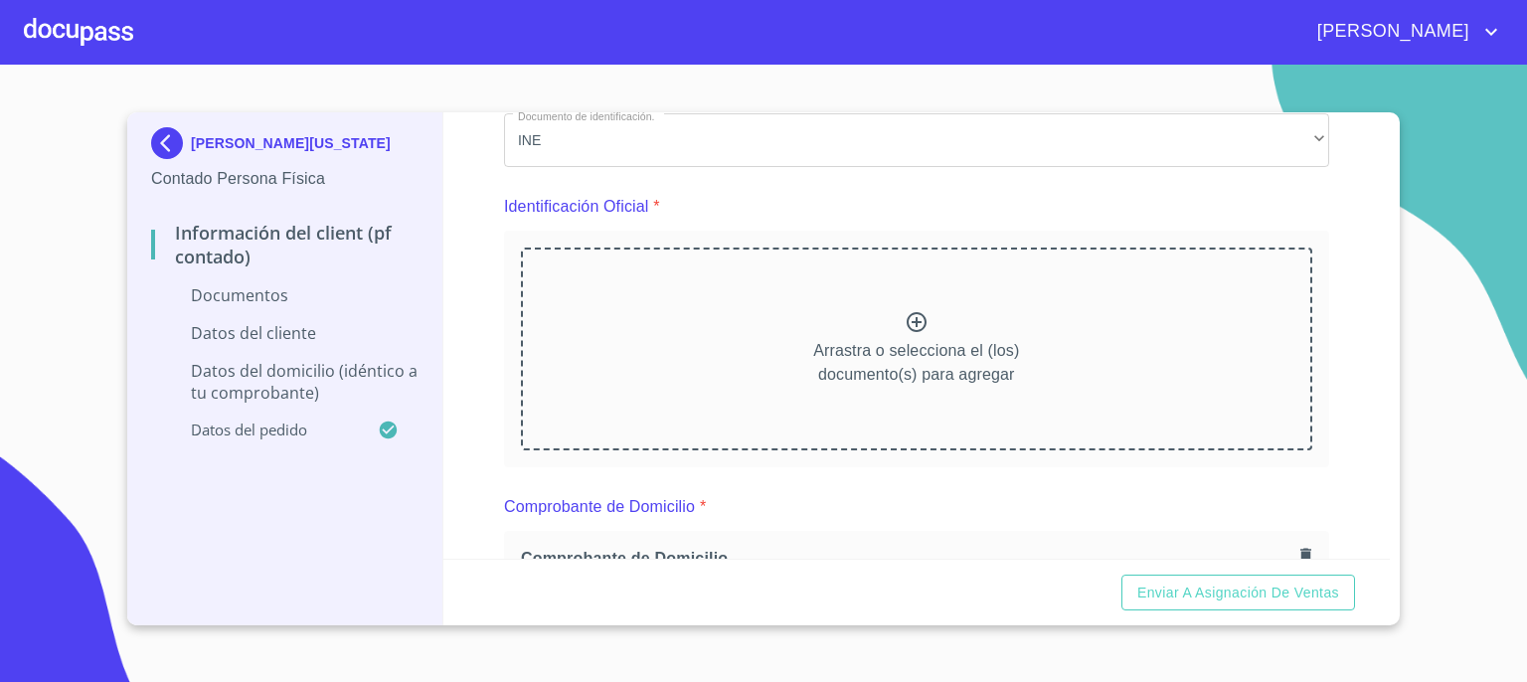
scroll to position [0, 0]
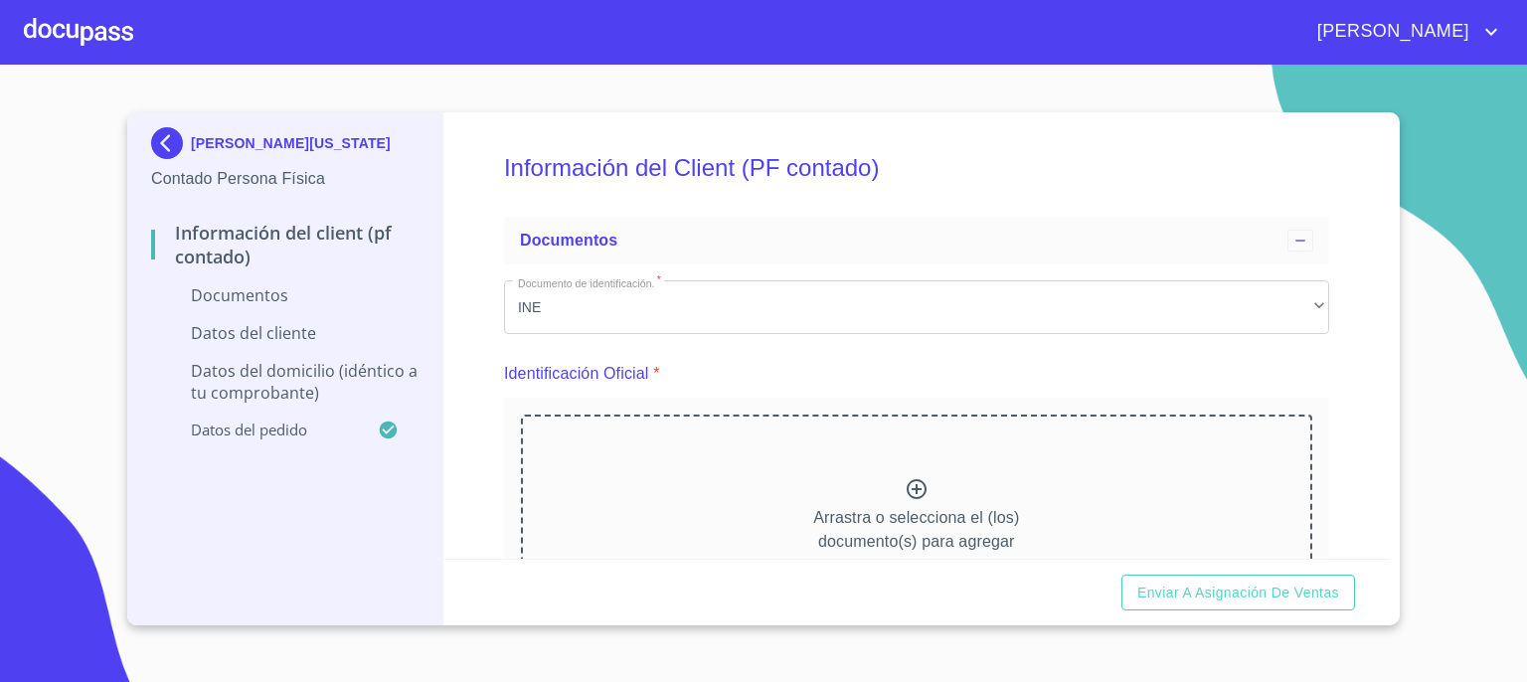
type input "HACIENDA SANTA CRUZ"
